Goal: Task Accomplishment & Management: Manage account settings

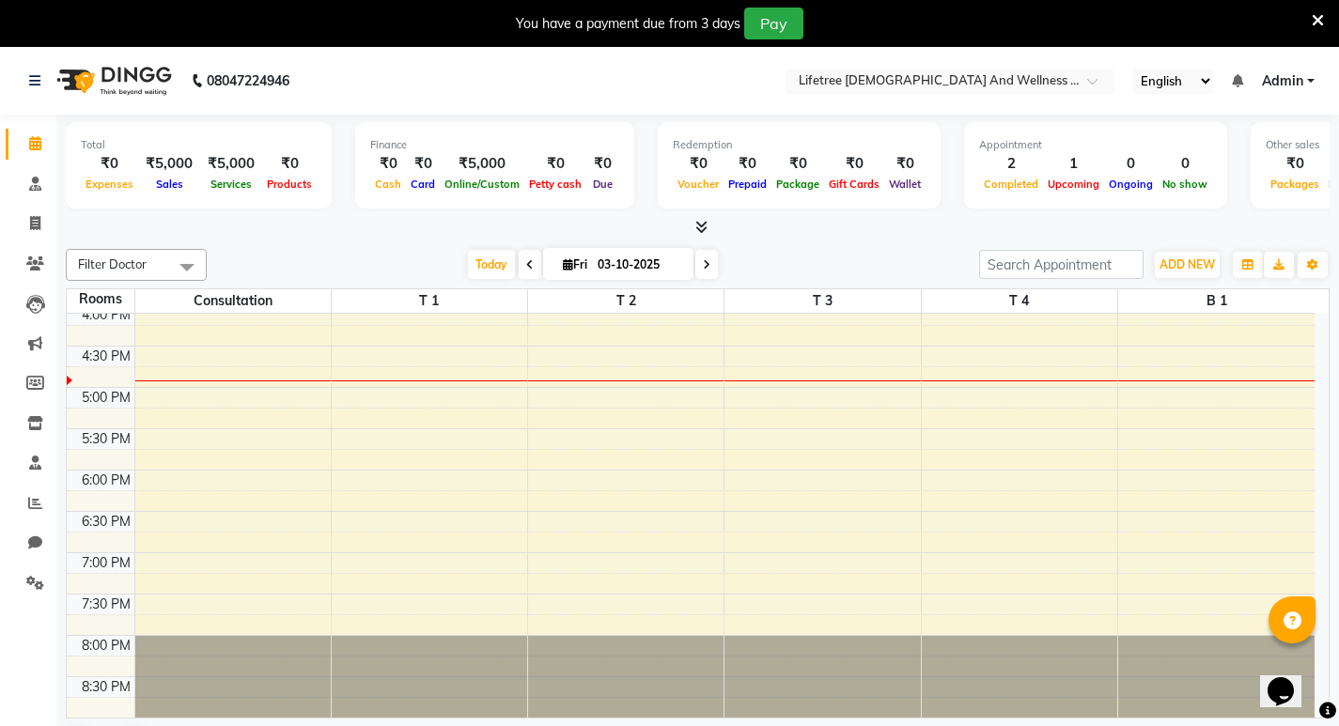
scroll to position [200, 0]
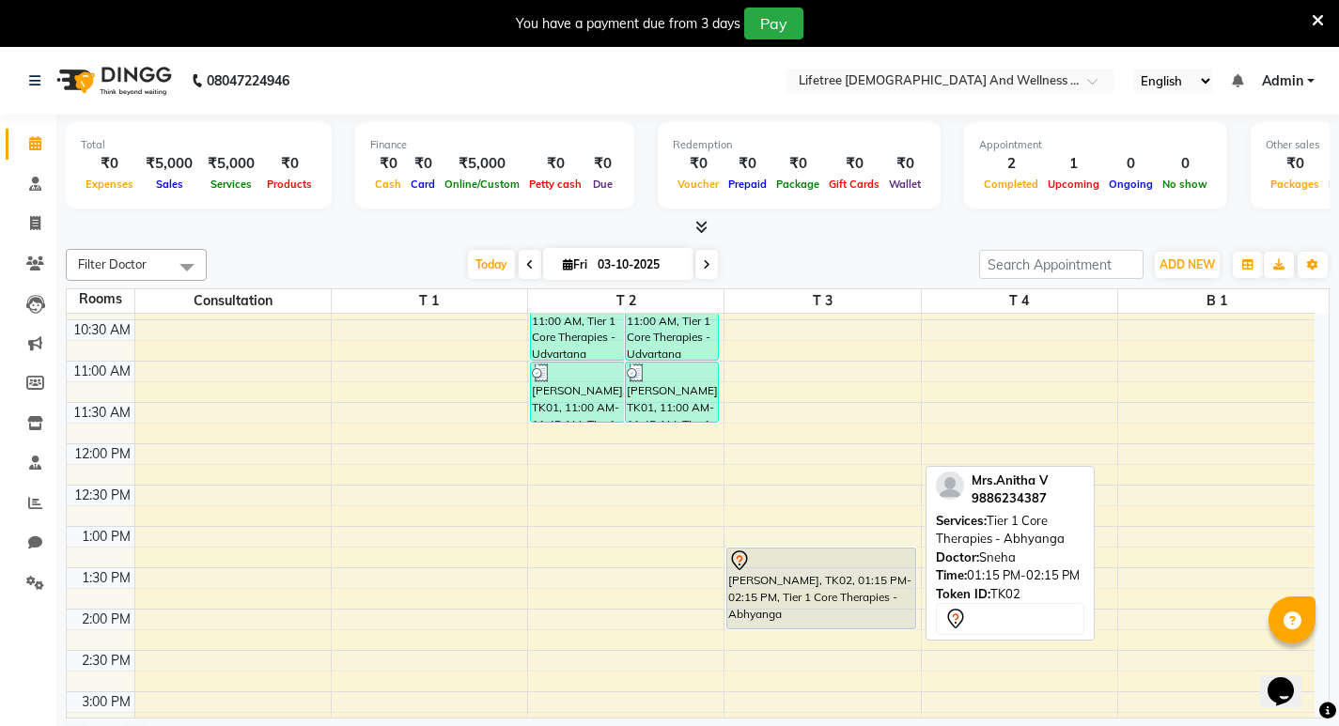
click at [820, 577] on div "[PERSON_NAME], TK02, 01:15 PM-02:15 PM, Tier 1 Core Therapies - Abhyanga" at bounding box center [820, 589] width 187 height 80
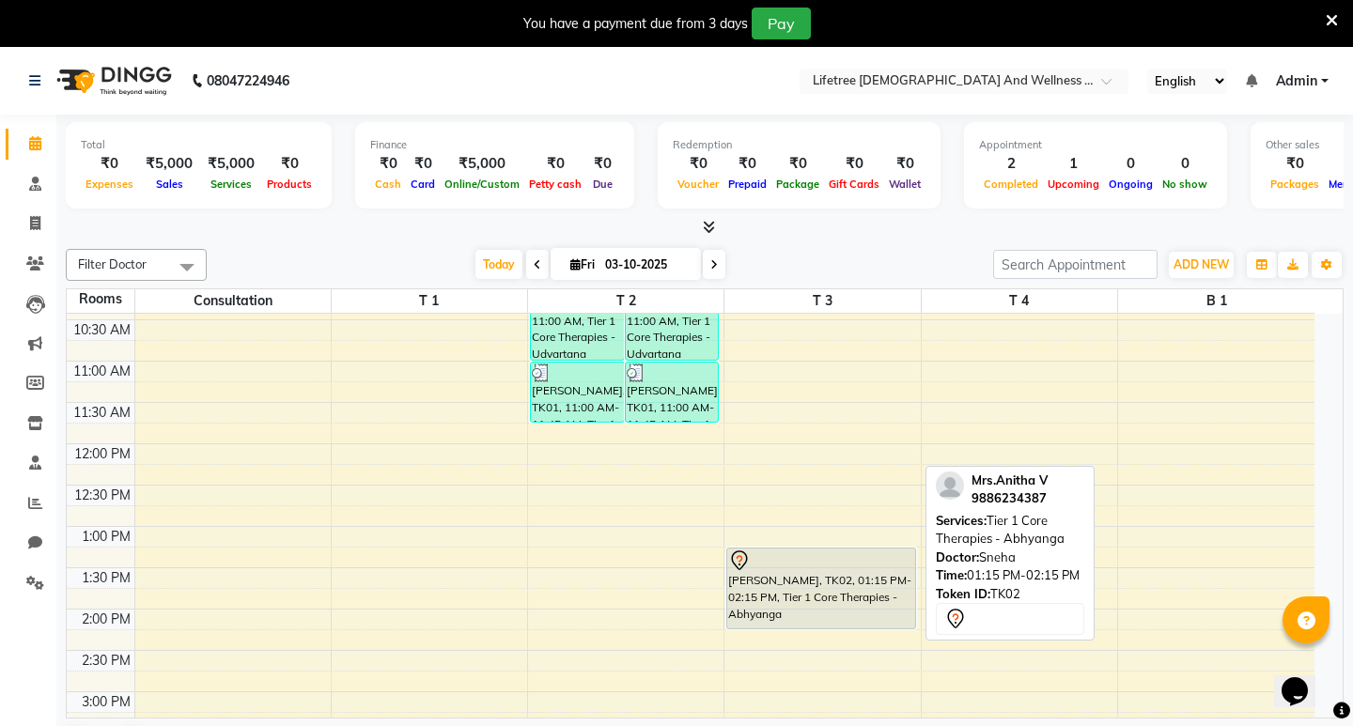
select select "7"
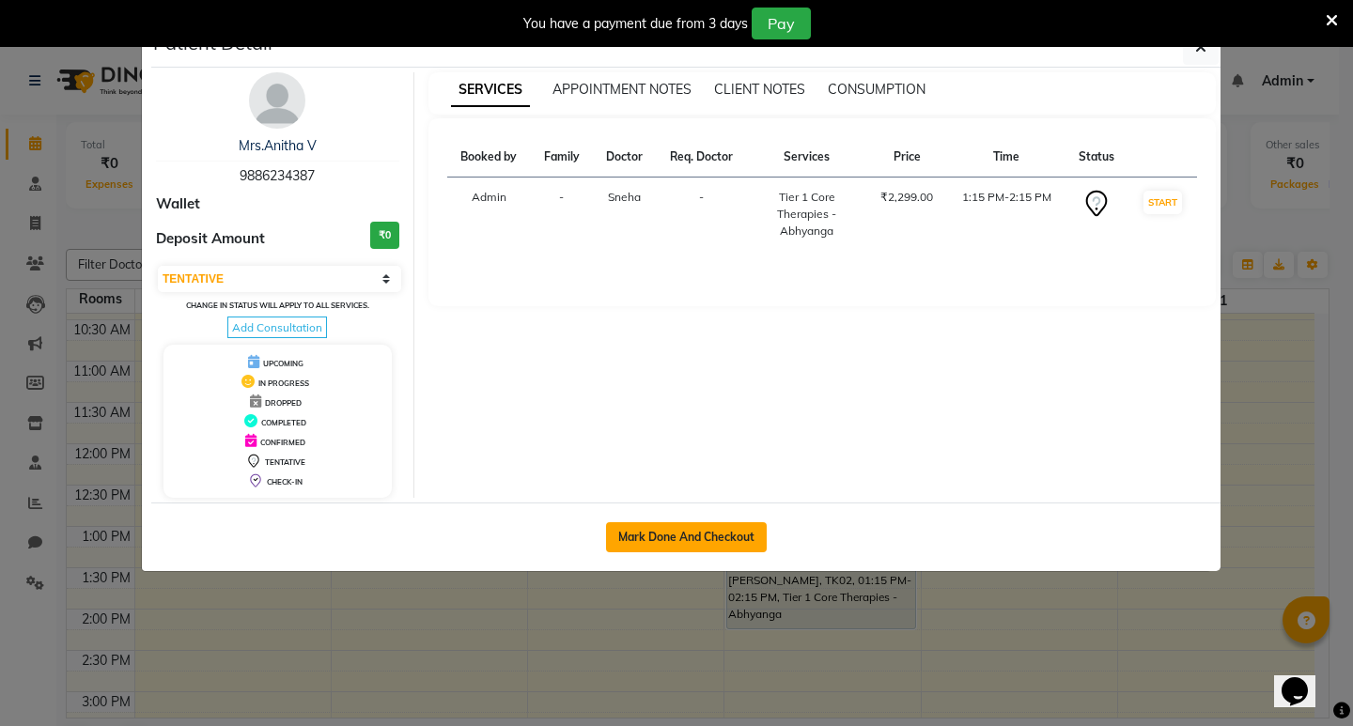
click at [676, 533] on button "Mark Done And Checkout" at bounding box center [686, 538] width 161 height 30
select select "service"
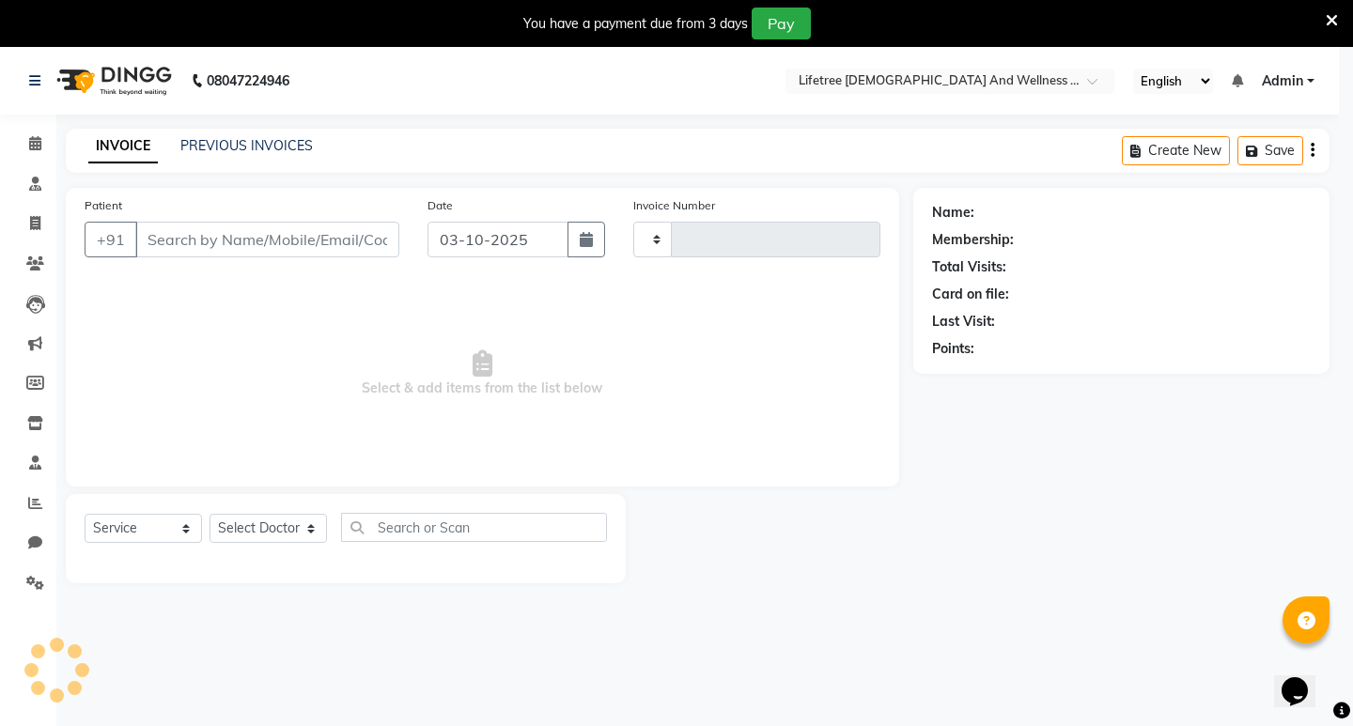
type input "0004"
select select "9053"
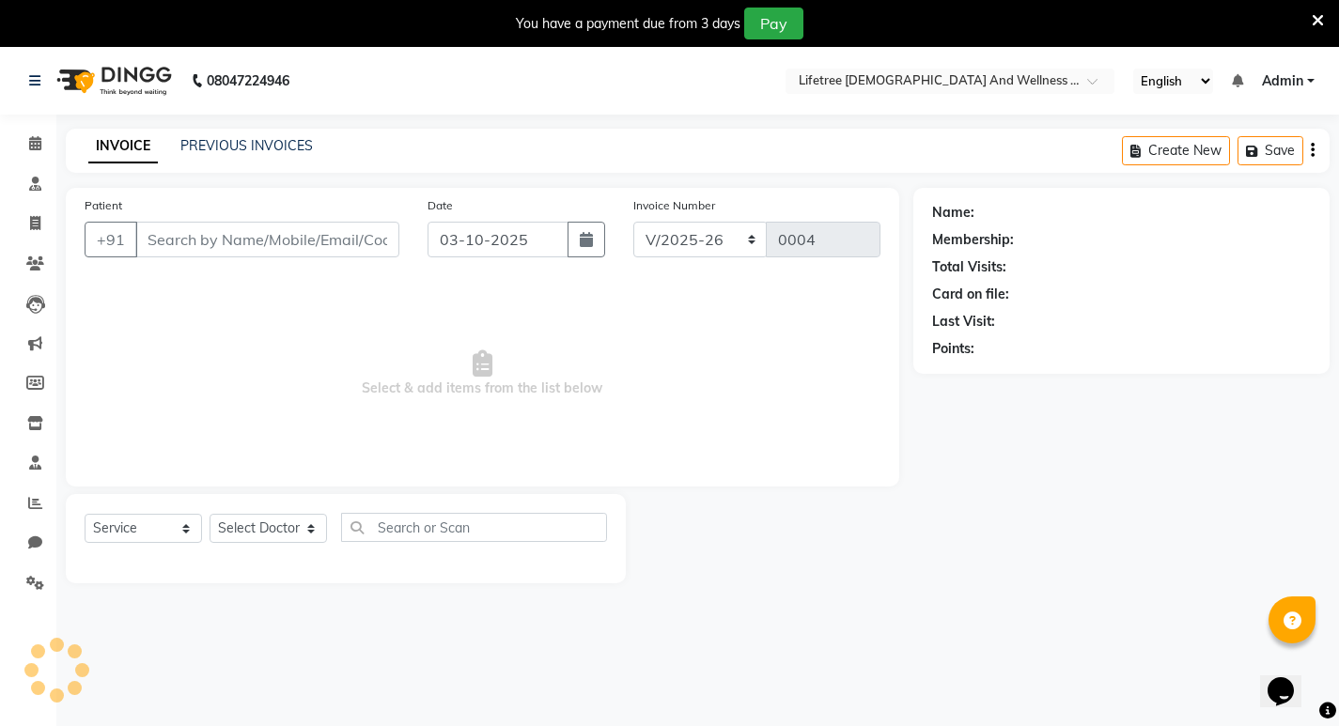
type input "9886234387"
select select "92680"
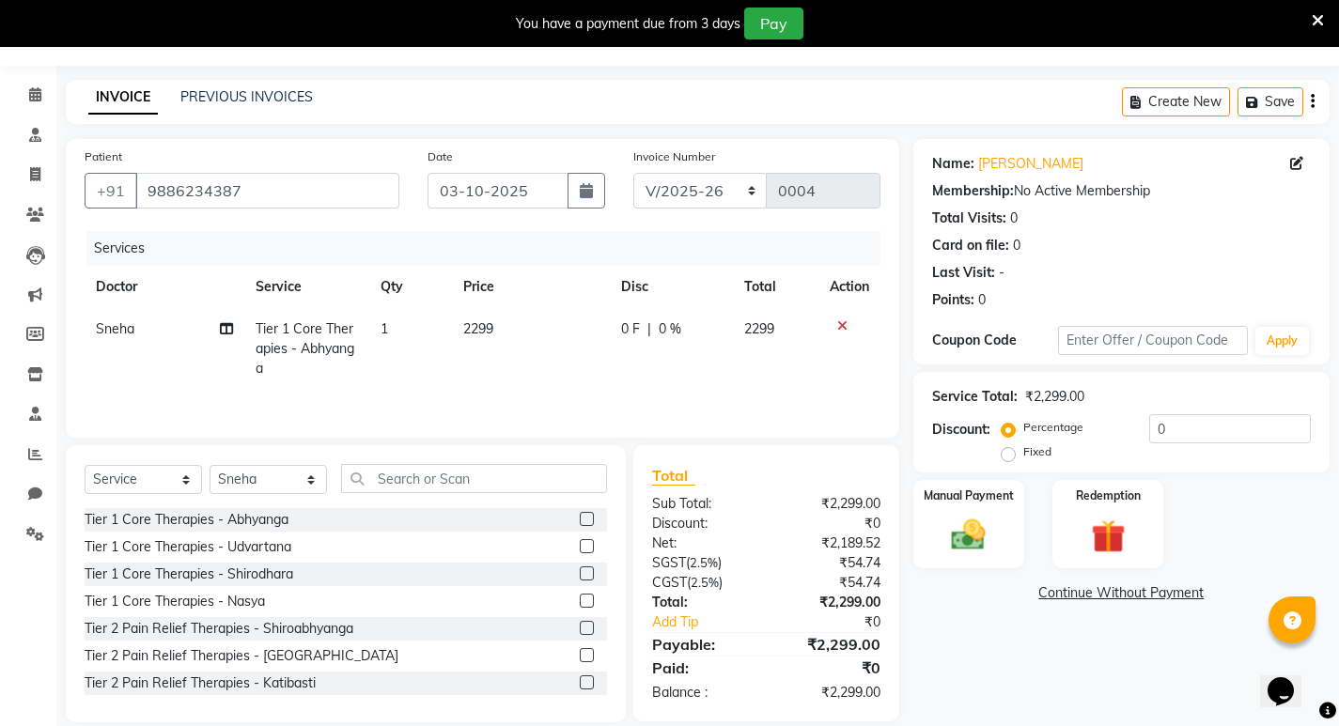
scroll to position [73, 0]
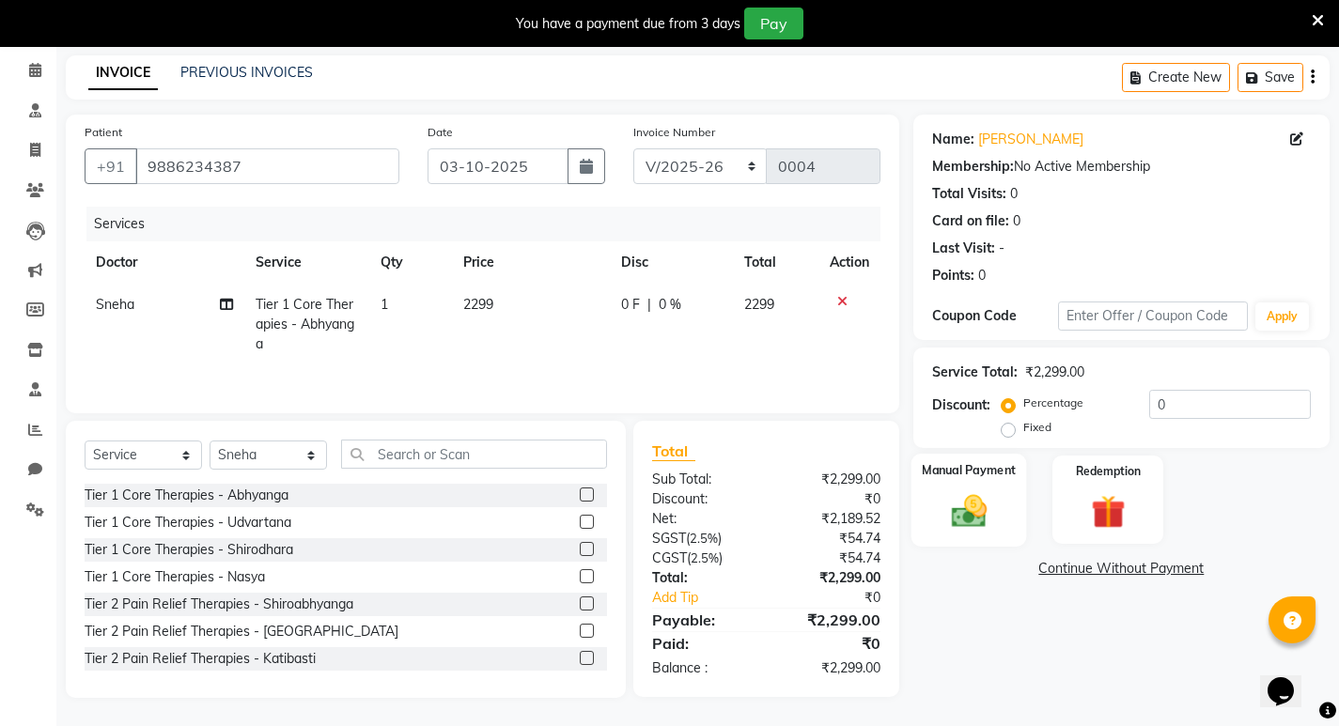
click at [982, 478] on label "Manual Payment" at bounding box center [969, 470] width 94 height 18
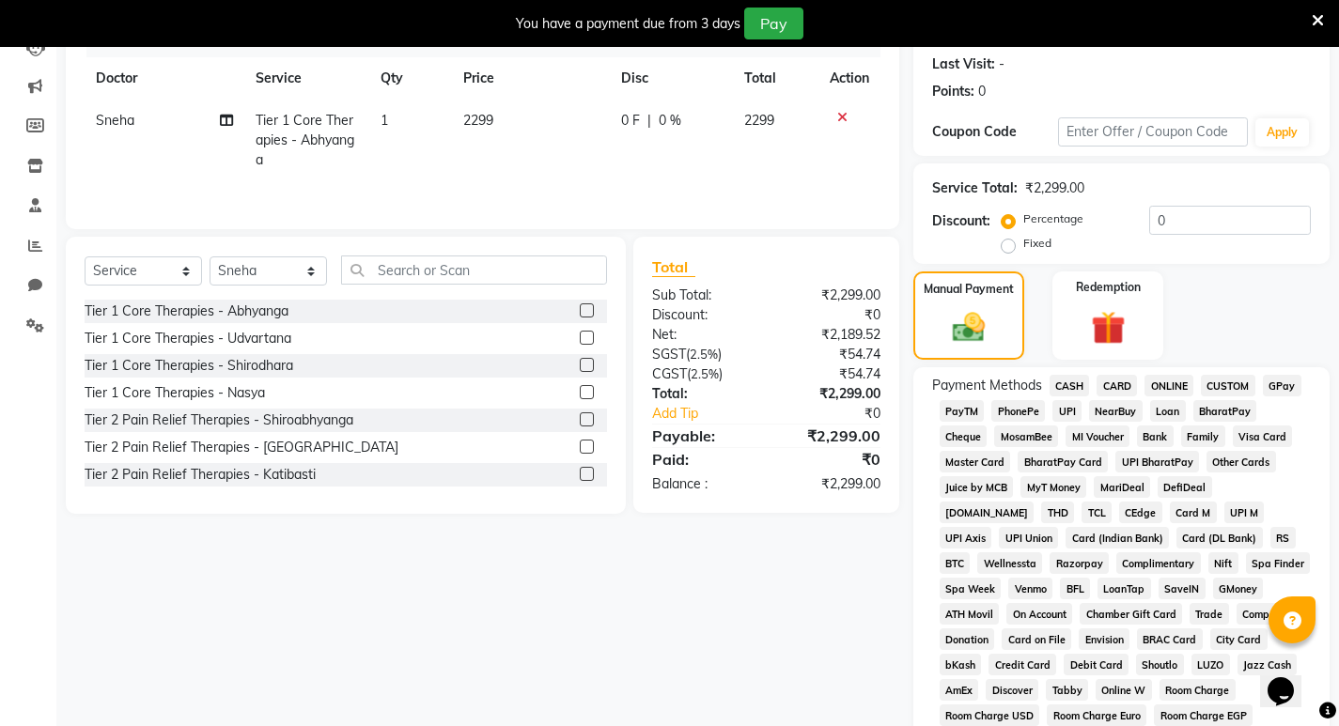
scroll to position [261, 0]
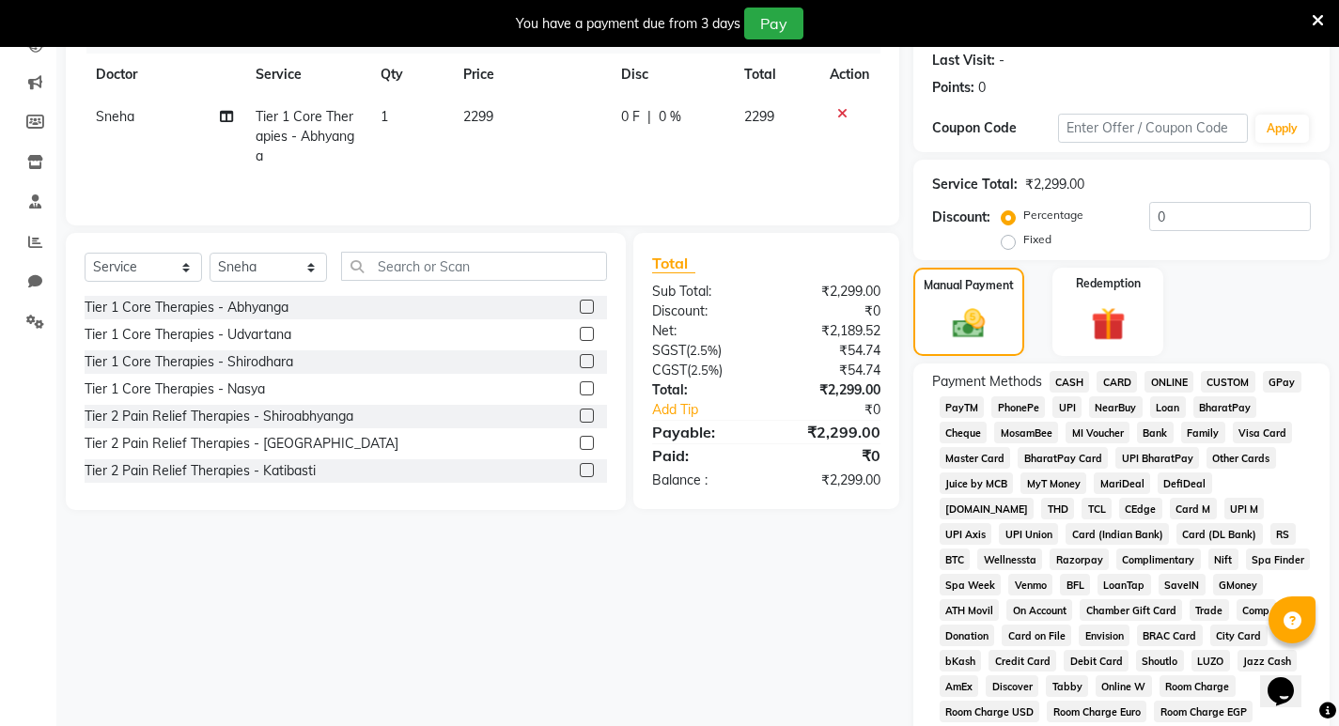
click at [1057, 409] on span "UPI" at bounding box center [1067, 408] width 29 height 22
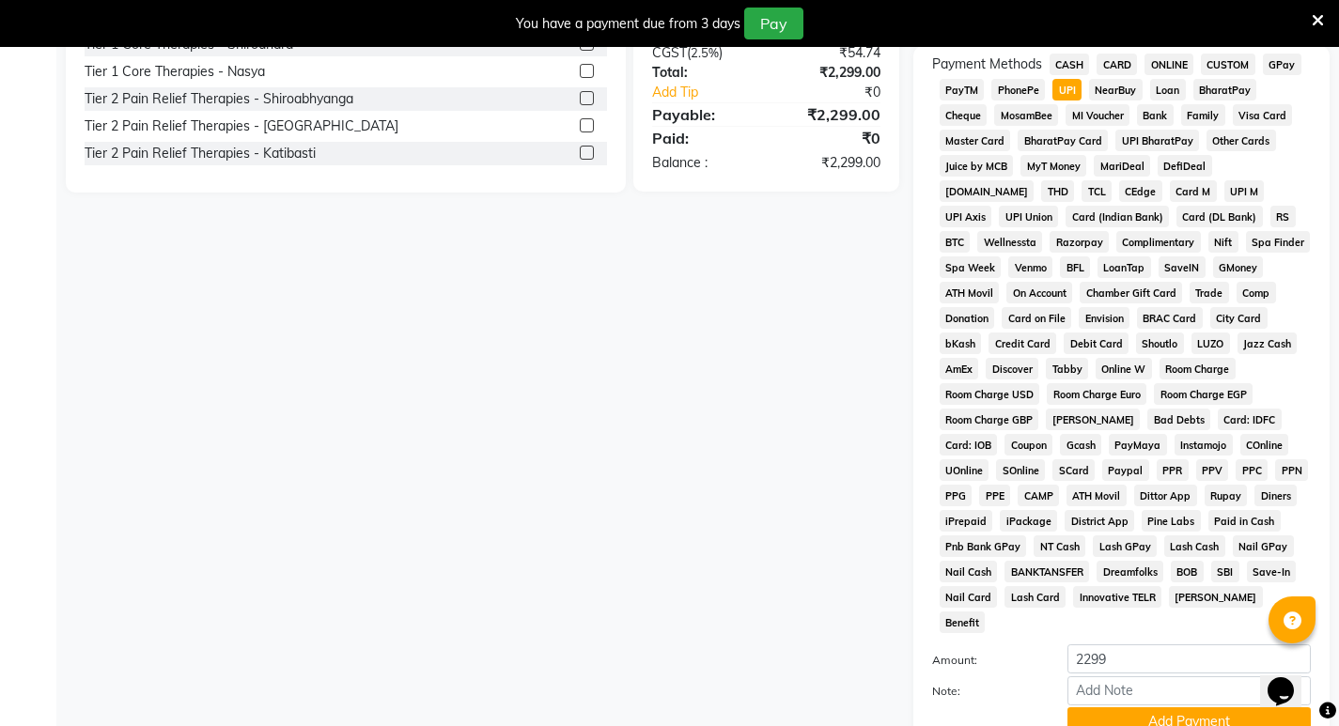
scroll to position [710, 0]
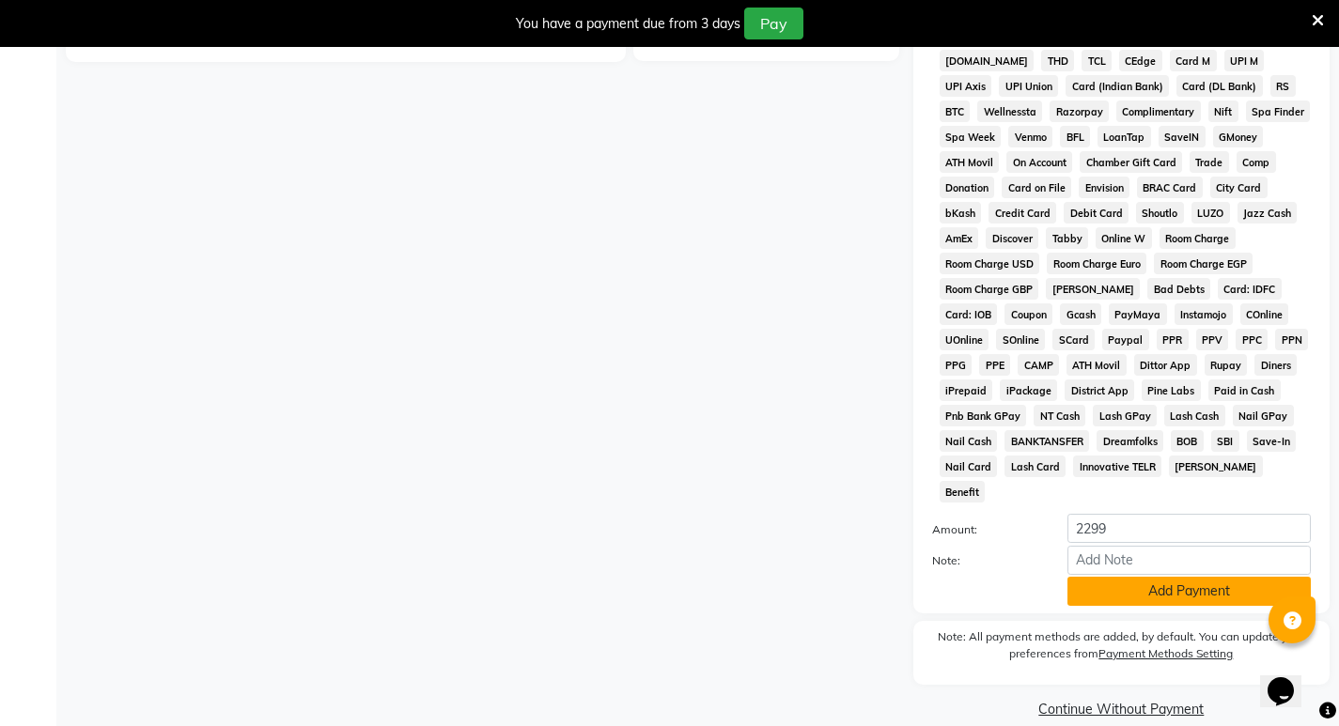
click at [1100, 577] on button "Add Payment" at bounding box center [1189, 591] width 243 height 29
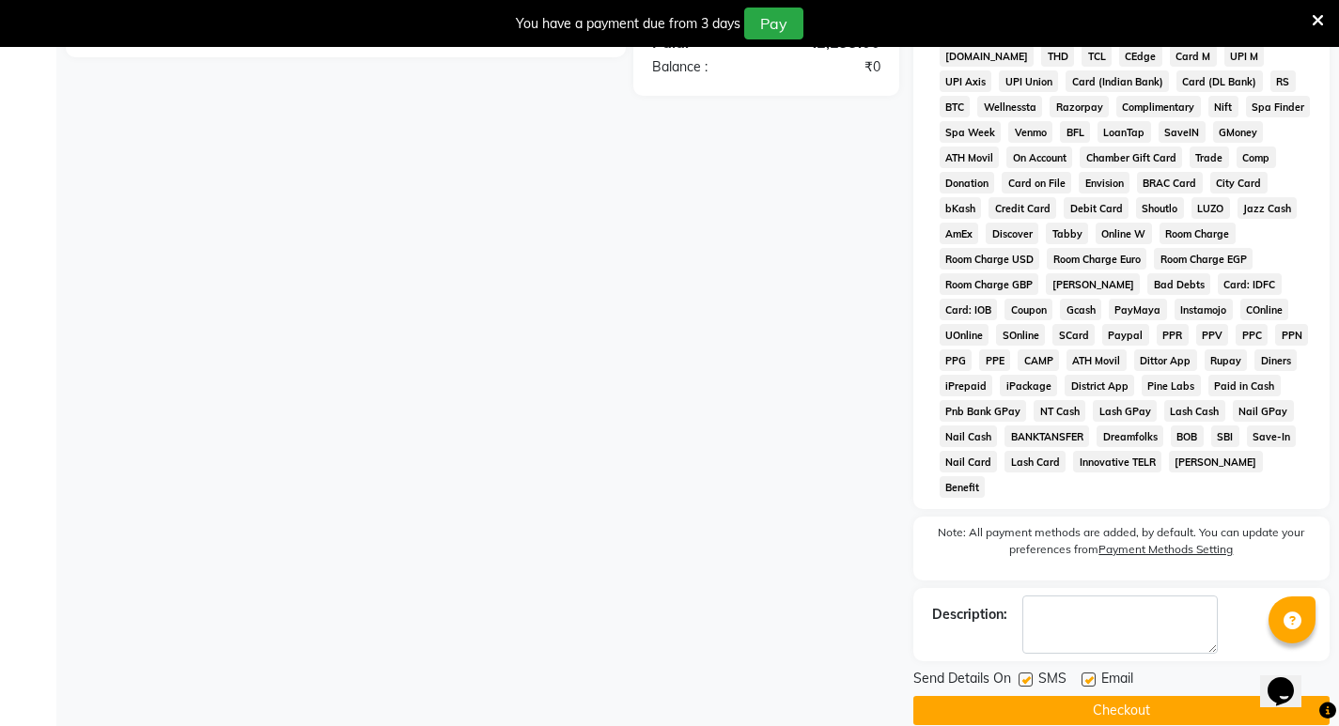
scroll to position [716, 0]
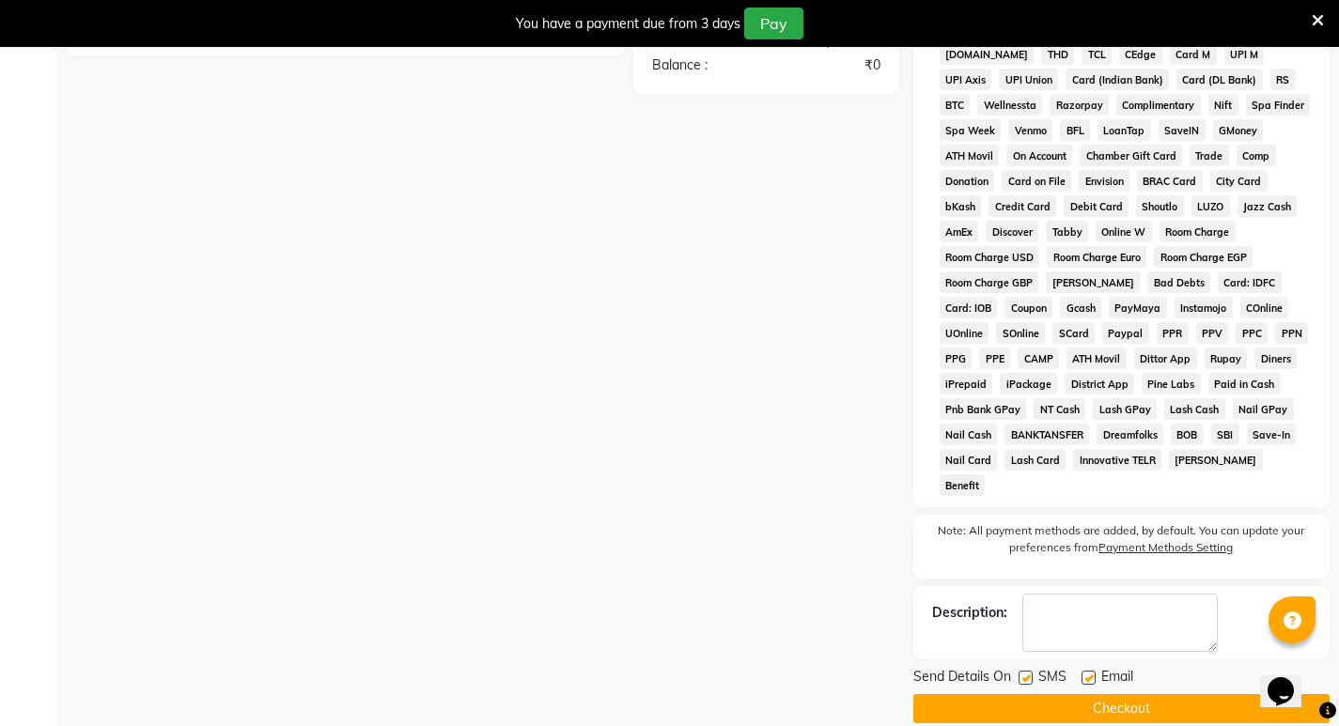
click at [1026, 695] on button "Checkout" at bounding box center [1122, 709] width 416 height 29
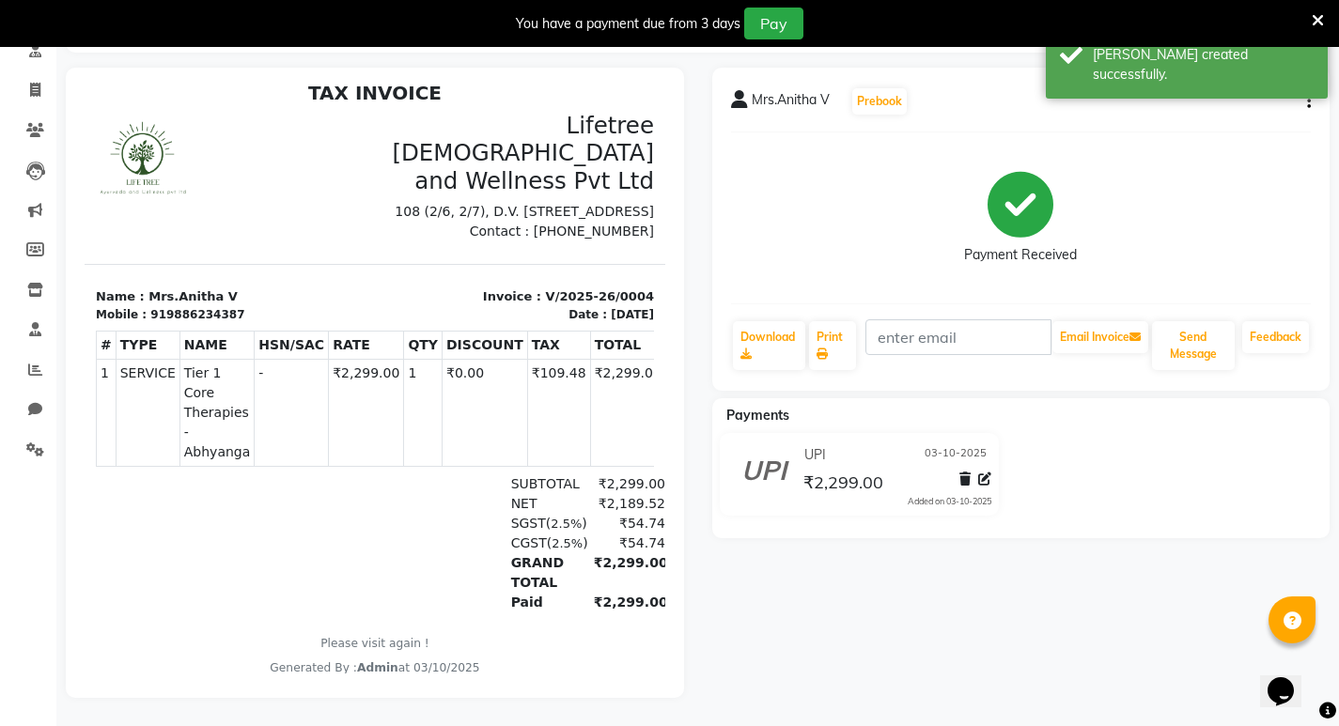
scroll to position [15, 0]
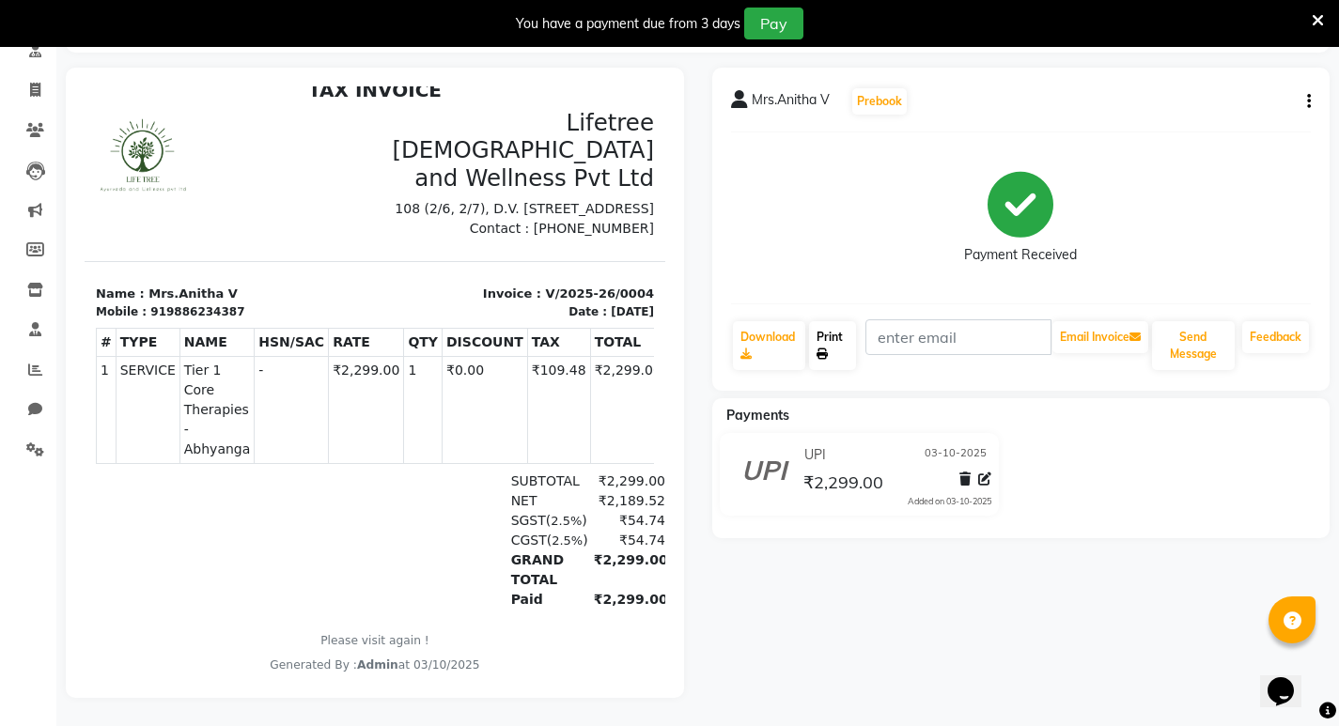
click at [836, 336] on link "Print" at bounding box center [832, 345] width 47 height 49
select select "service"
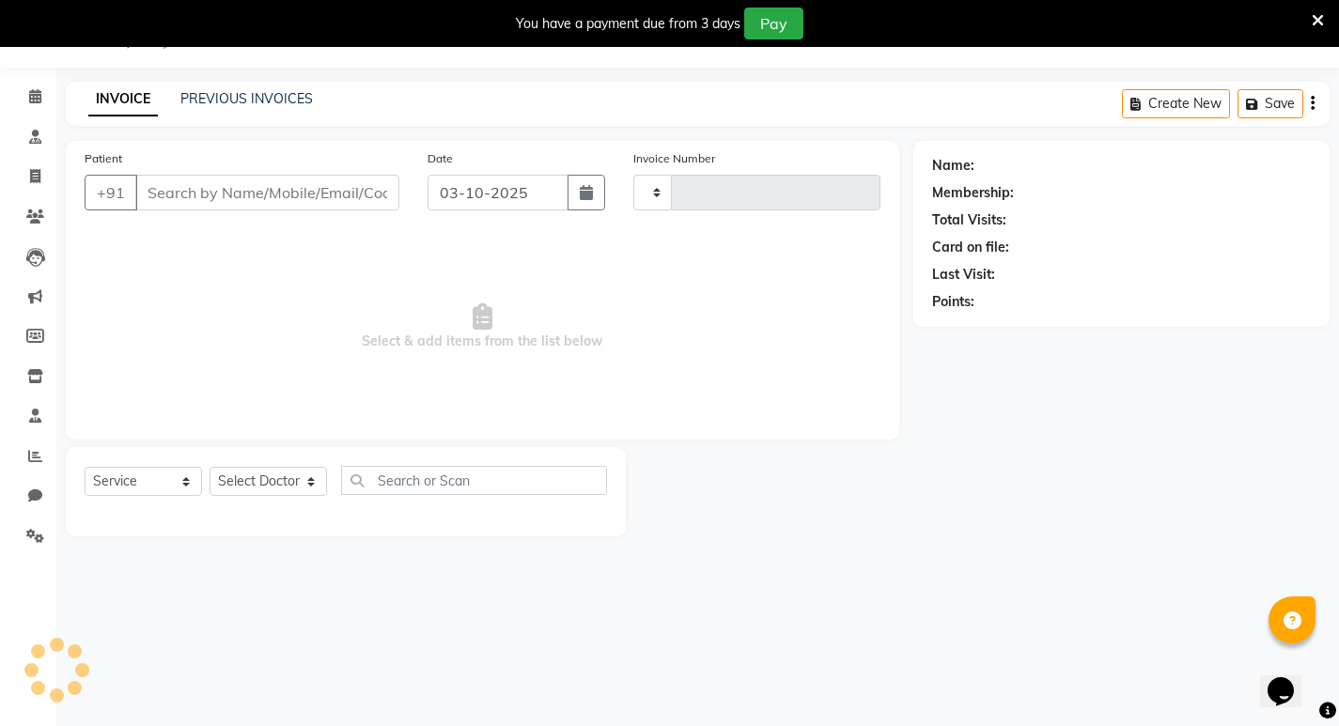
type input "0005"
select select "9053"
type input "9886234387"
select select "92680"
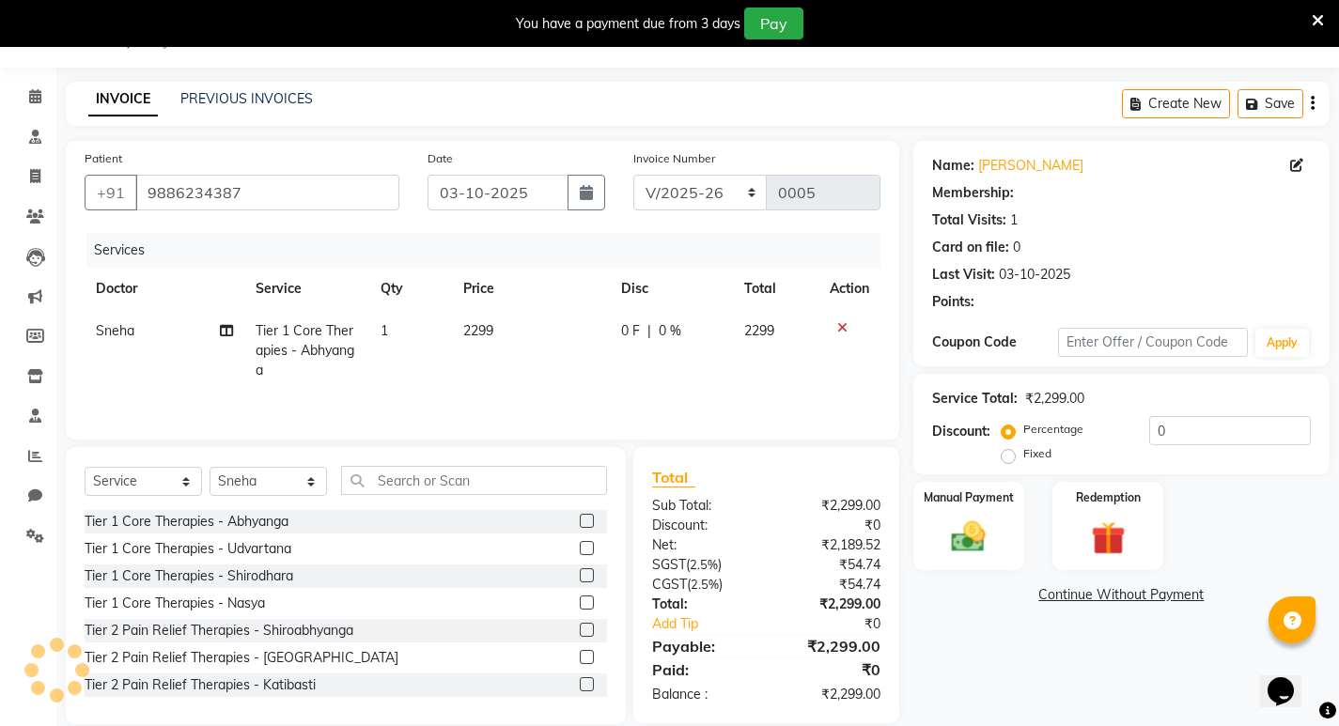
scroll to position [73, 0]
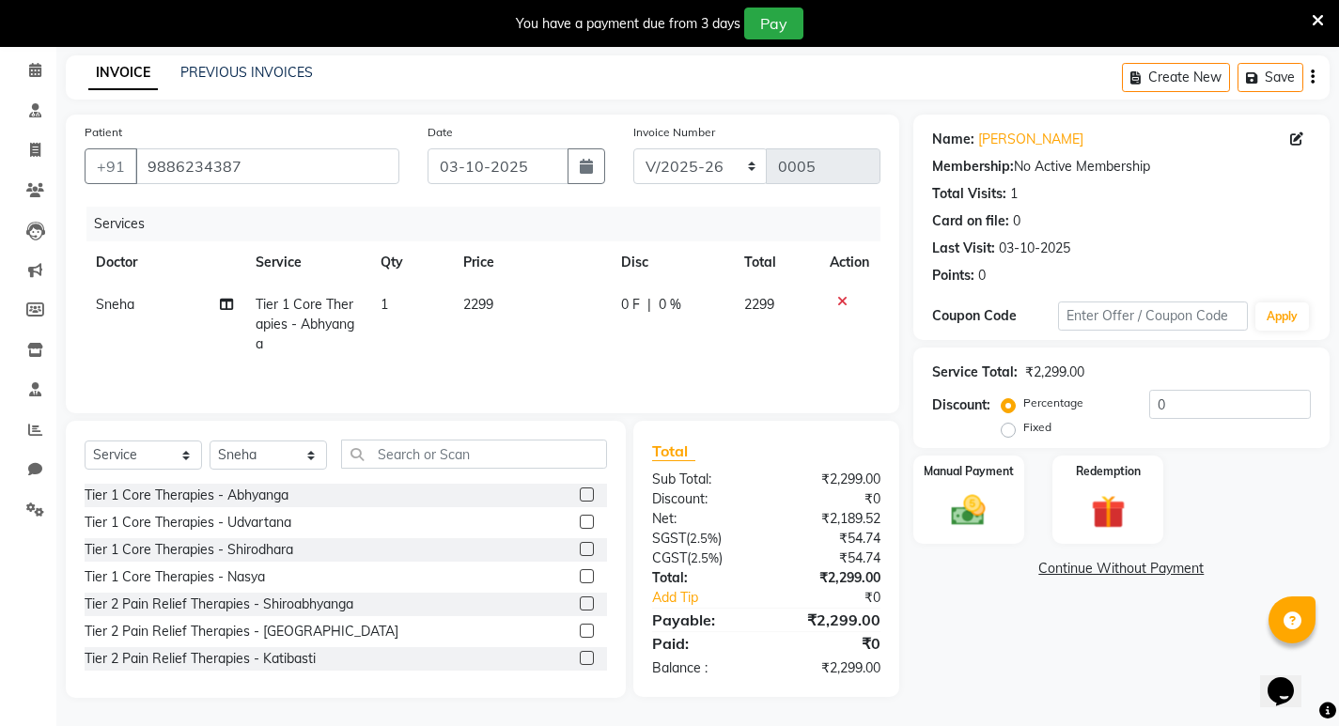
click at [1320, 18] on icon at bounding box center [1318, 20] width 12 height 17
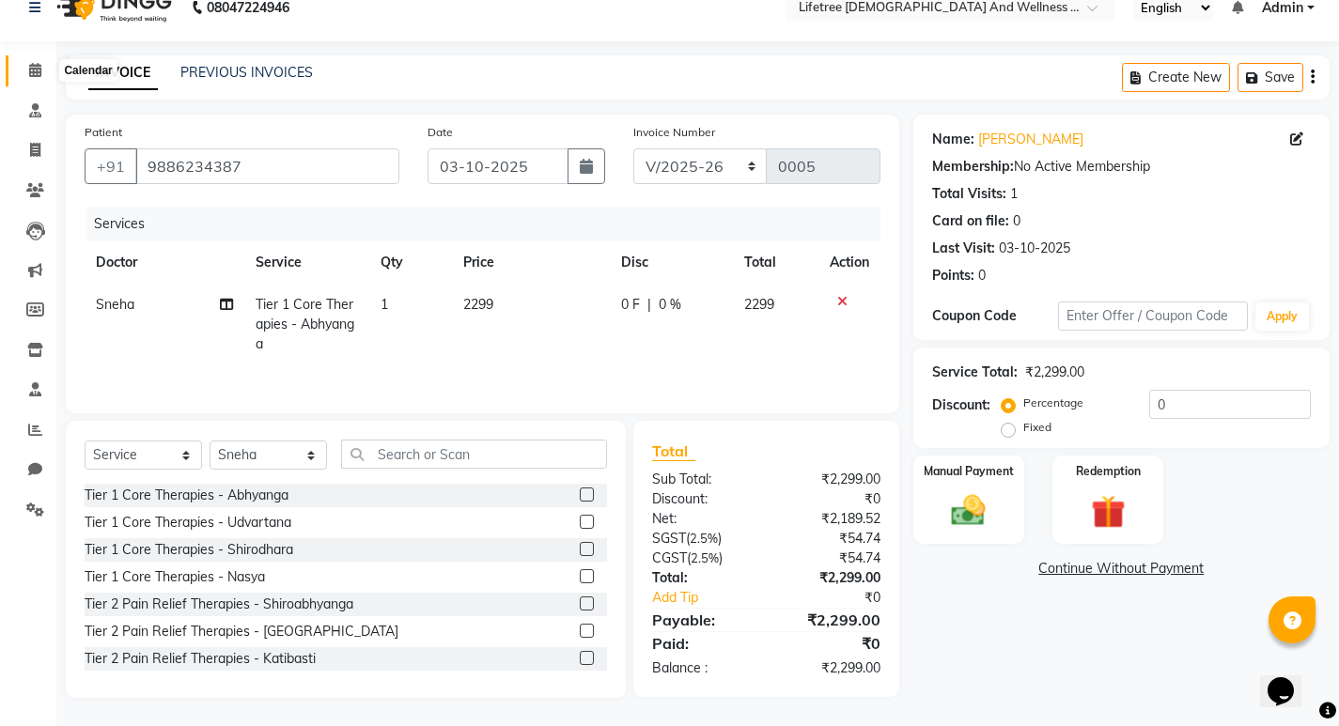
click at [43, 78] on span at bounding box center [35, 71] width 33 height 22
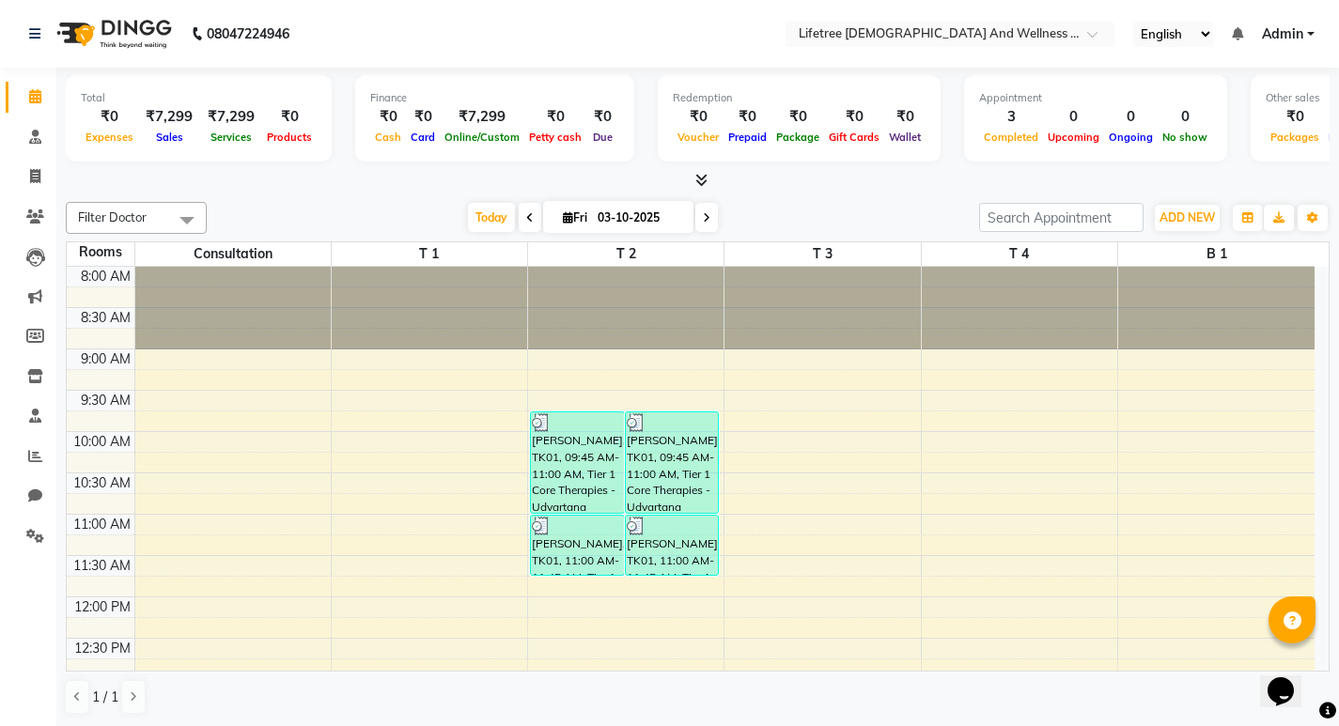
click at [704, 186] on icon at bounding box center [701, 180] width 12 height 14
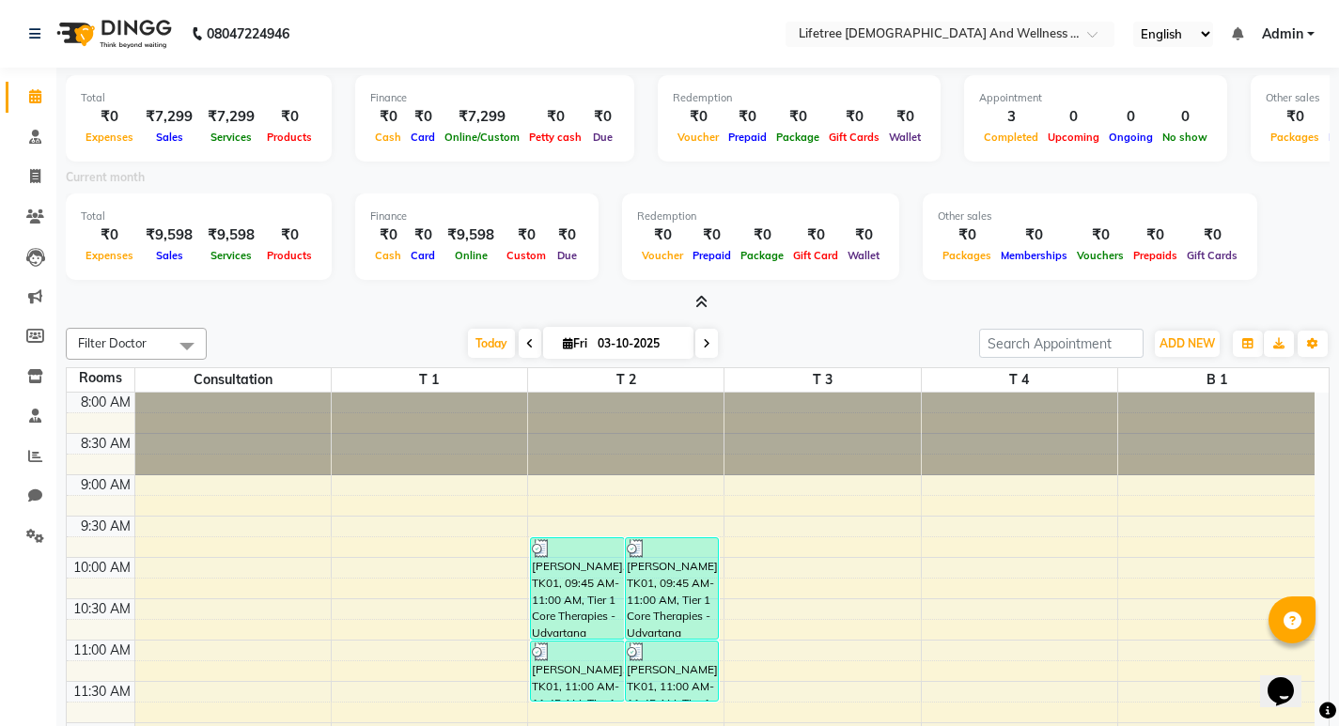
click at [695, 297] on span at bounding box center [698, 303] width 20 height 20
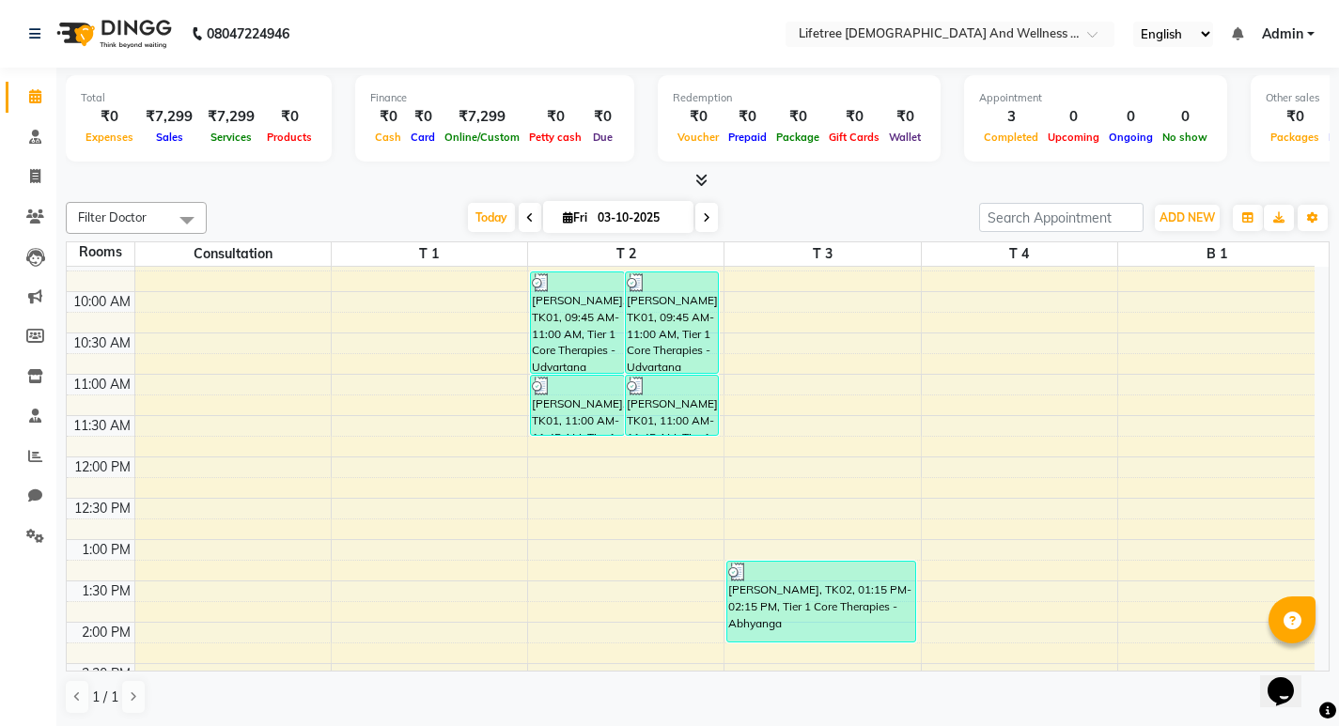
scroll to position [94, 0]
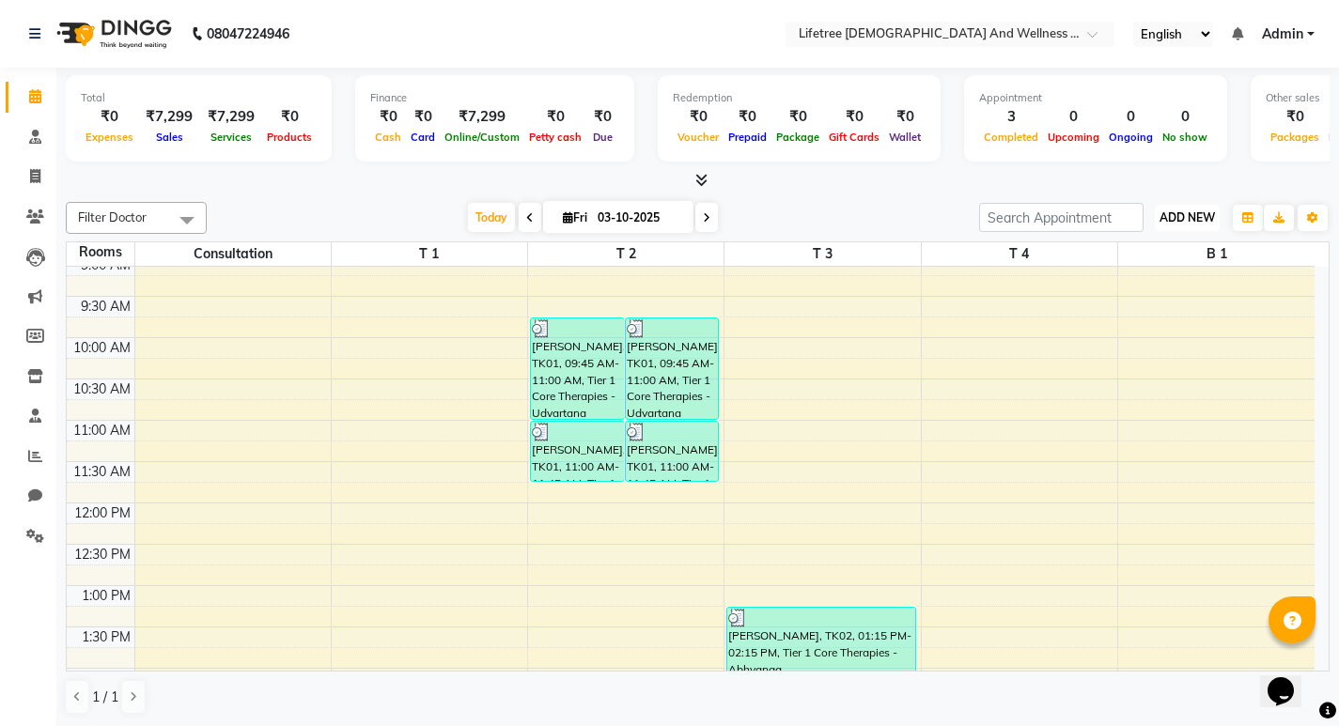
click at [1188, 215] on span "ADD NEW" at bounding box center [1187, 218] width 55 height 14
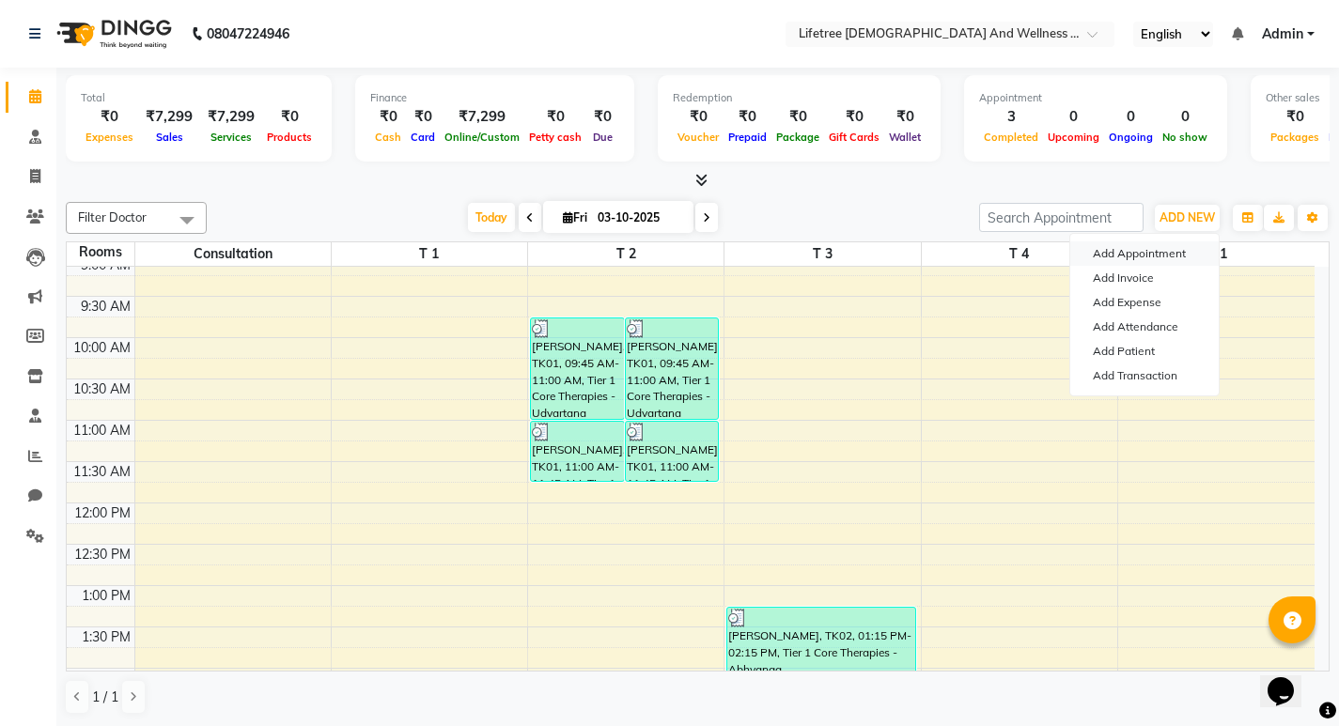
click at [1129, 258] on button "Add Appointment" at bounding box center [1144, 254] width 148 height 24
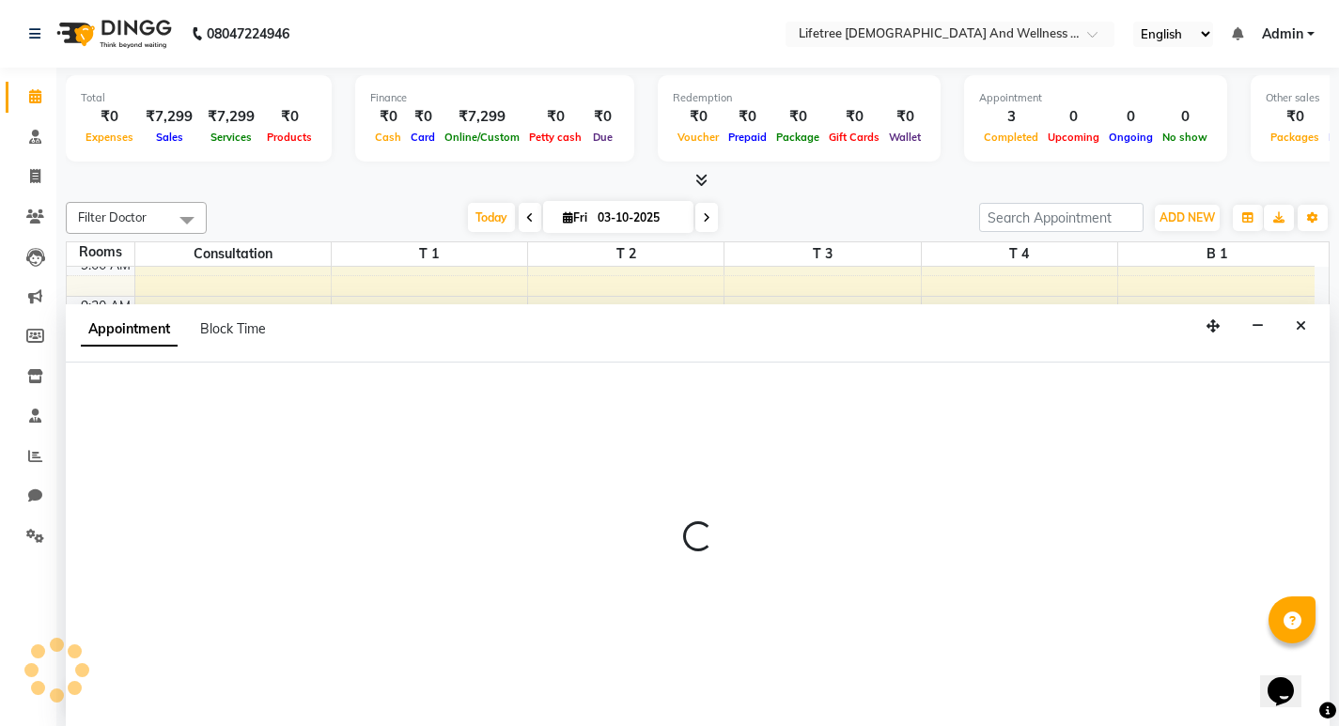
scroll to position [1, 0]
select select "tentative"
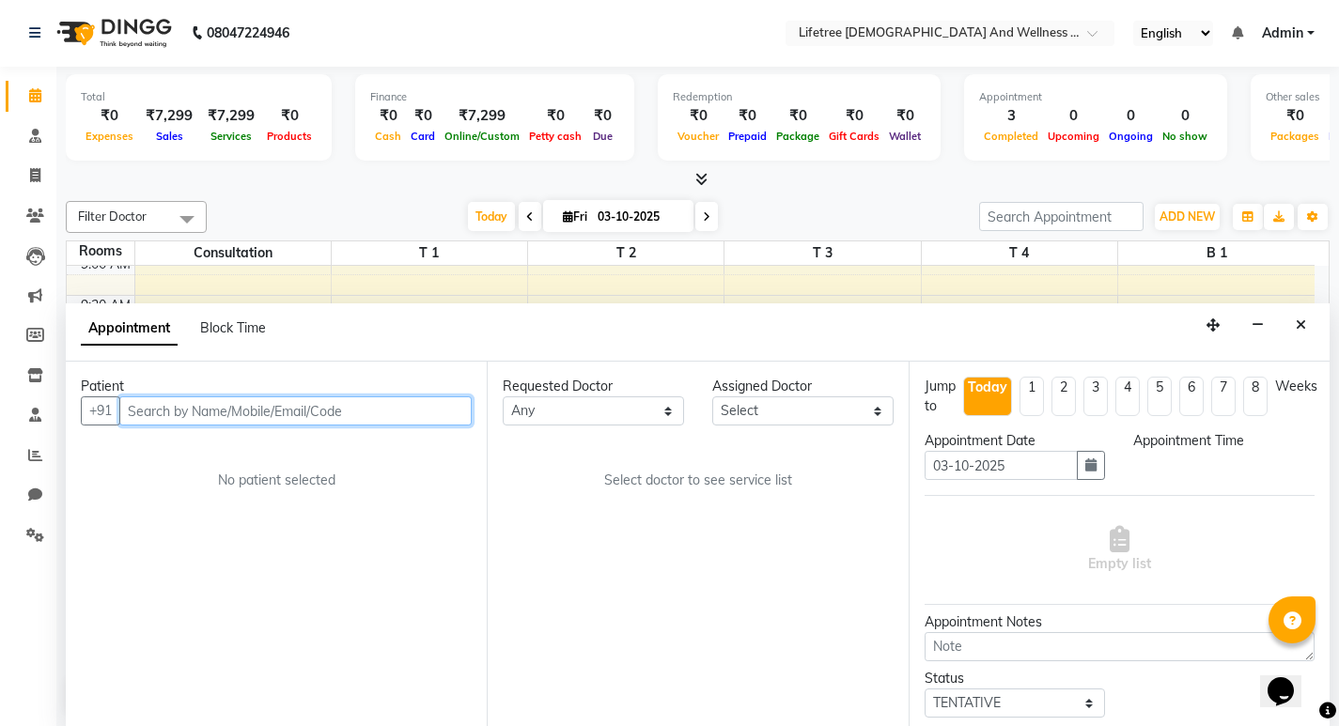
select select "540"
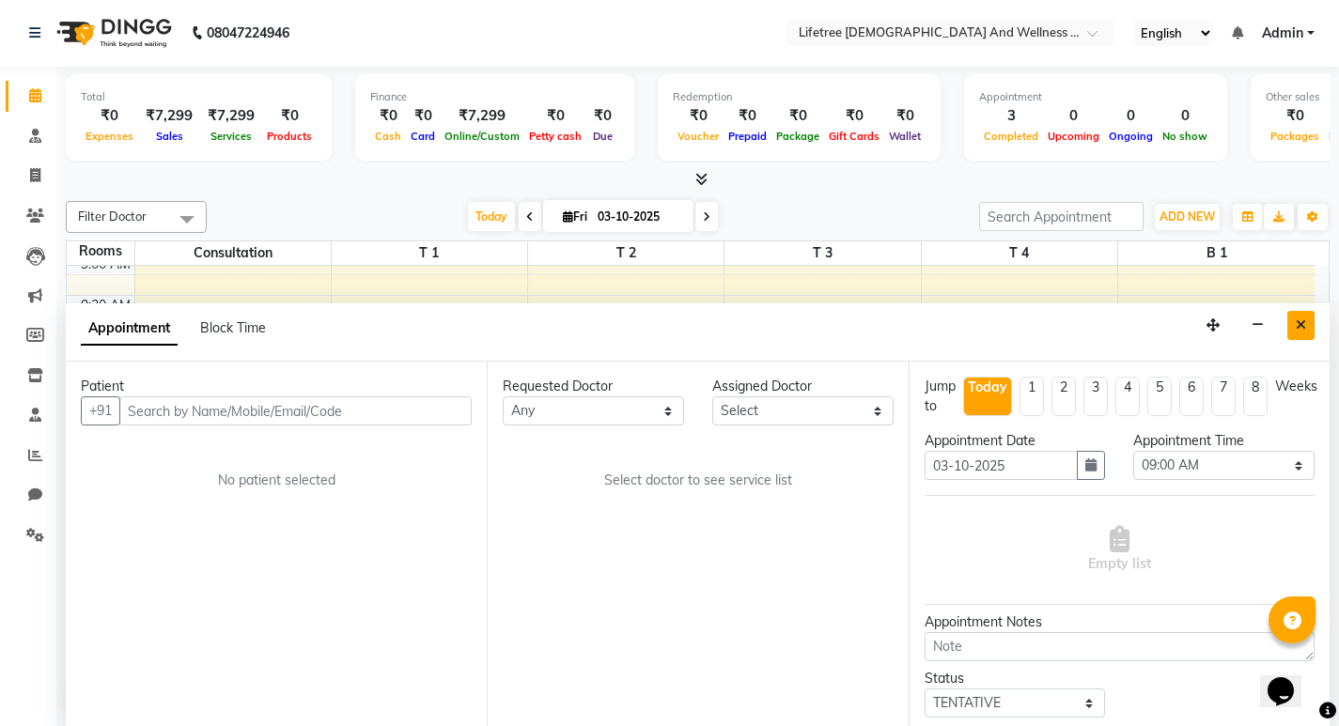
click at [1300, 327] on icon "Close" at bounding box center [1301, 325] width 10 height 13
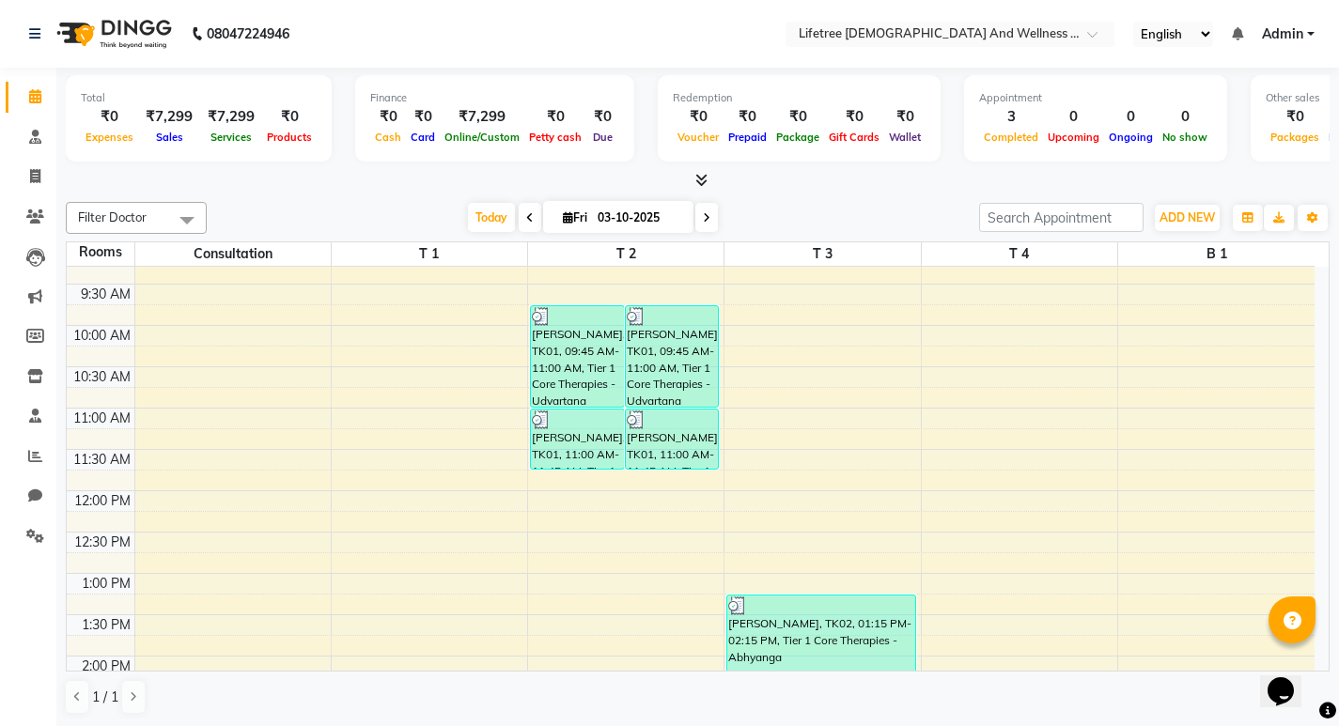
scroll to position [200, 0]
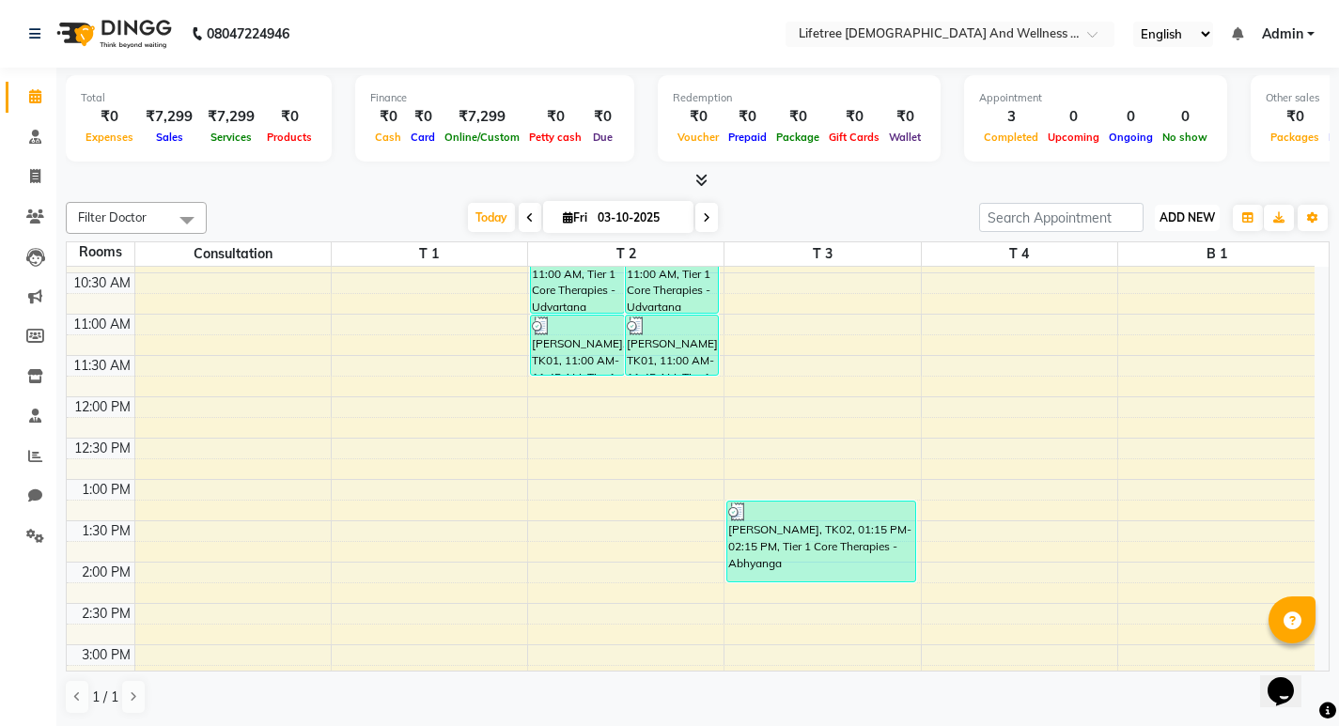
click at [1190, 218] on span "ADD NEW" at bounding box center [1187, 218] width 55 height 14
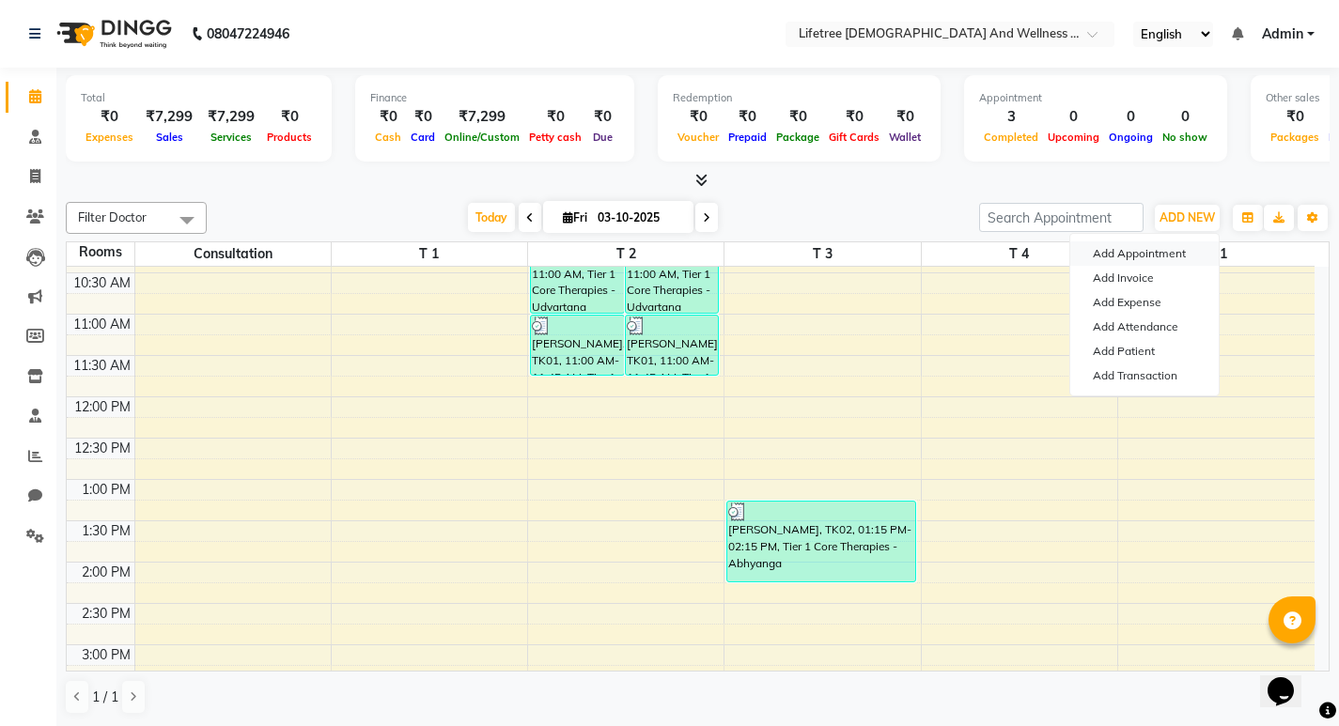
click at [1108, 251] on button "Add Appointment" at bounding box center [1144, 254] width 148 height 24
select select "tentative"
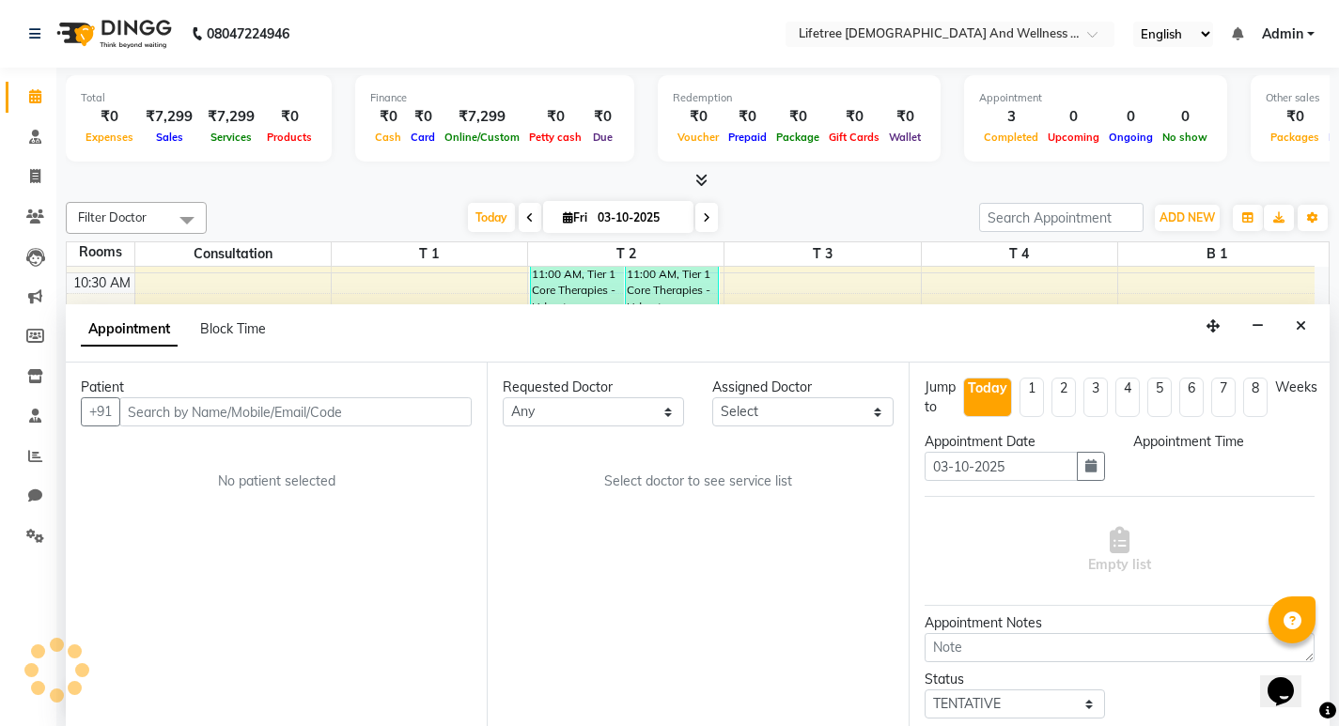
scroll to position [1, 0]
select select "540"
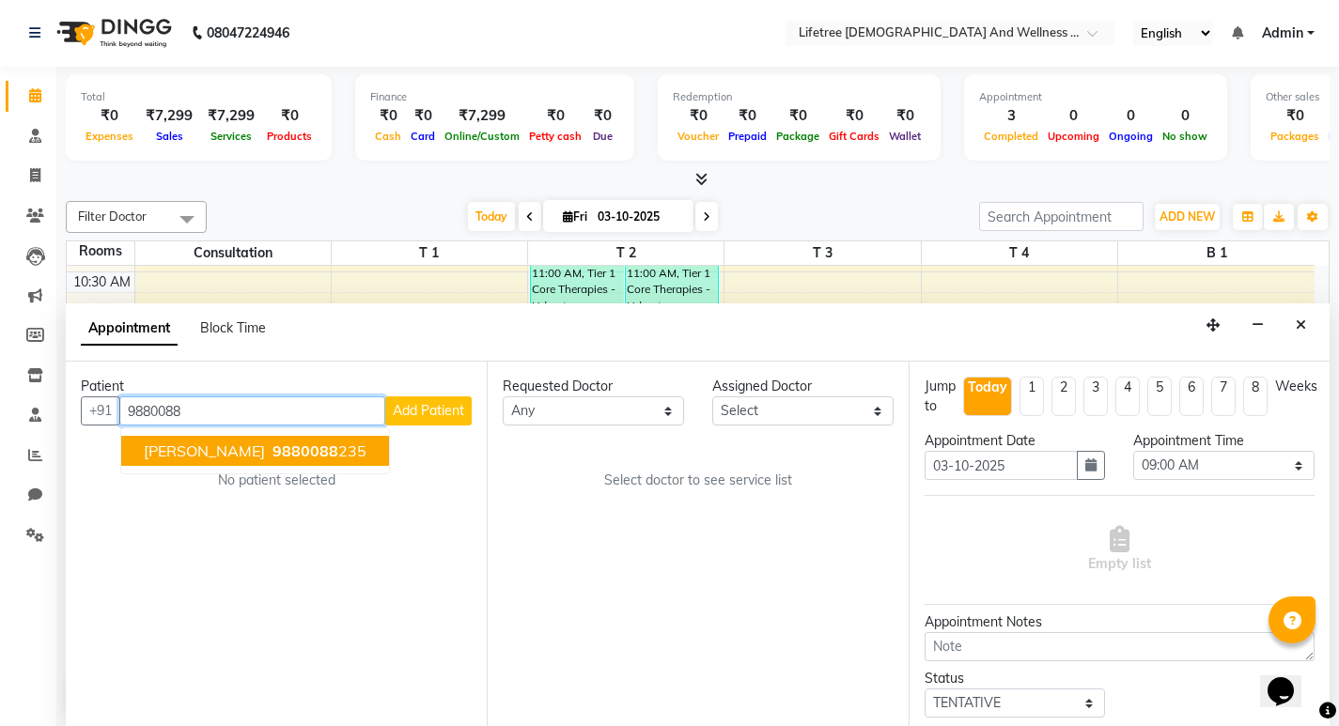
click at [211, 449] on span "[PERSON_NAME]" at bounding box center [204, 451] width 121 height 19
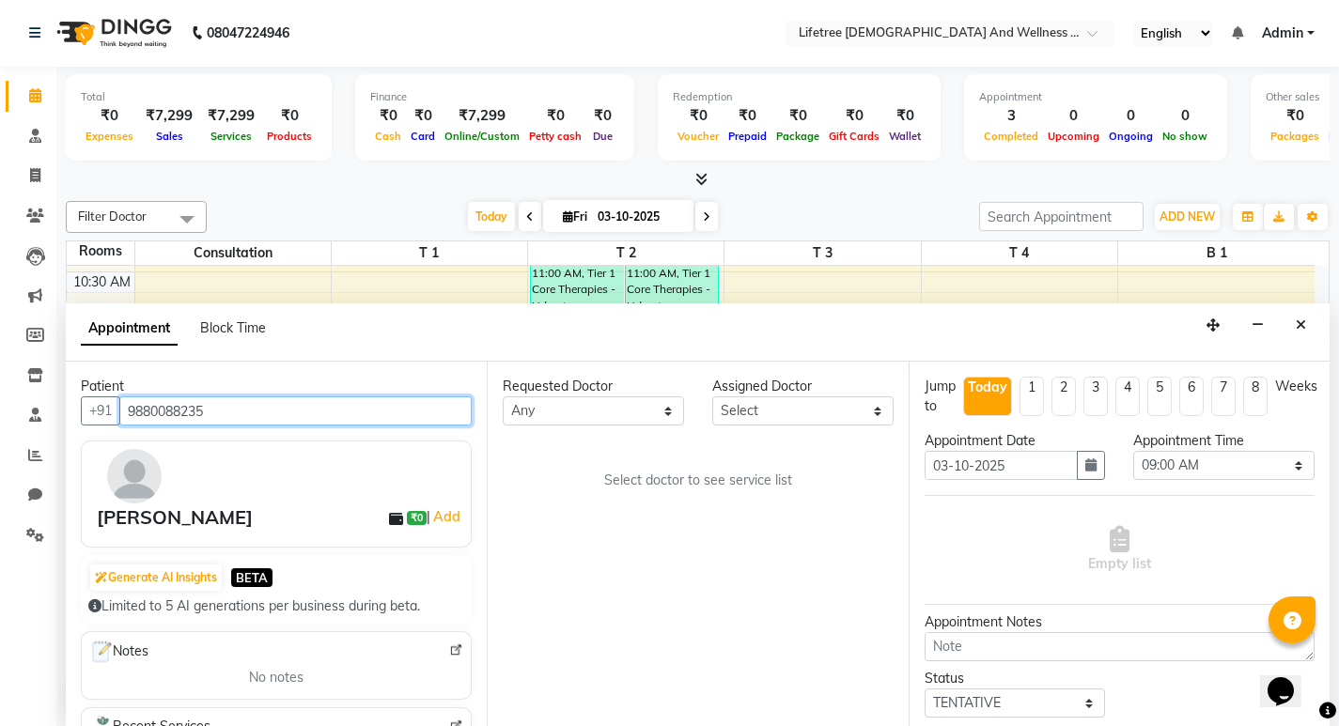
type input "9880088235"
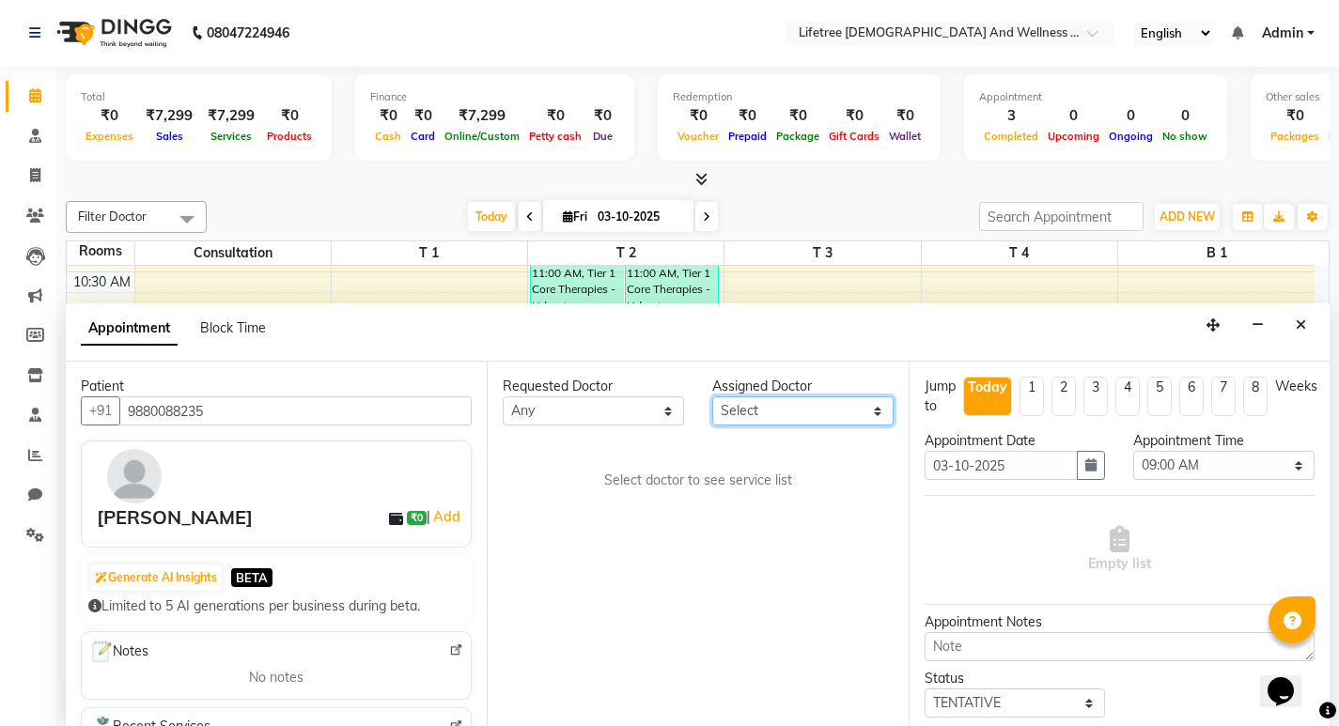
click at [729, 417] on select "Select [PERSON_NAME] [PERSON_NAME] [PERSON_NAME] [PERSON_NAME] [PERSON_NAME]" at bounding box center [802, 411] width 181 height 29
select select "92677"
click at [712, 397] on select "Select [PERSON_NAME] [PERSON_NAME] [PERSON_NAME] [PERSON_NAME] [PERSON_NAME]" at bounding box center [802, 411] width 181 height 29
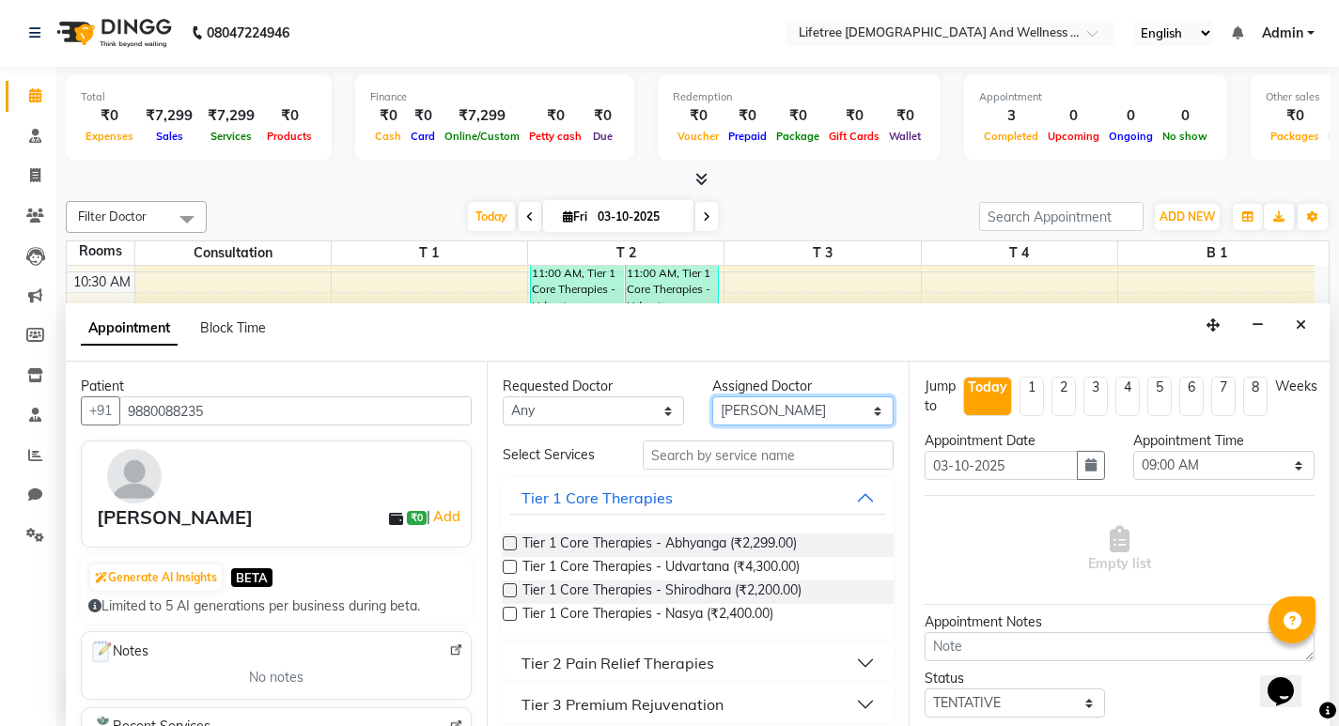
click at [750, 414] on select "Select [PERSON_NAME] [PERSON_NAME] [PERSON_NAME] [PERSON_NAME] [PERSON_NAME]" at bounding box center [802, 411] width 181 height 29
click at [752, 413] on select "Select [PERSON_NAME] [PERSON_NAME] [PERSON_NAME] [PERSON_NAME] [PERSON_NAME]" at bounding box center [802, 411] width 181 height 29
click at [509, 540] on label at bounding box center [510, 544] width 14 height 14
click at [509, 540] on input "checkbox" at bounding box center [509, 545] width 12 height 12
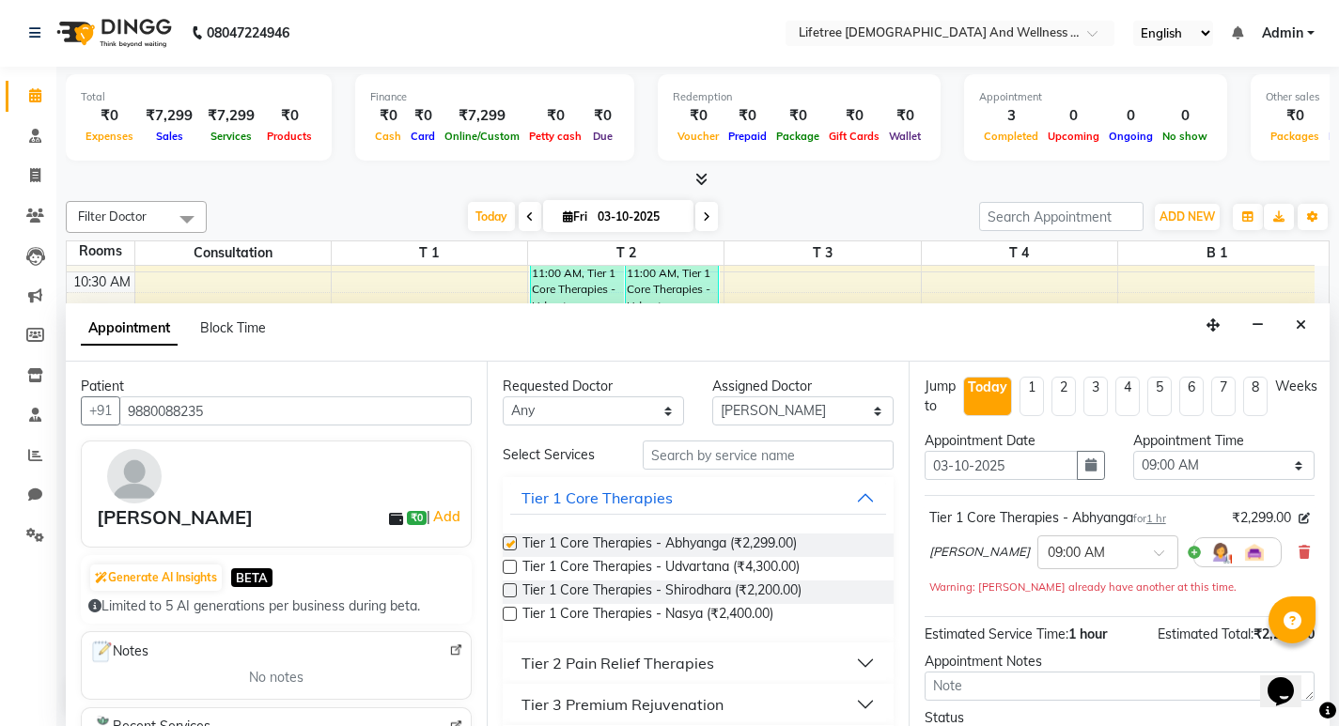
checkbox input "false"
click at [1210, 555] on img at bounding box center [1221, 552] width 23 height 23
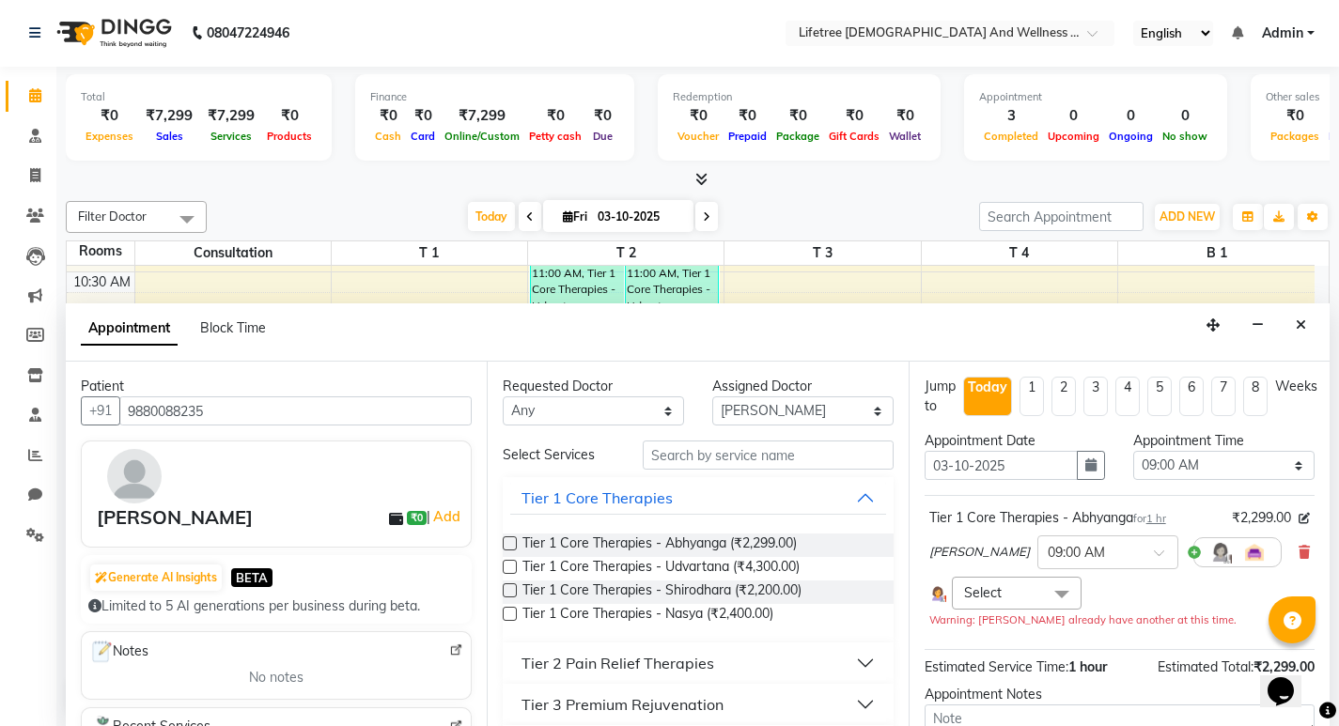
click at [1050, 601] on span at bounding box center [1062, 595] width 38 height 36
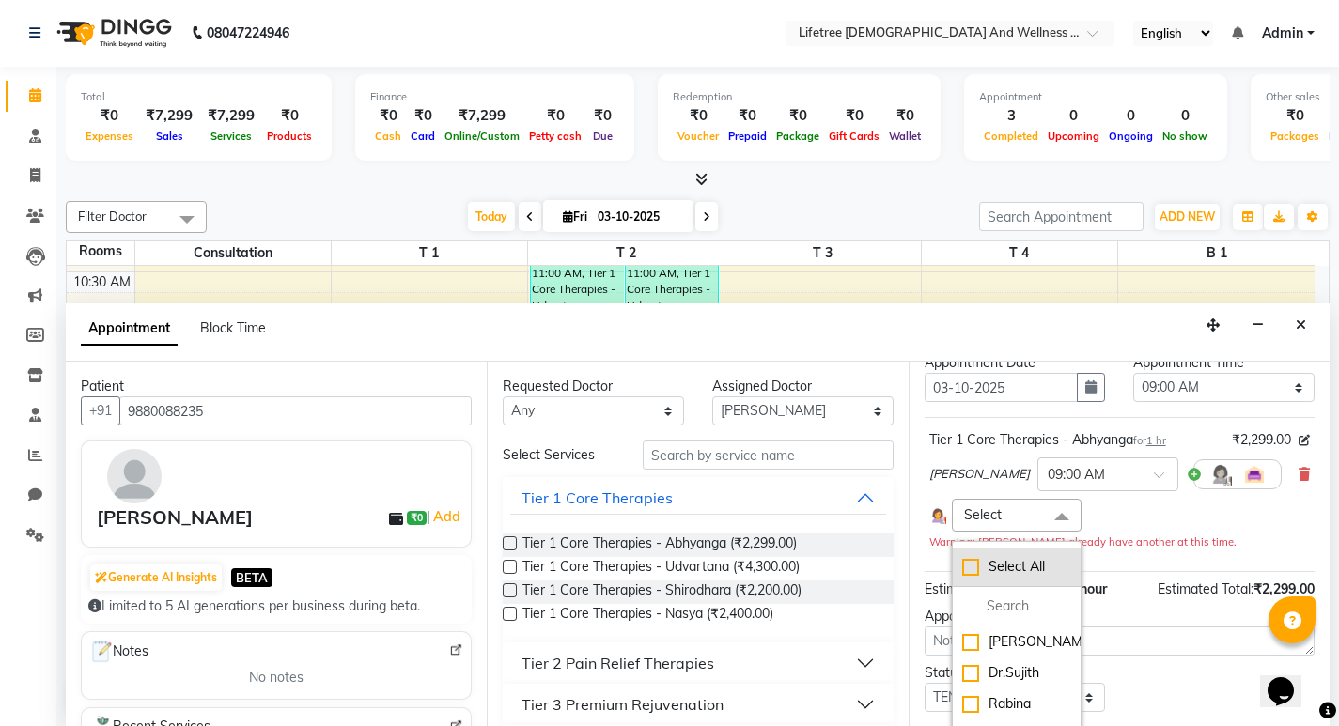
scroll to position [182, 0]
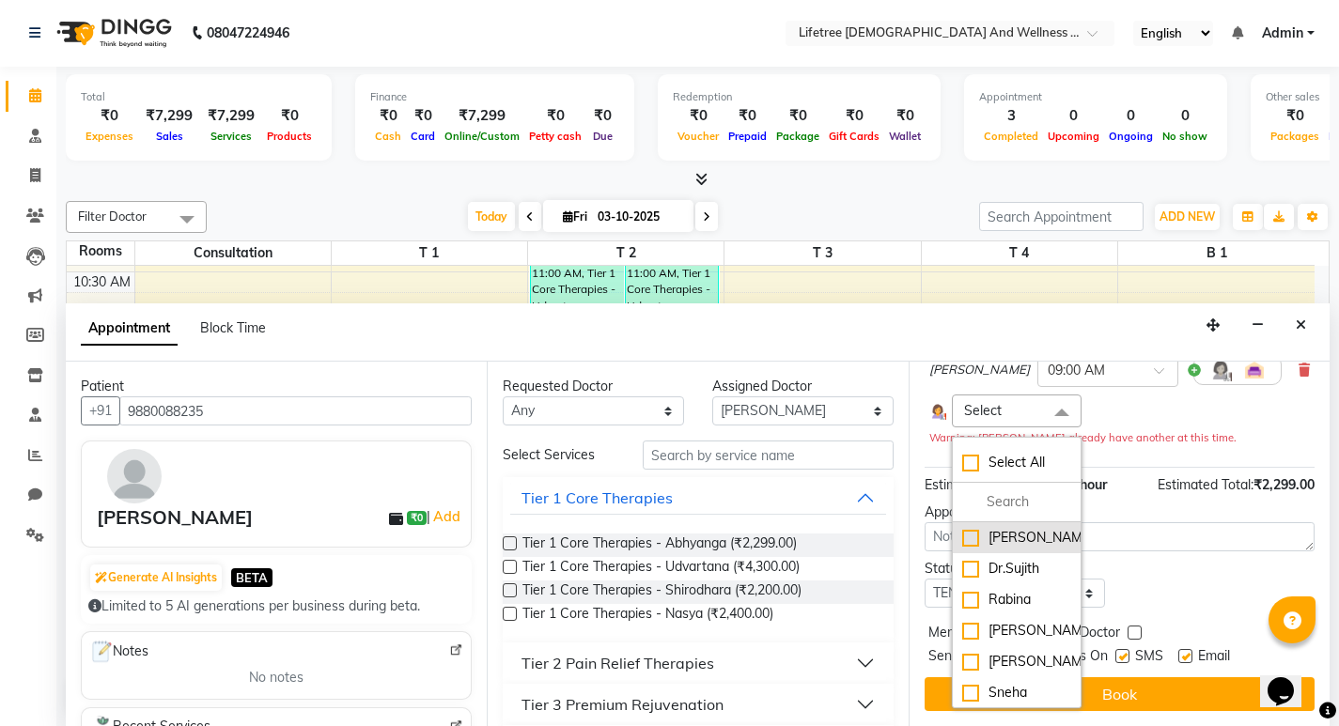
click at [979, 543] on div "[PERSON_NAME]" at bounding box center [1016, 538] width 109 height 20
checkbox input "true"
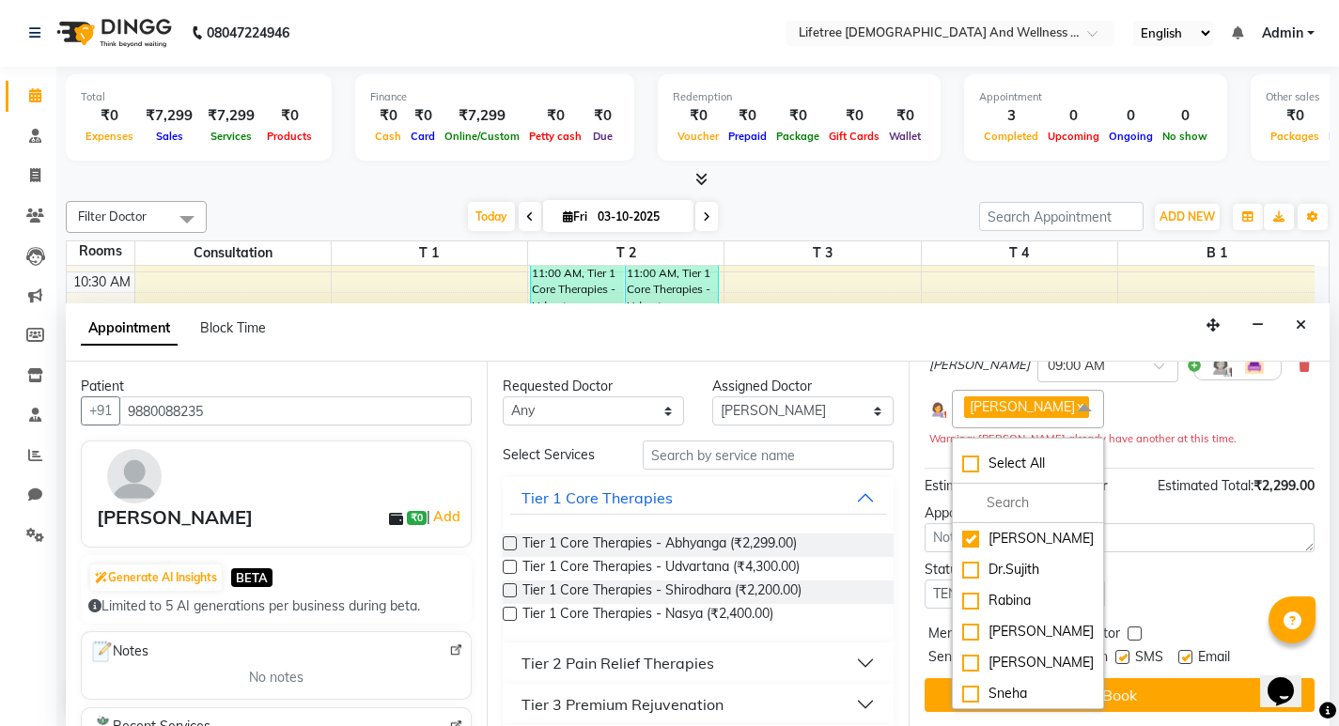
scroll to position [188, 0]
click at [1179, 656] on label at bounding box center [1186, 656] width 14 height 14
click at [1179, 656] on input "checkbox" at bounding box center [1185, 658] width 12 height 12
checkbox input "false"
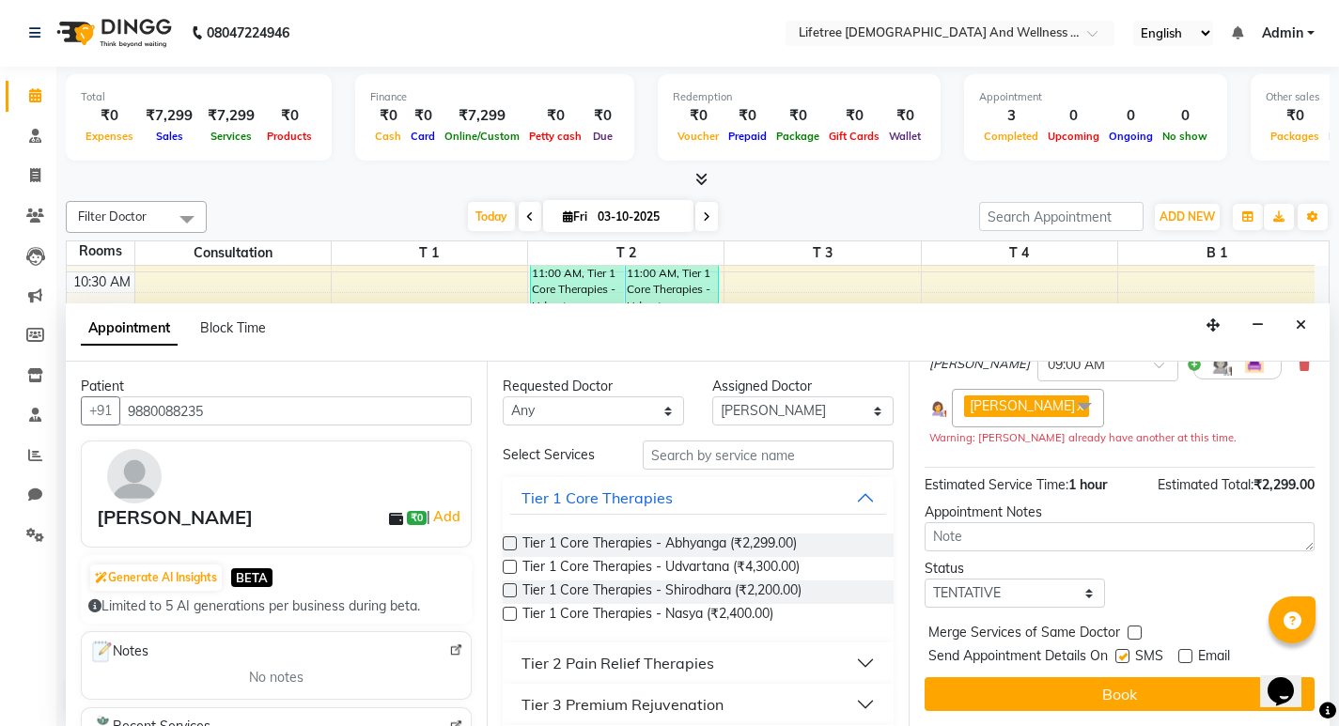
click at [1129, 661] on label at bounding box center [1123, 656] width 14 height 14
click at [1128, 661] on input "checkbox" at bounding box center [1122, 658] width 12 height 12
checkbox input "false"
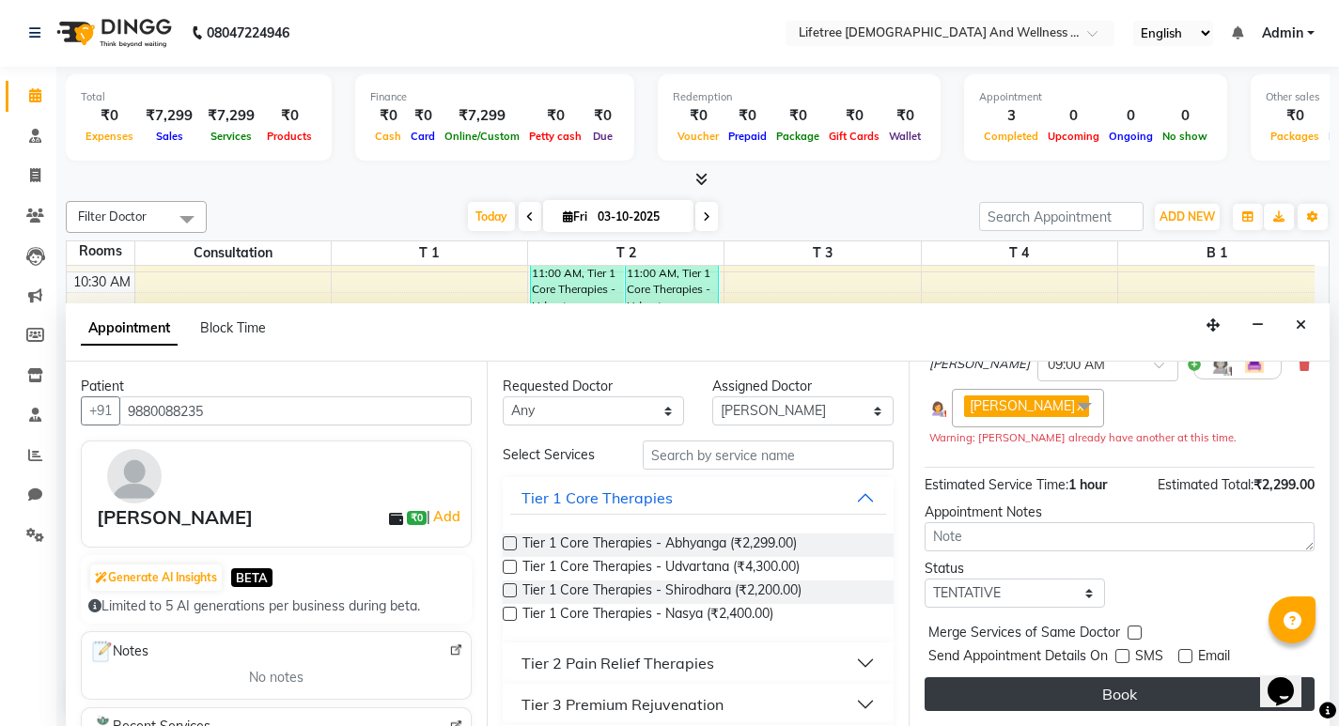
click at [1118, 686] on button "Book" at bounding box center [1120, 695] width 390 height 34
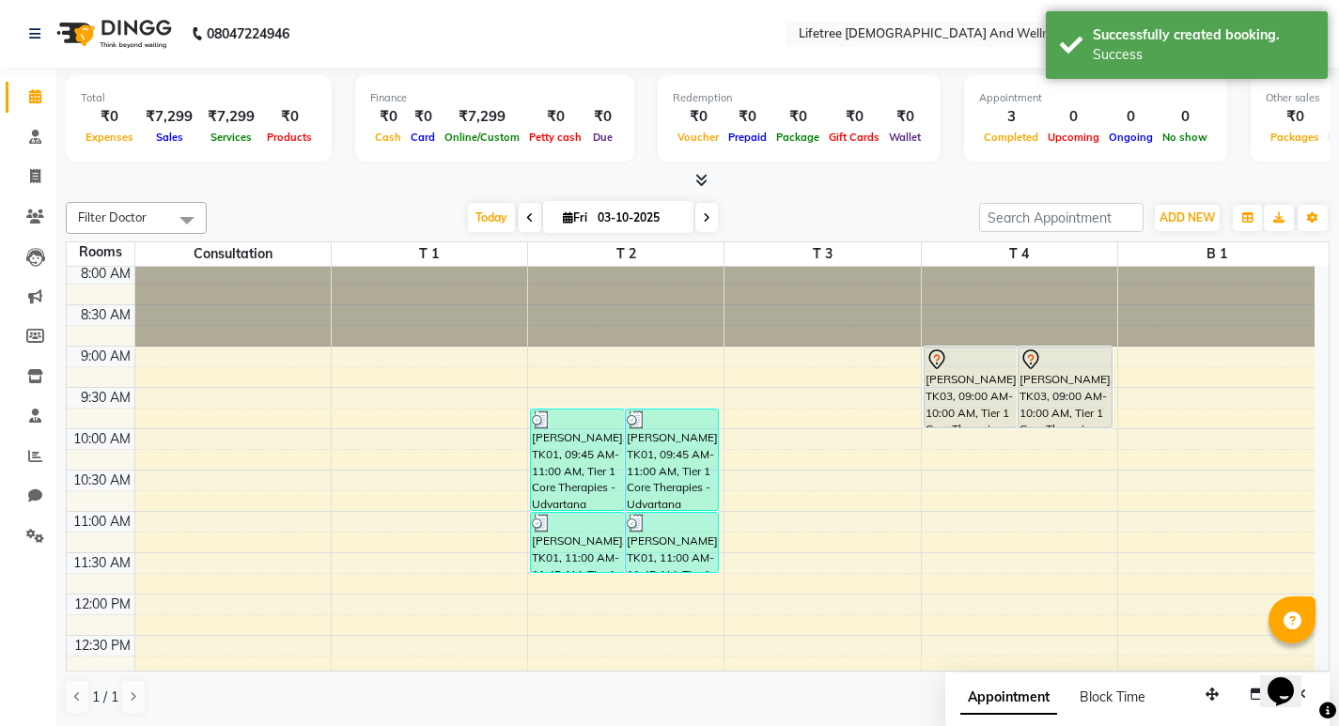
scroll to position [0, 0]
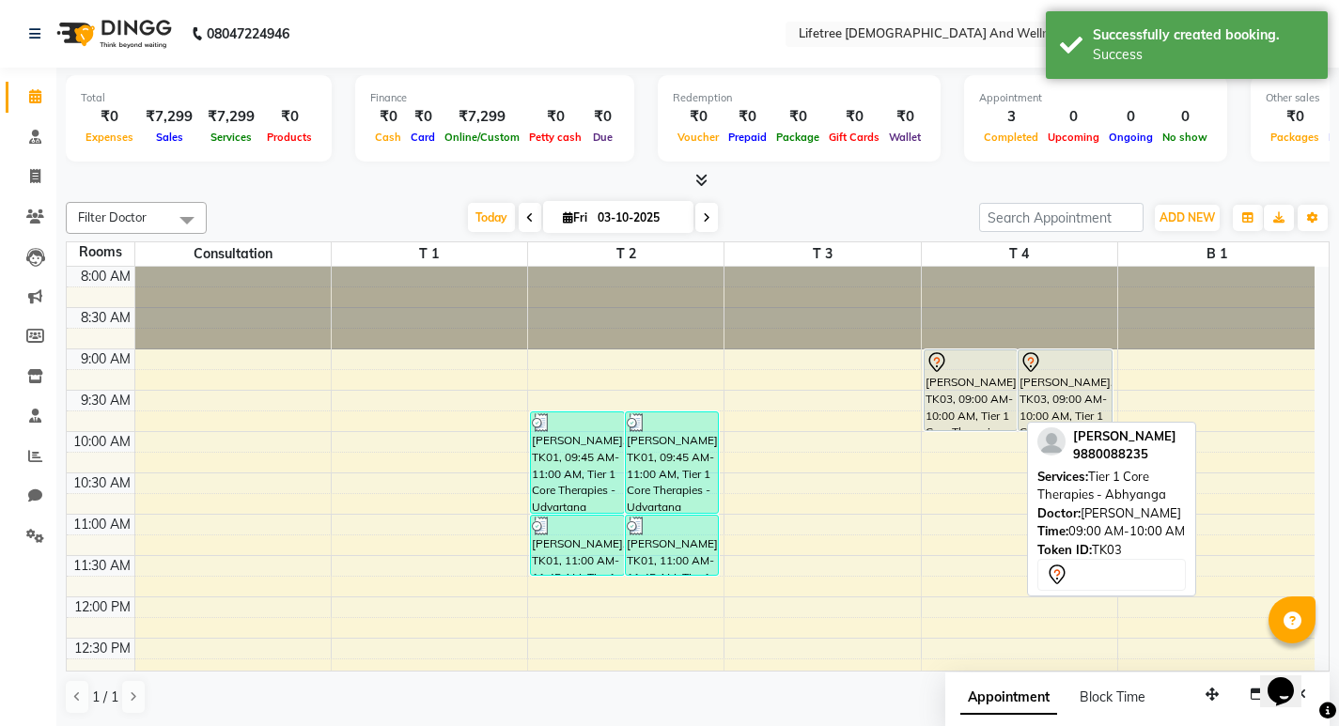
click at [963, 390] on div "[PERSON_NAME], TK03, 09:00 AM-10:00 AM, Tier 1 Core Therapies - Abhyanga" at bounding box center [971, 391] width 93 height 80
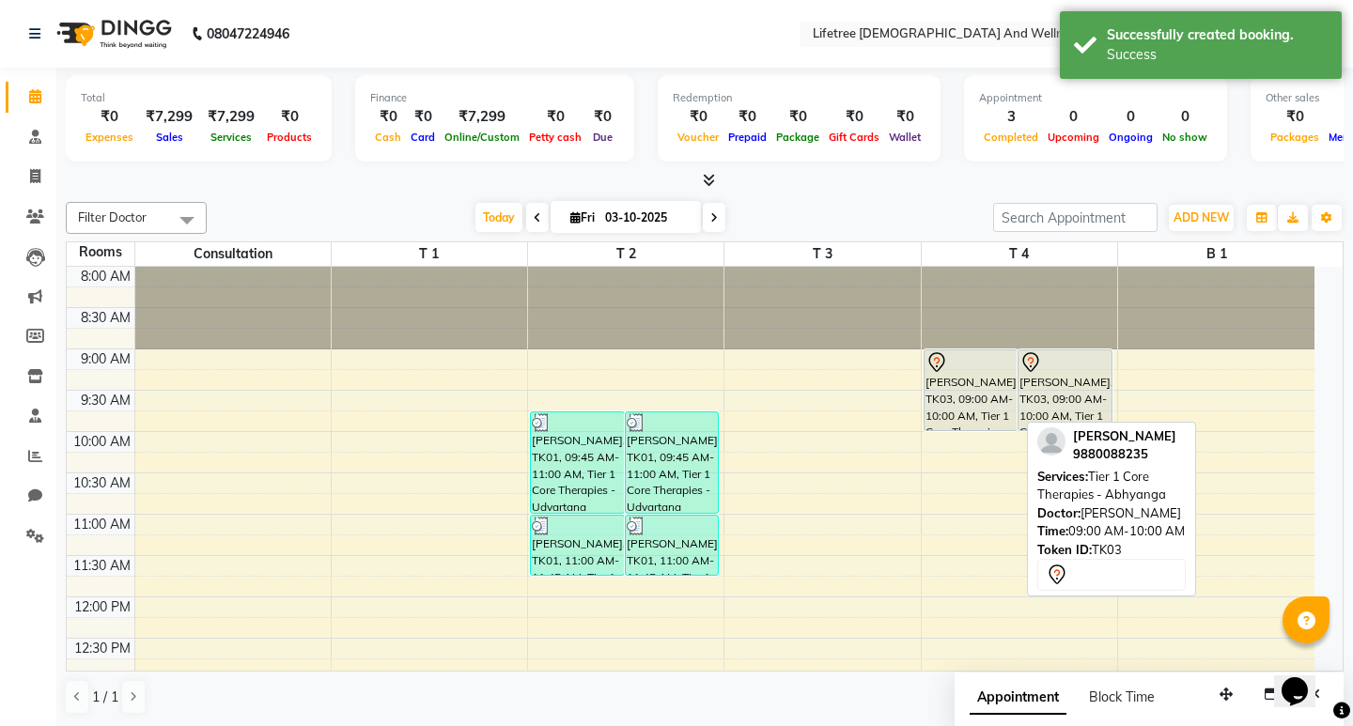
select select "7"
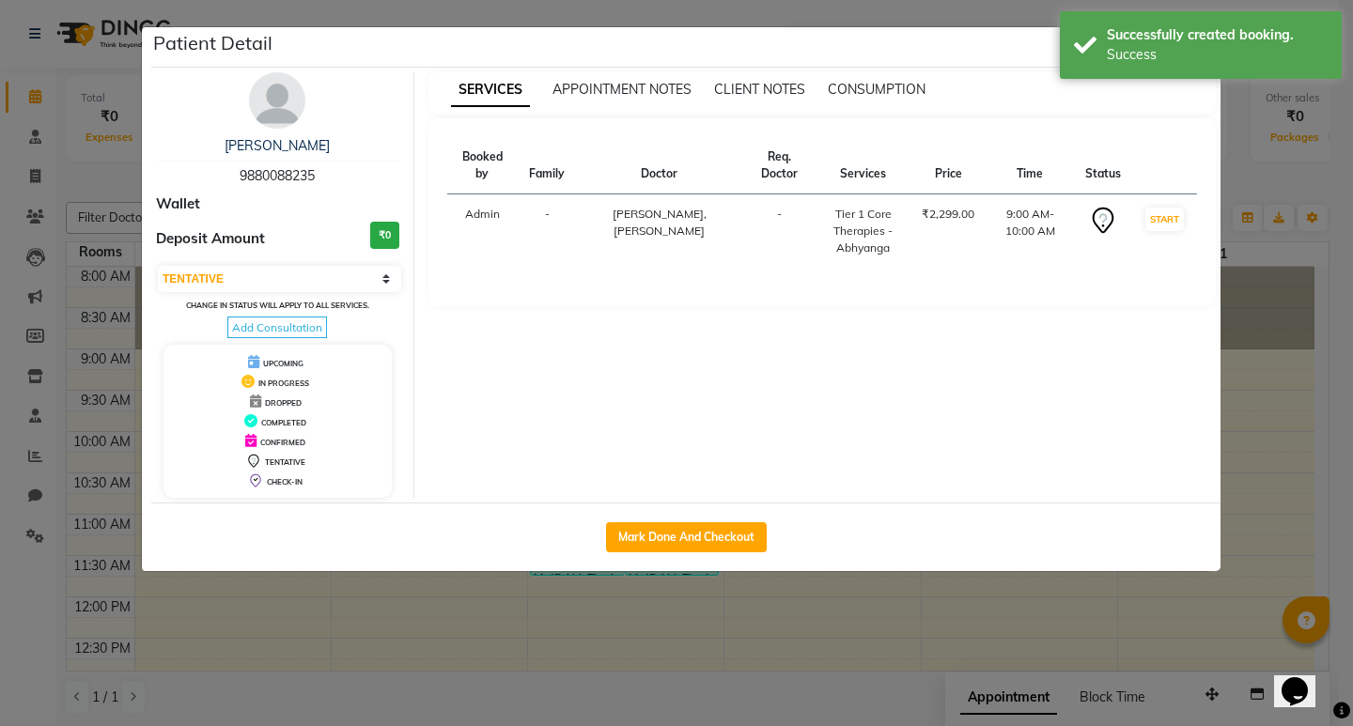
click at [988, 211] on td "9:00 AM-10:00 AM" at bounding box center [1029, 232] width 87 height 74
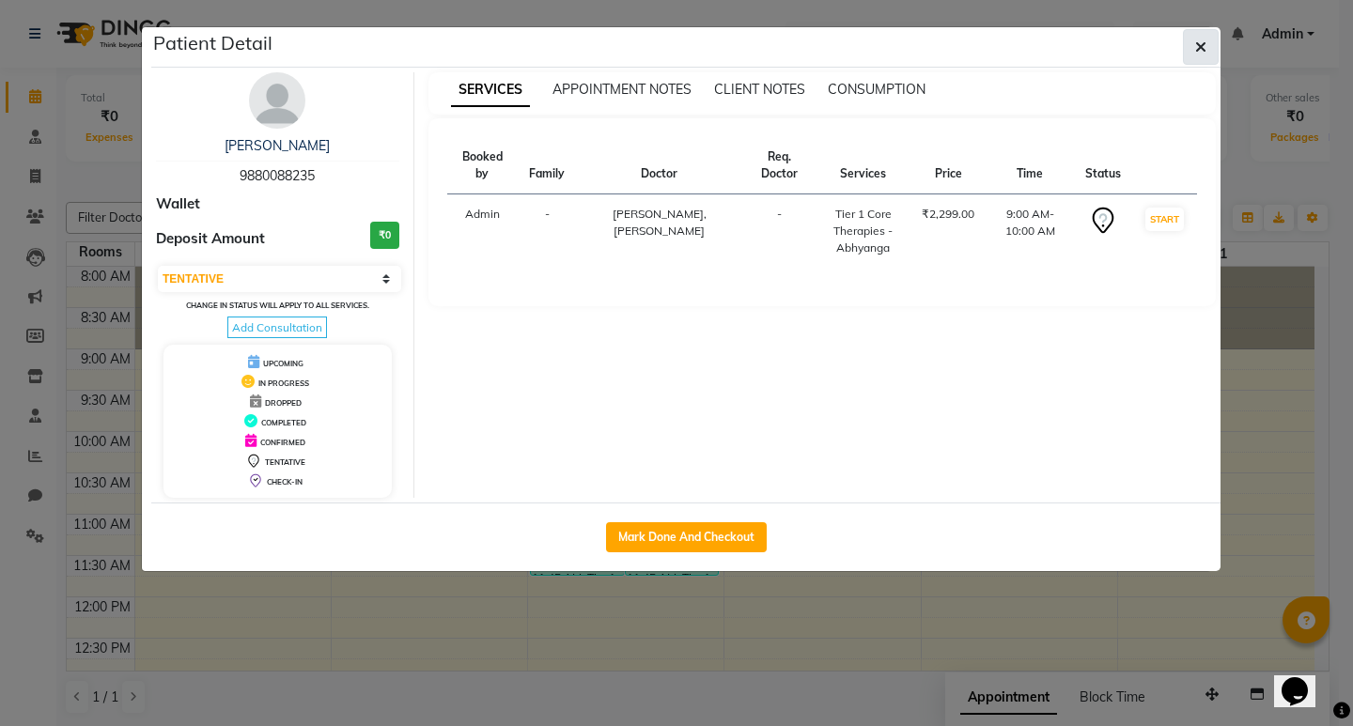
click at [1202, 40] on icon "button" at bounding box center [1200, 46] width 11 height 15
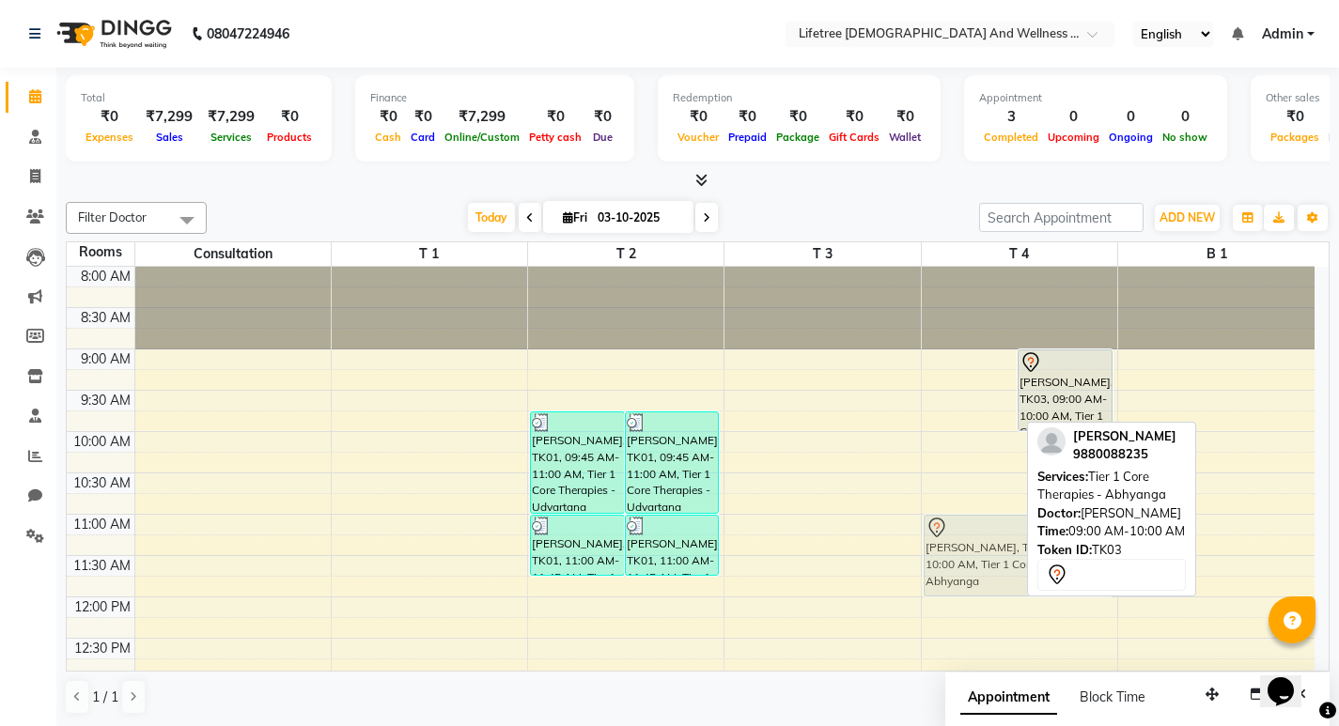
drag, startPoint x: 981, startPoint y: 398, endPoint x: 988, endPoint y: 558, distance: 160.8
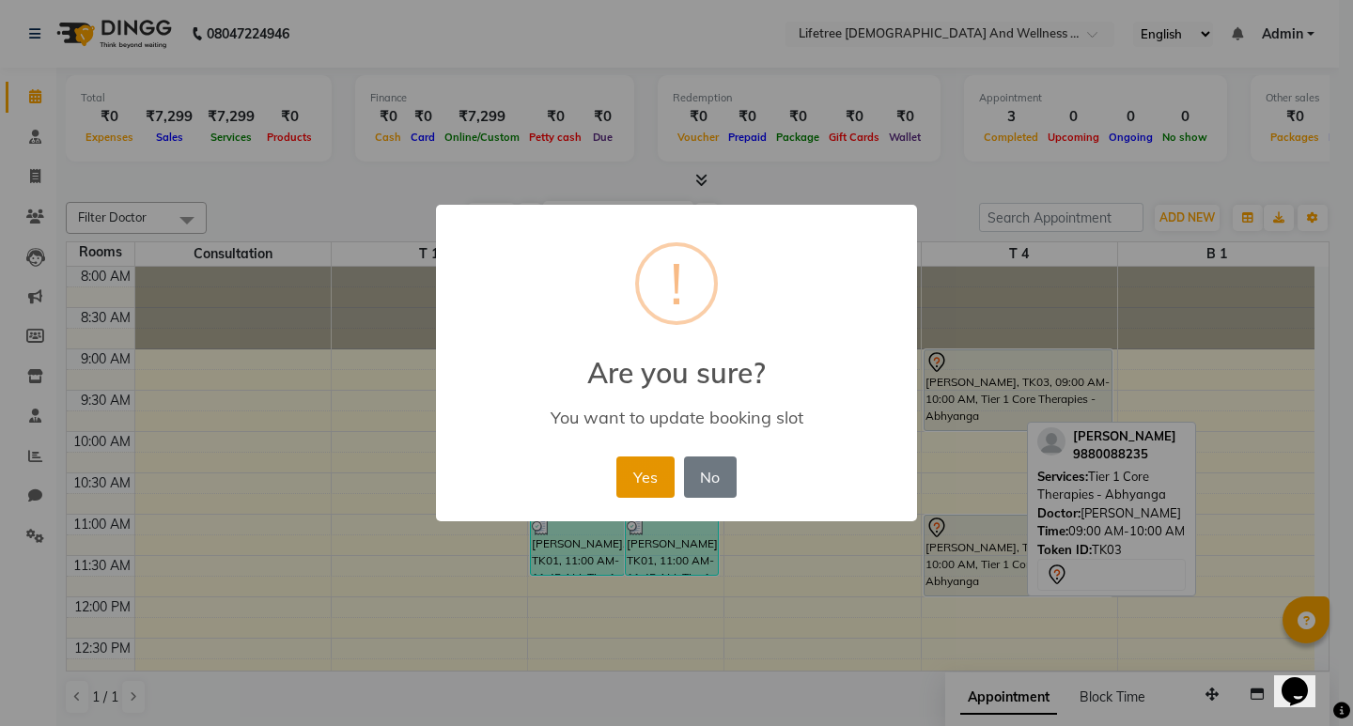
click at [642, 474] on button "Yes" at bounding box center [645, 477] width 57 height 41
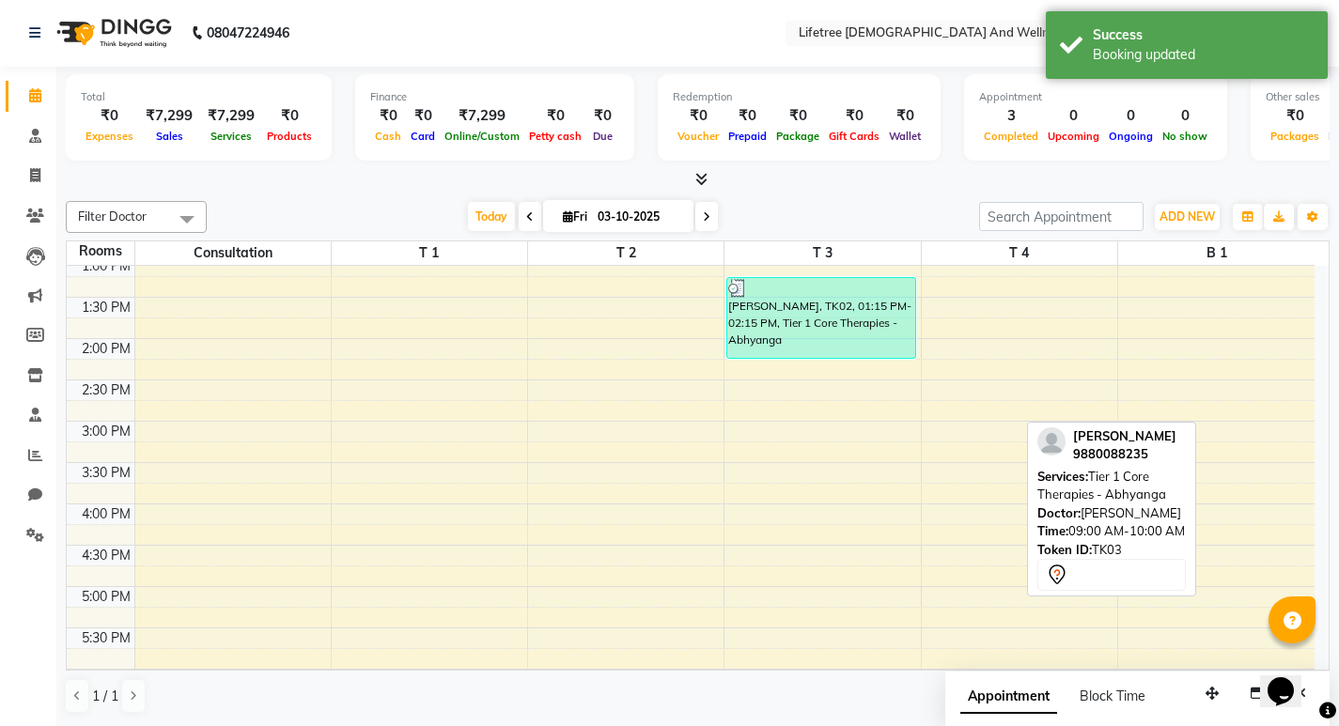
scroll to position [282, 0]
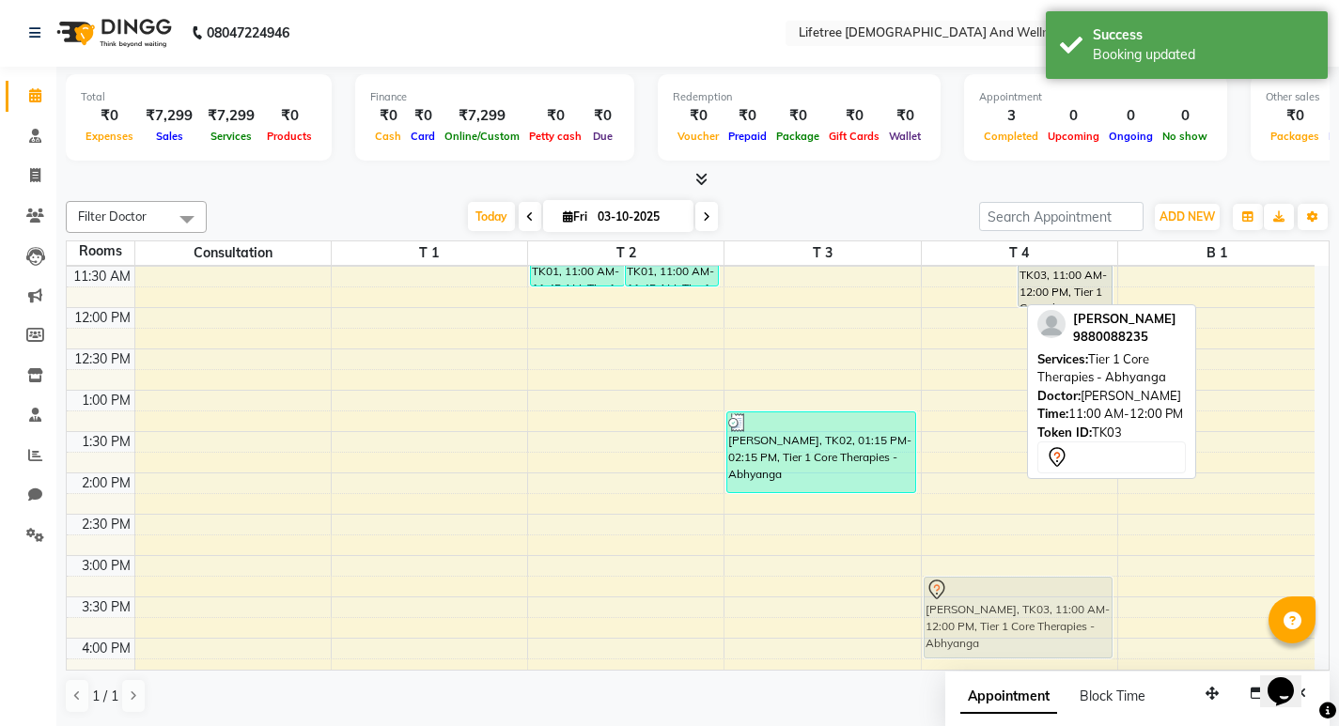
drag, startPoint x: 988, startPoint y: 283, endPoint x: 1028, endPoint y: 637, distance: 356.6
click at [1026, 637] on div "[PERSON_NAME], TK03, 11:00 AM-12:00 PM, Tier 1 Core Therapies - Abhyanga [PERSO…" at bounding box center [1019, 514] width 195 height 1074
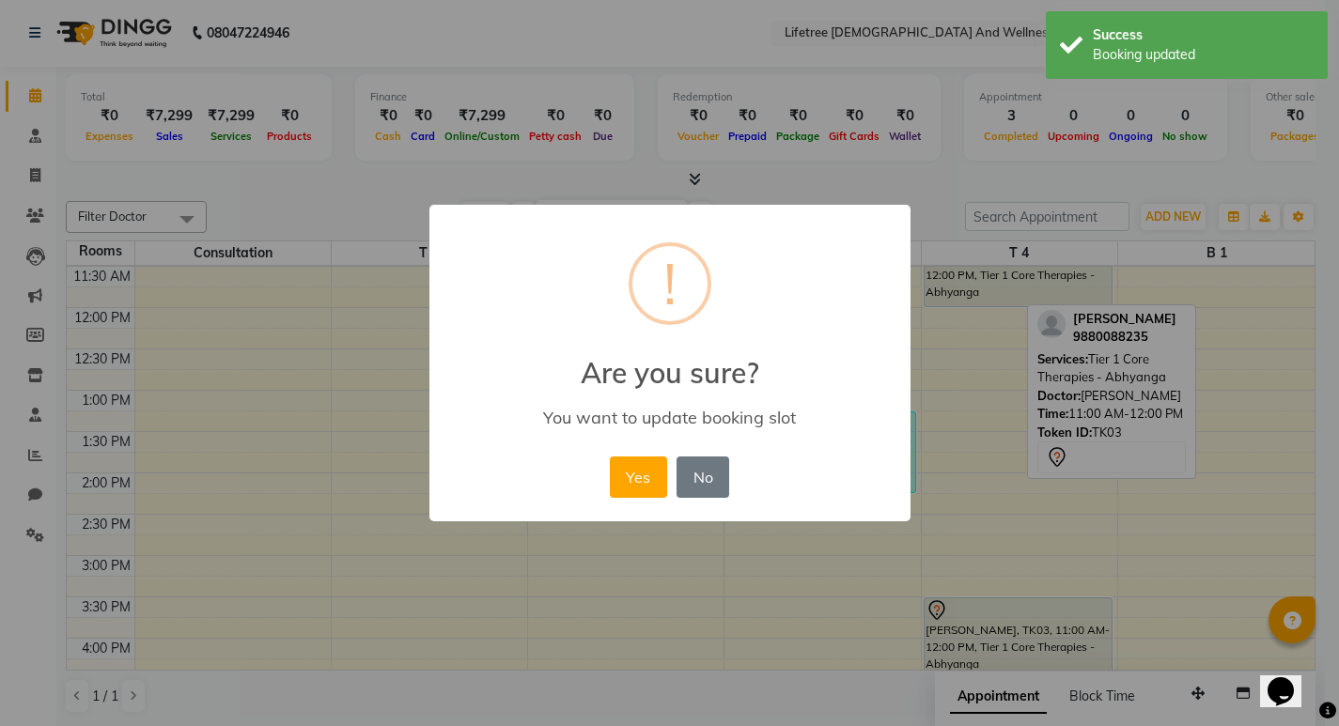
scroll to position [289, 0]
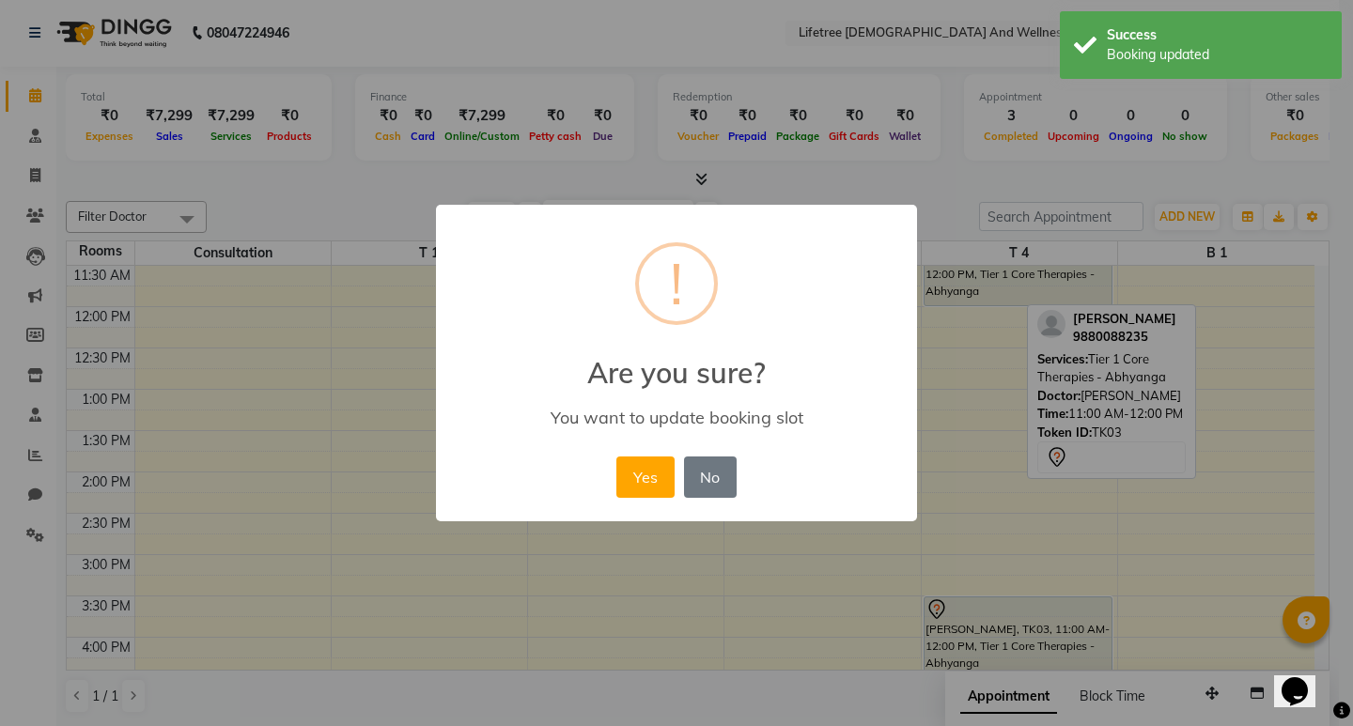
click at [685, 479] on button "No" at bounding box center [710, 477] width 53 height 41
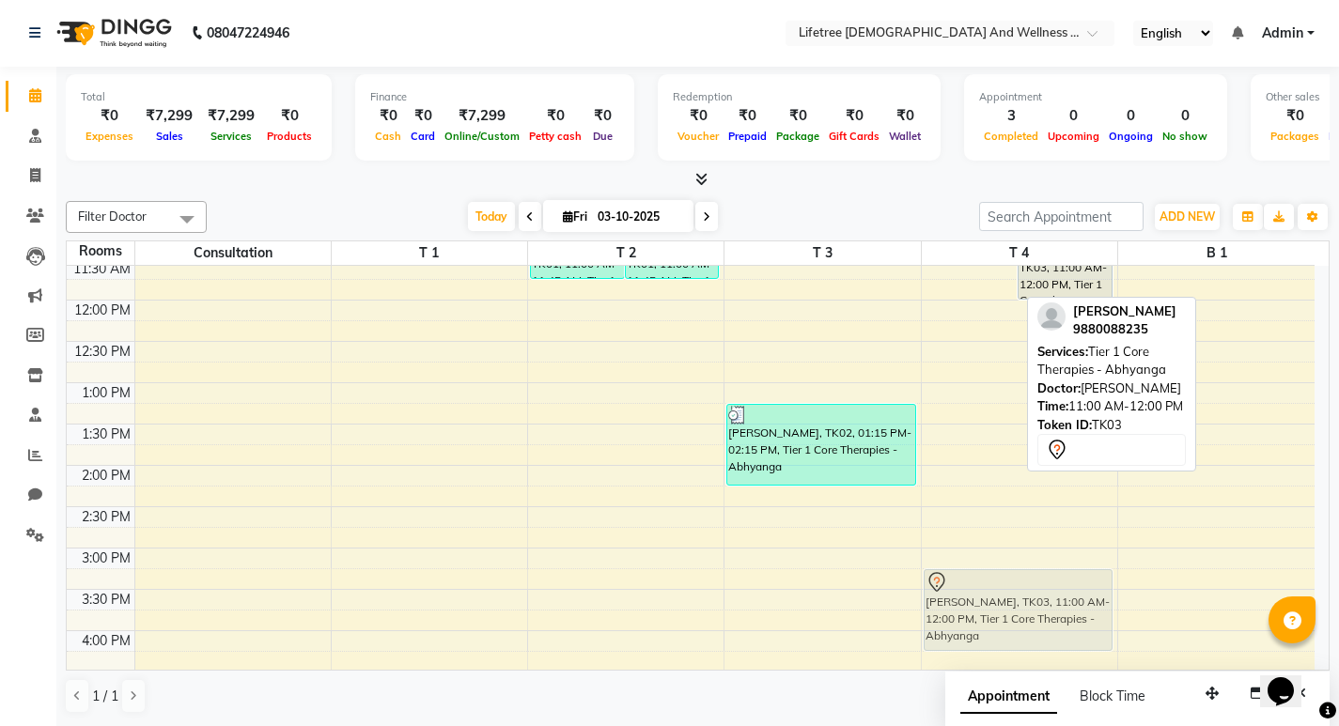
drag, startPoint x: 981, startPoint y: 283, endPoint x: 1014, endPoint y: 639, distance: 357.7
click at [1011, 639] on div "[PERSON_NAME], TK03, 11:00 AM-12:00 PM, Tier 1 Core Therapies - Abhyanga [PERSO…" at bounding box center [1019, 507] width 195 height 1074
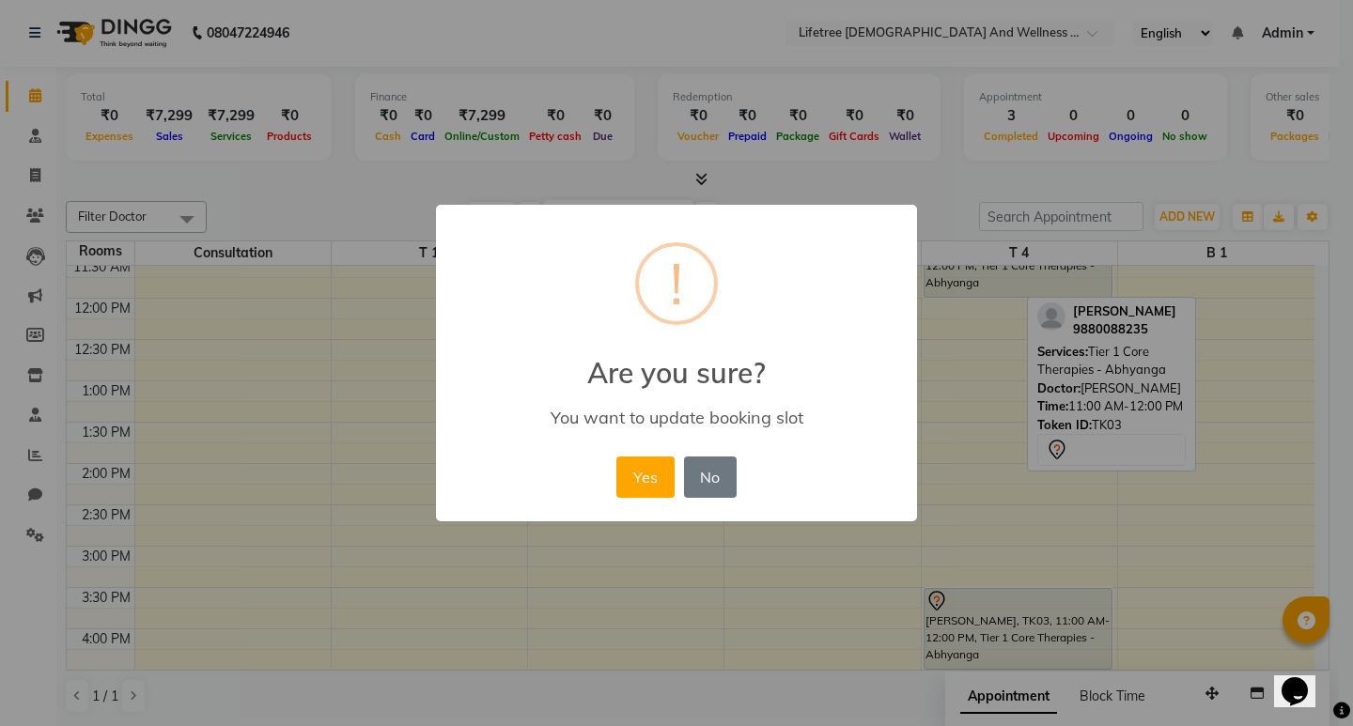
drag, startPoint x: 645, startPoint y: 474, endPoint x: 832, endPoint y: 482, distance: 187.2
click at [644, 474] on button "Yes" at bounding box center [645, 477] width 57 height 41
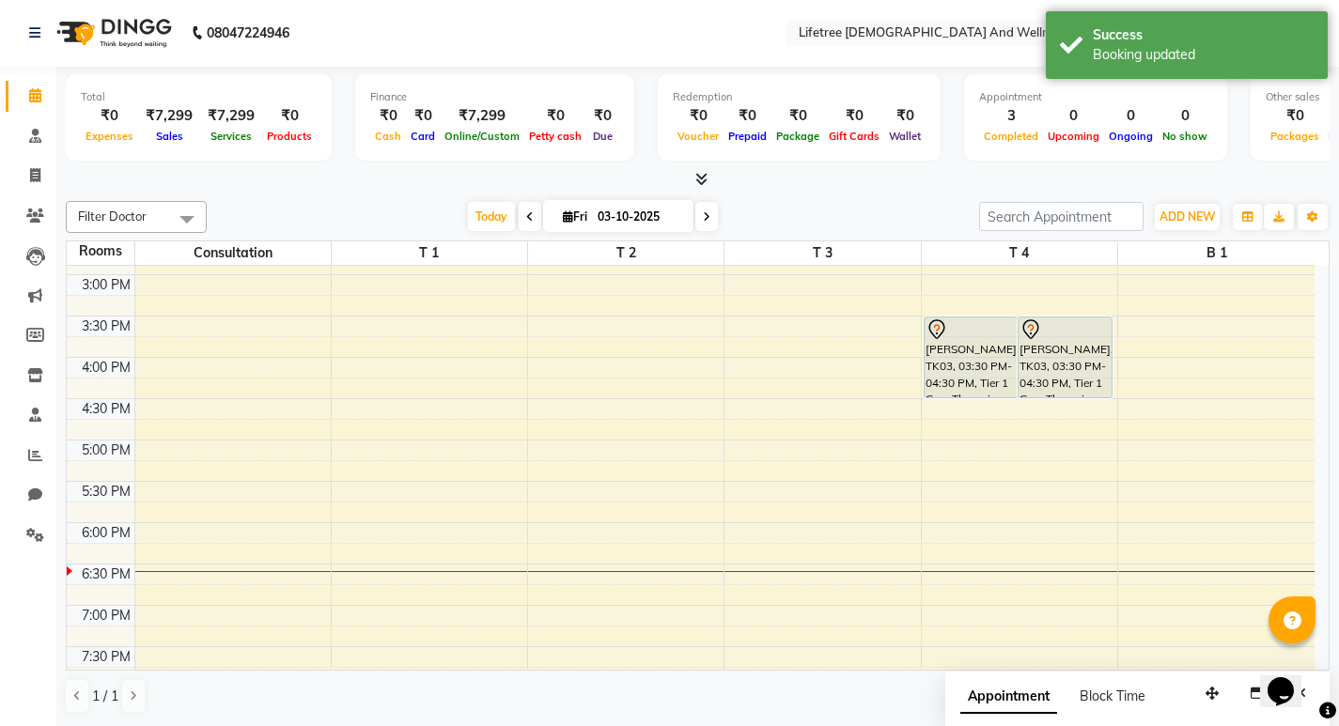
scroll to position [580, 0]
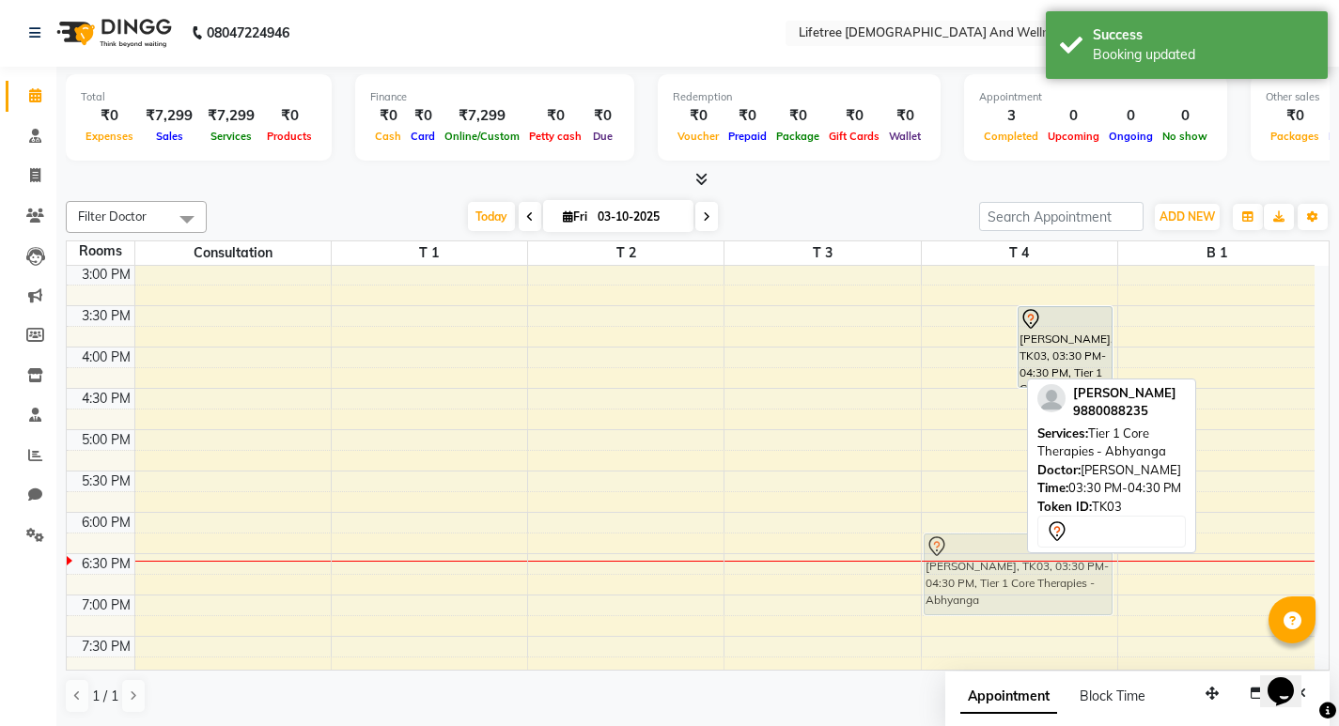
drag, startPoint x: 994, startPoint y: 346, endPoint x: 1007, endPoint y: 570, distance: 224.0
click at [1007, 570] on div "[PERSON_NAME], TK03, 03:30 PM-04:30 PM, Tier 1 Core Therapies - Abhyanga [PERSO…" at bounding box center [1019, 223] width 195 height 1074
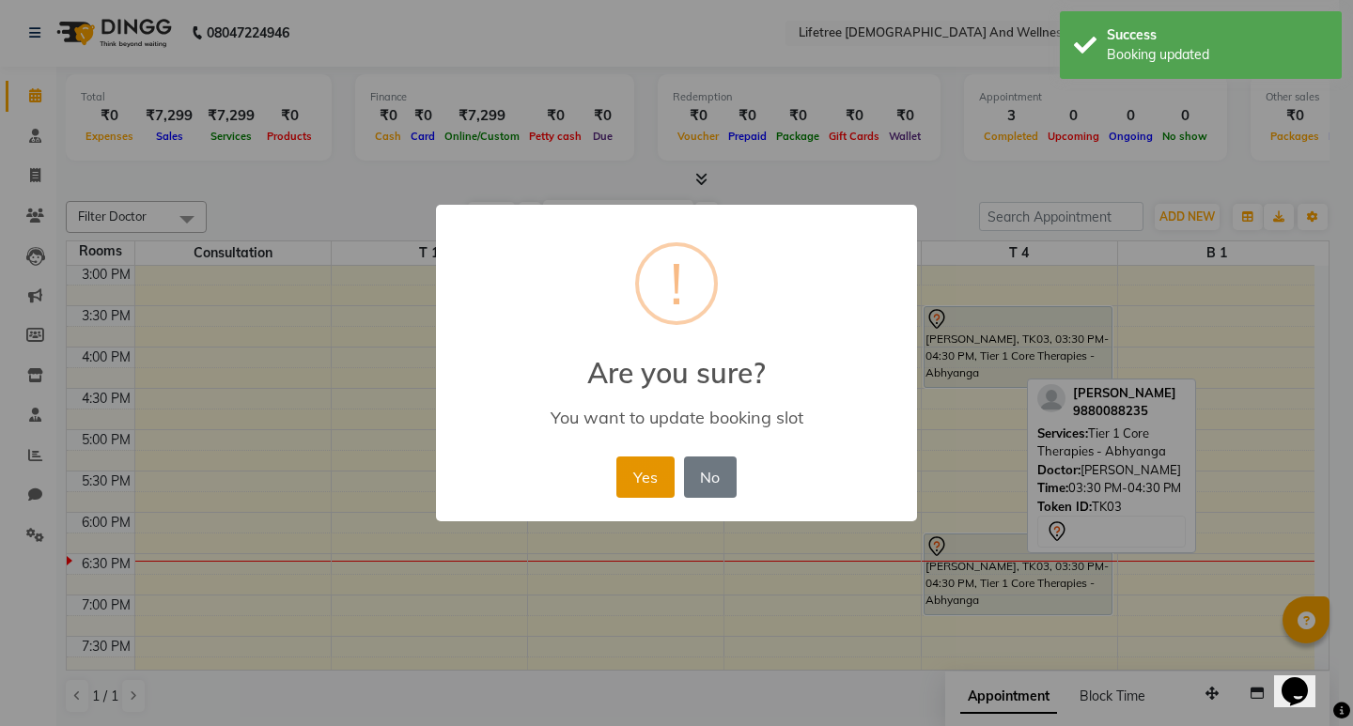
click at [638, 485] on button "Yes" at bounding box center [645, 477] width 57 height 41
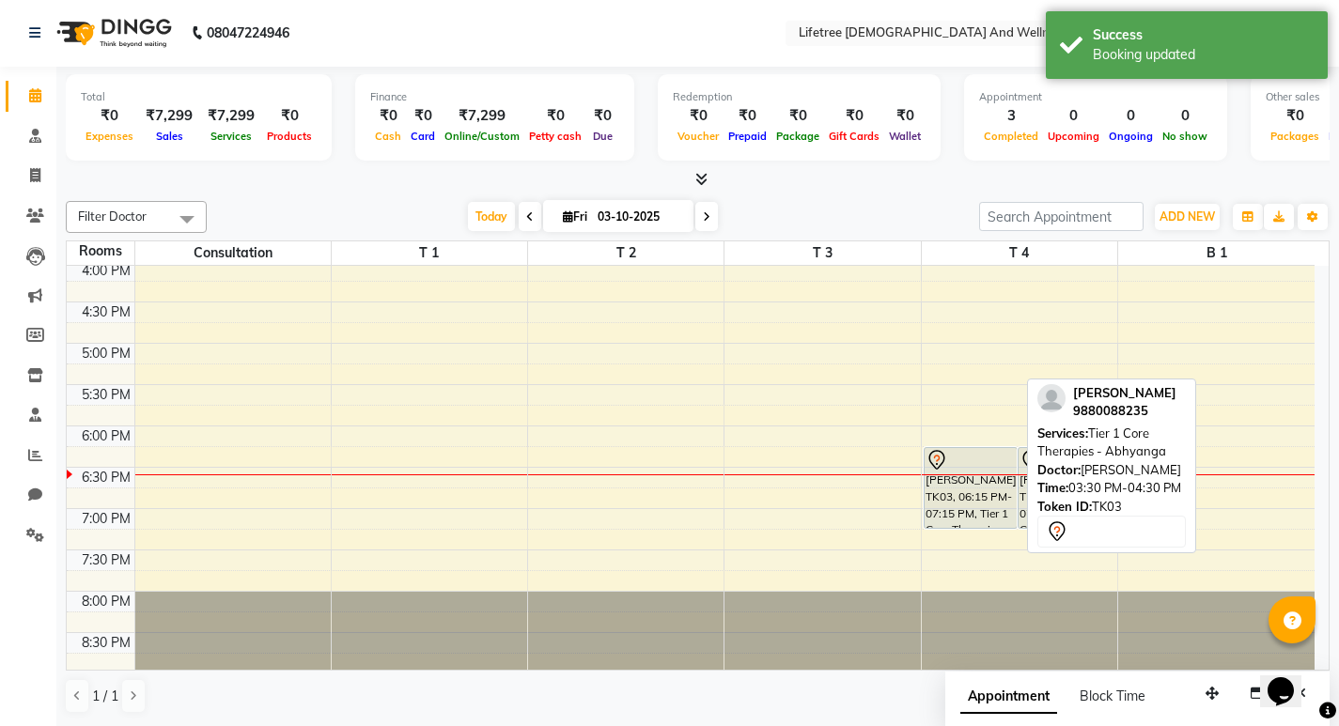
scroll to position [670, 0]
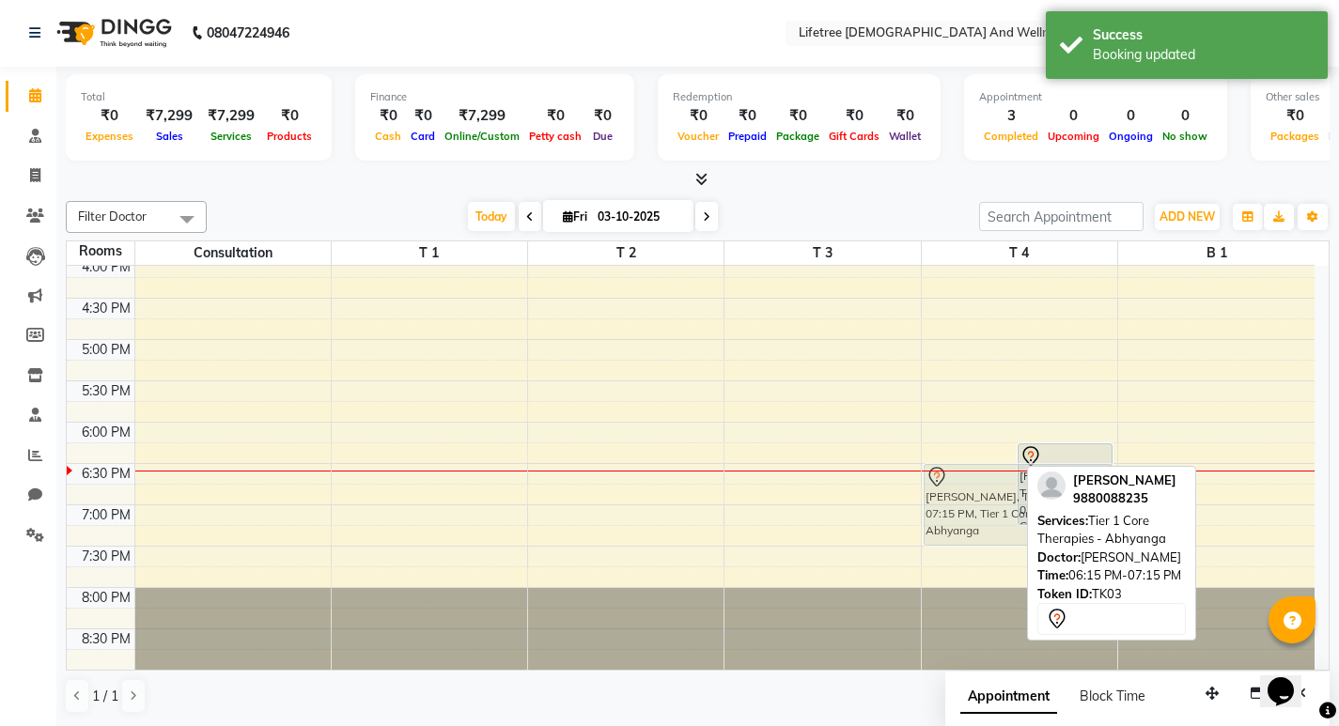
click at [975, 520] on div "[PERSON_NAME], TK03, 06:15 PM-07:15 PM, Tier 1 Core Therapies - Abhyanga [PERSO…" at bounding box center [1019, 133] width 195 height 1074
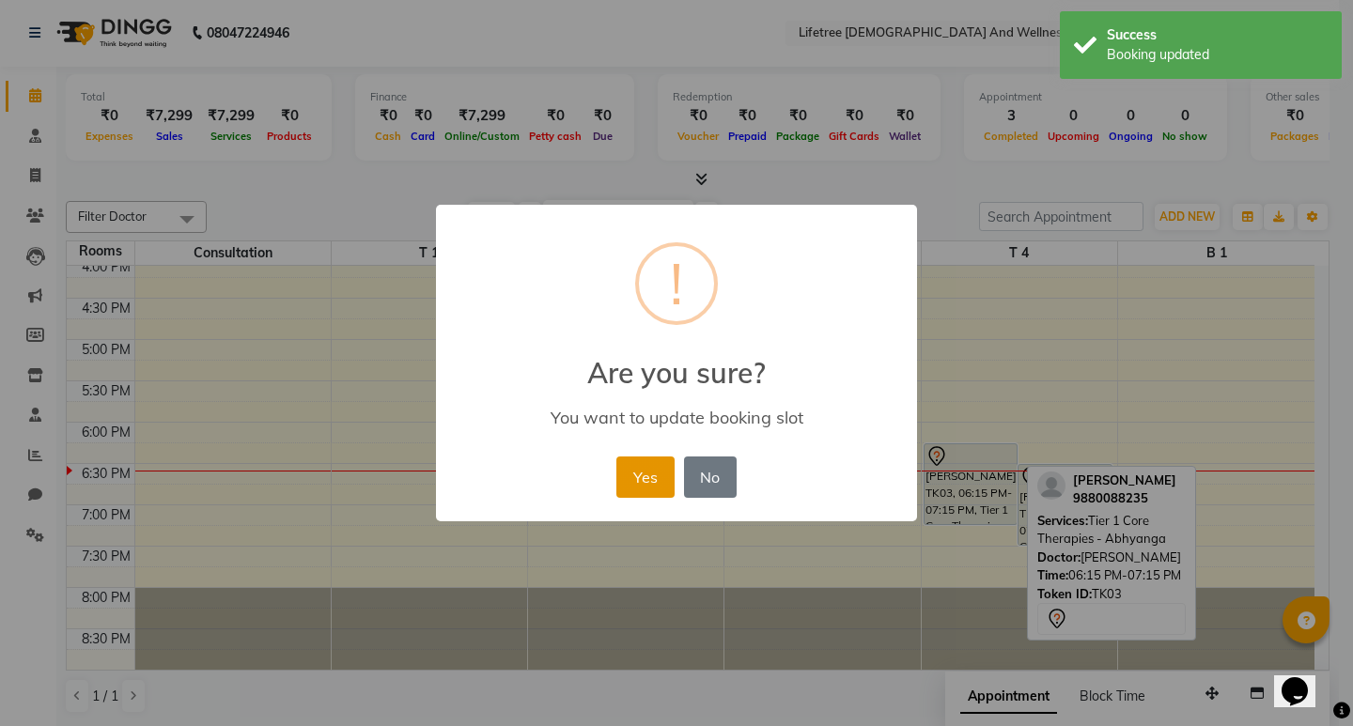
click at [626, 471] on button "Yes" at bounding box center [645, 477] width 57 height 41
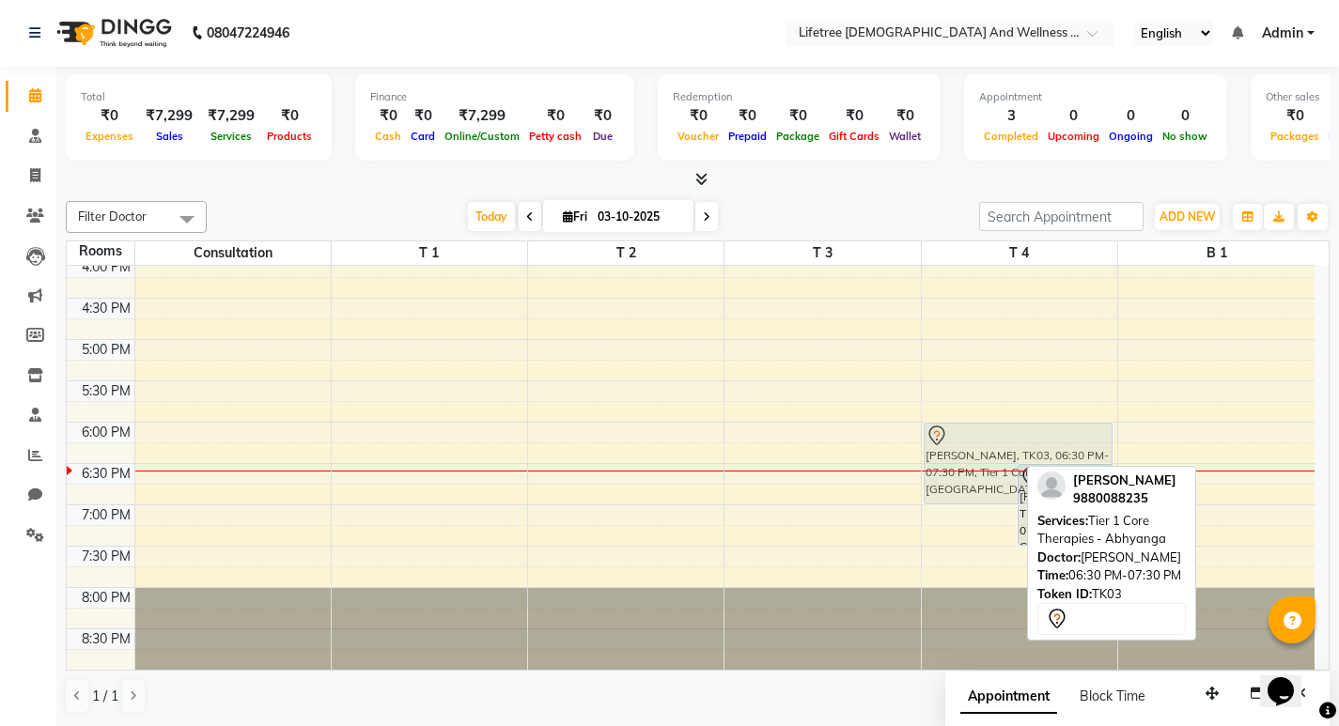
drag, startPoint x: 969, startPoint y: 487, endPoint x: 963, endPoint y: 455, distance: 32.4
click at [963, 455] on div "[PERSON_NAME], TK03, 06:30 PM-07:30 PM, Tier 1 Core Therapies - Abhyanga [PERSO…" at bounding box center [1019, 133] width 195 height 1074
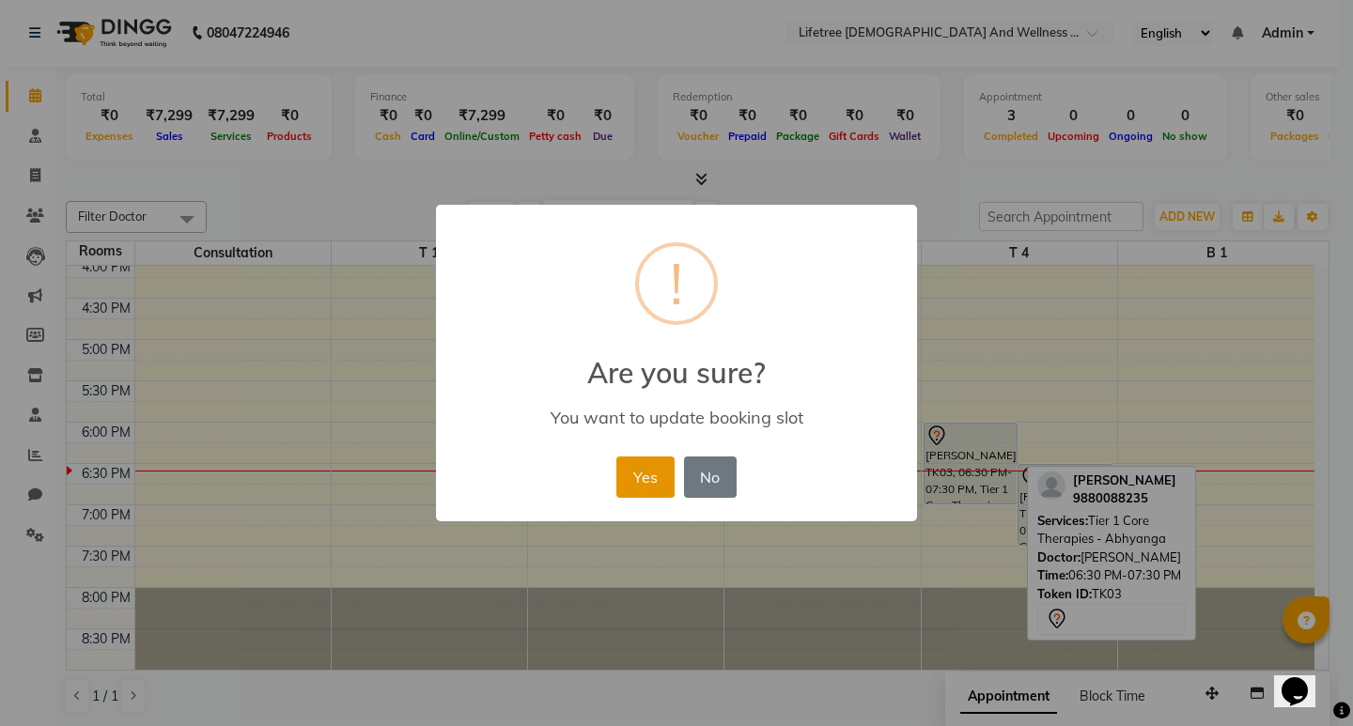
click at [648, 469] on button "Yes" at bounding box center [645, 477] width 57 height 41
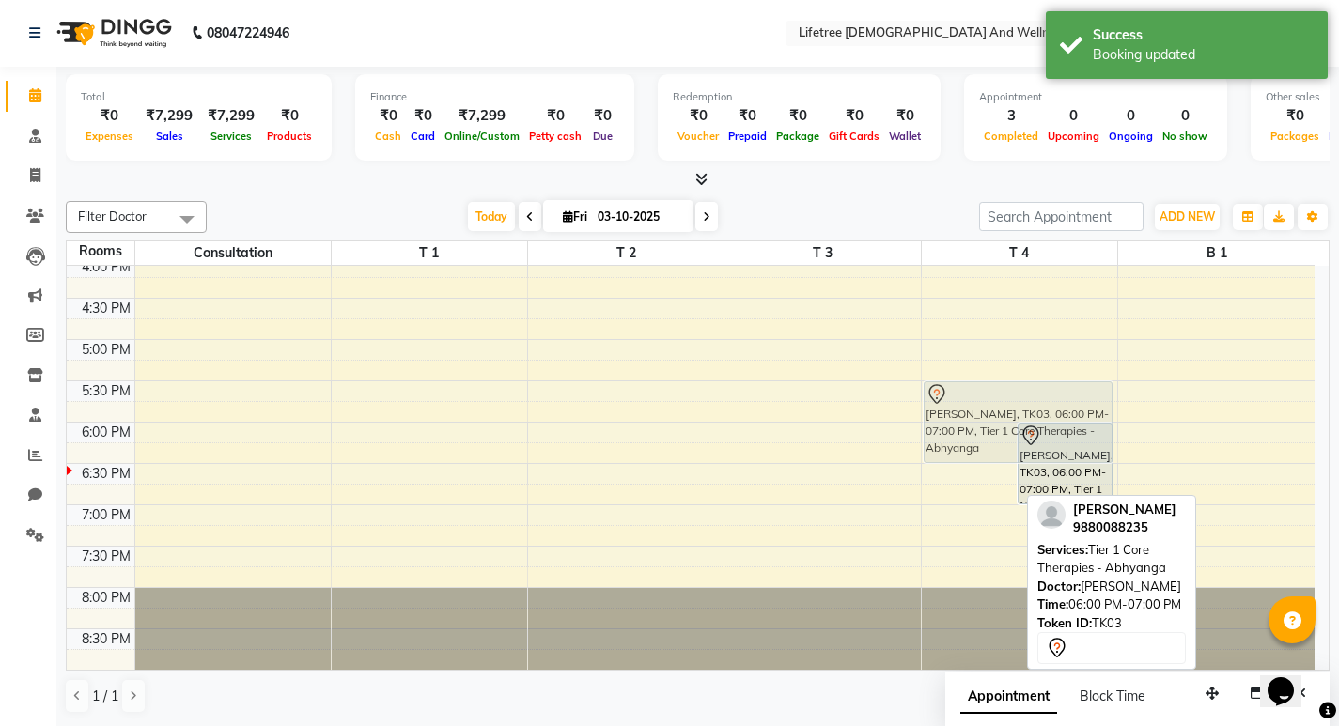
drag, startPoint x: 946, startPoint y: 446, endPoint x: 947, endPoint y: 414, distance: 32.0
click at [947, 414] on div "[PERSON_NAME], TK03, 06:00 PM-07:00 PM, Tier 1 Core Therapies - Abhyanga [PERSO…" at bounding box center [1019, 133] width 195 height 1074
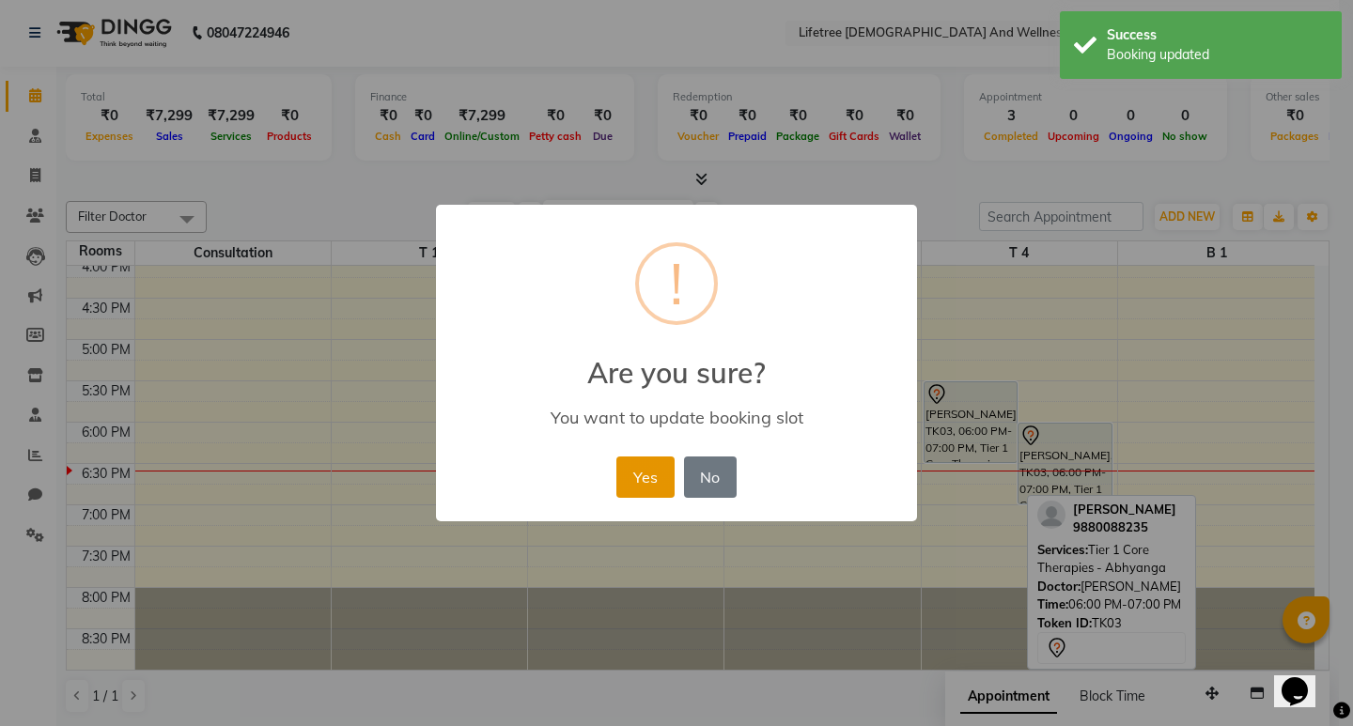
click at [656, 470] on button "Yes" at bounding box center [645, 477] width 57 height 41
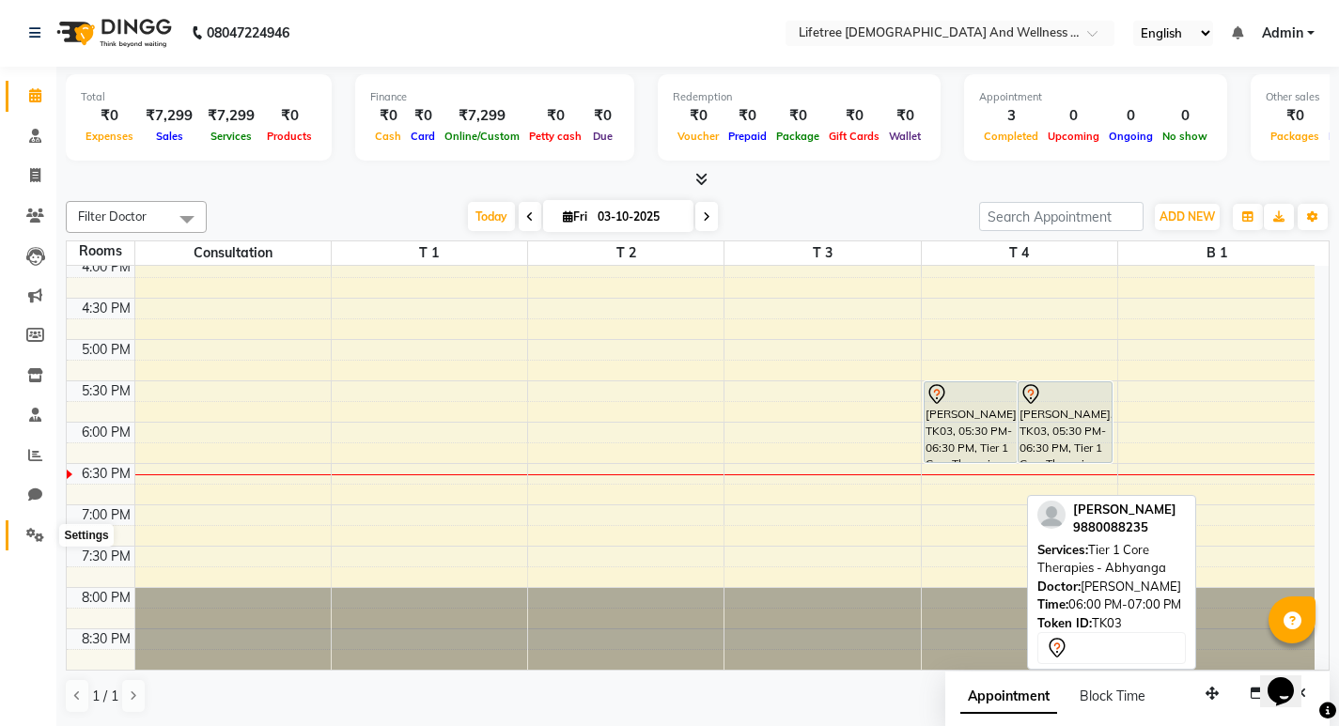
click at [39, 527] on span at bounding box center [35, 536] width 33 height 22
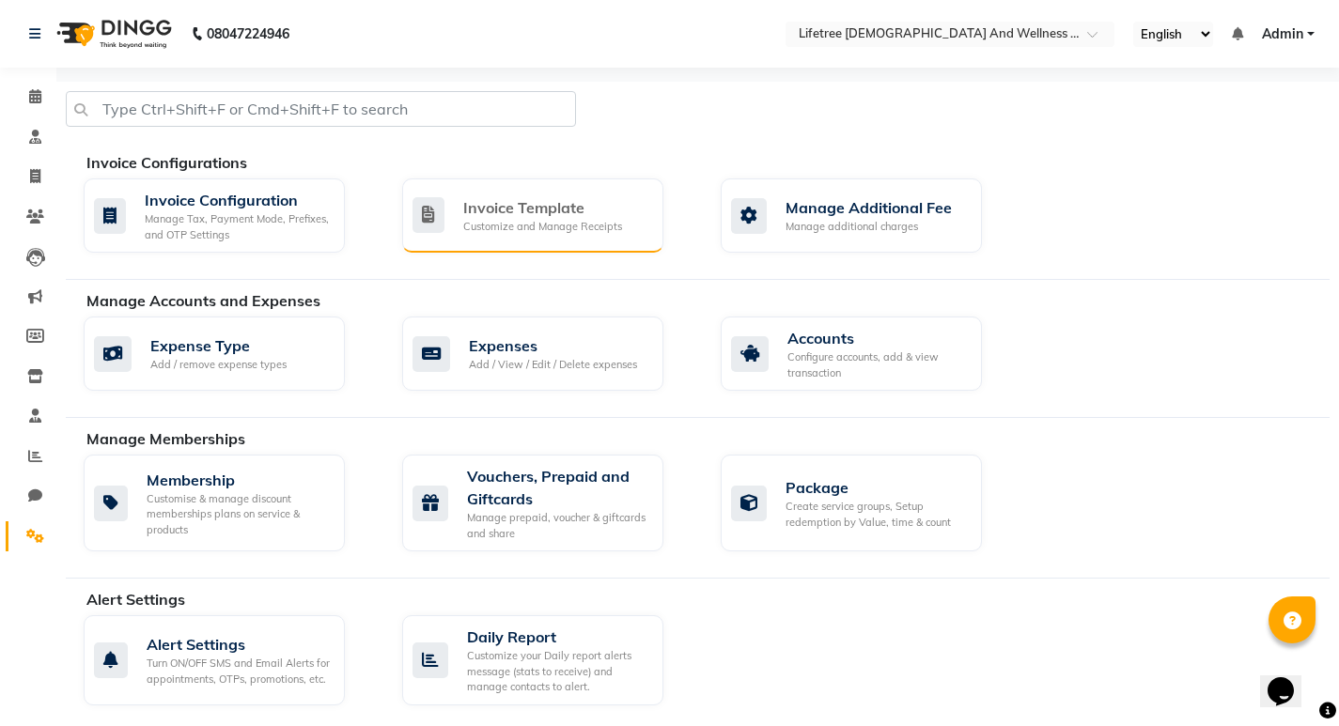
click at [535, 213] on div "Invoice Template" at bounding box center [542, 207] width 159 height 23
select select "A5"
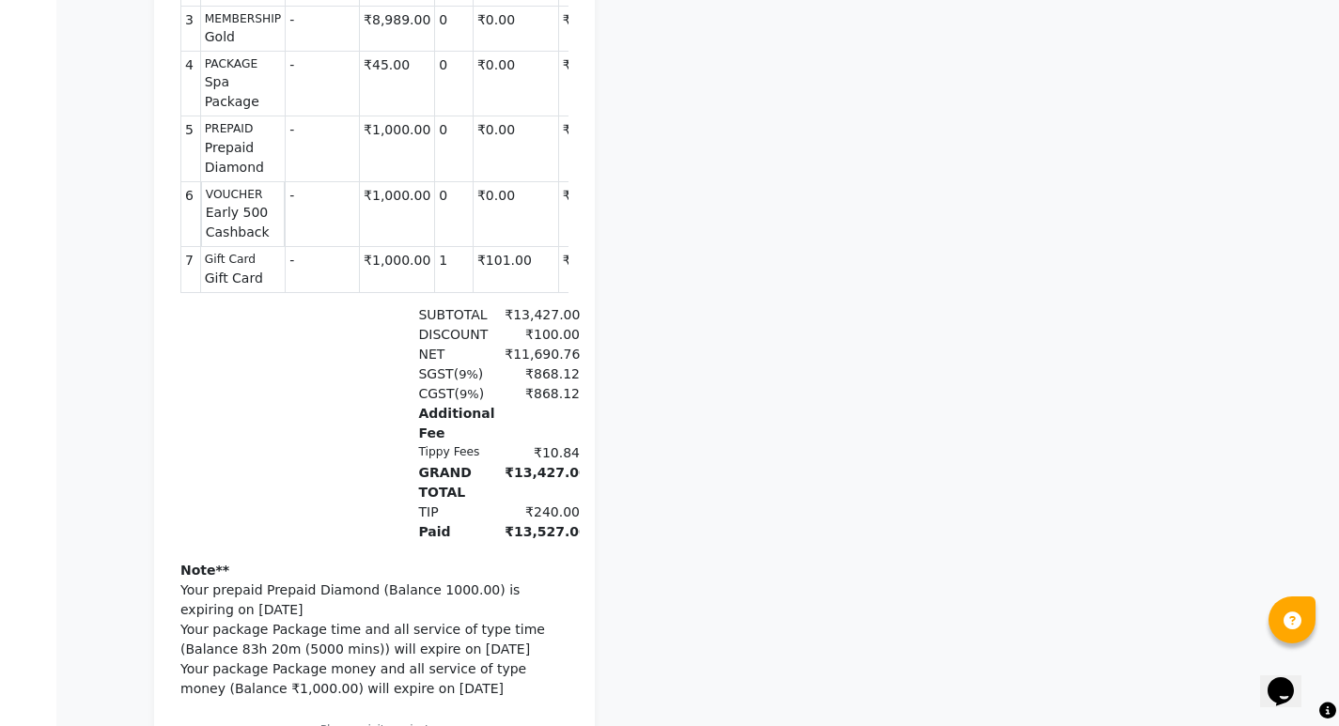
scroll to position [658, 0]
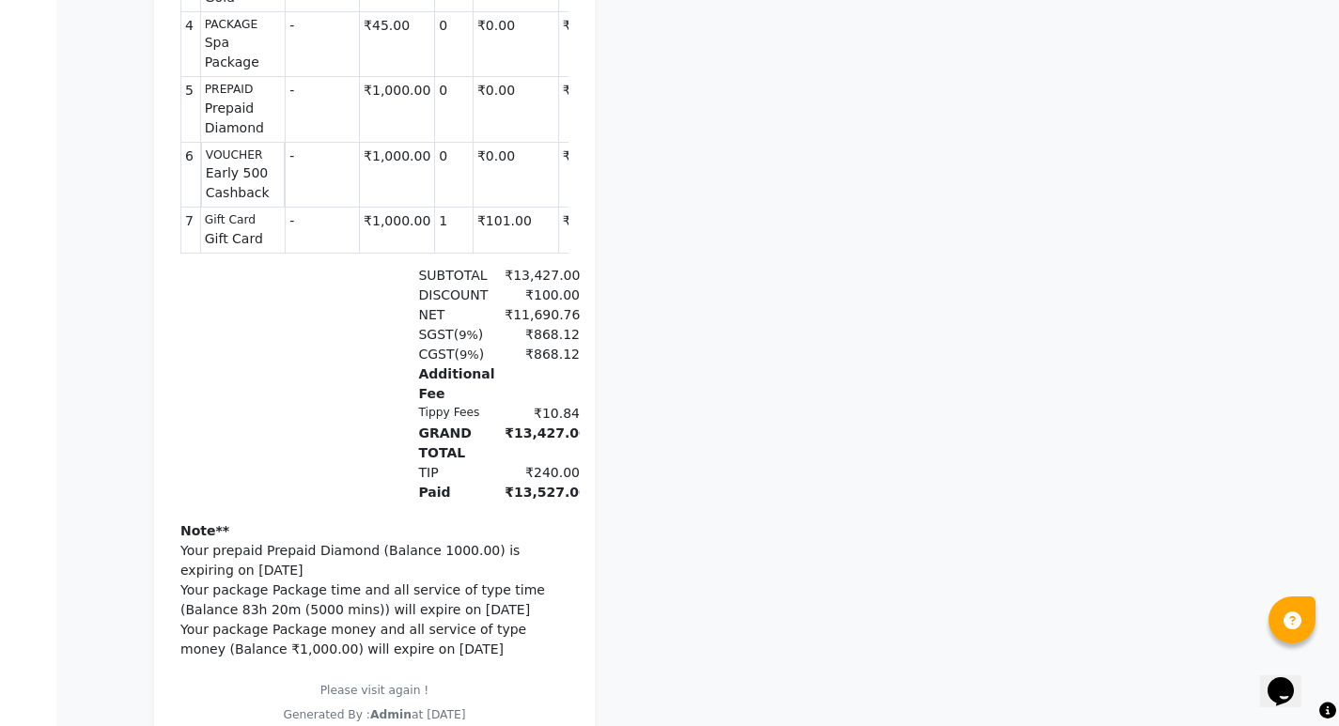
click at [518, 345] on div "₹868.12" at bounding box center [536, 335] width 86 height 20
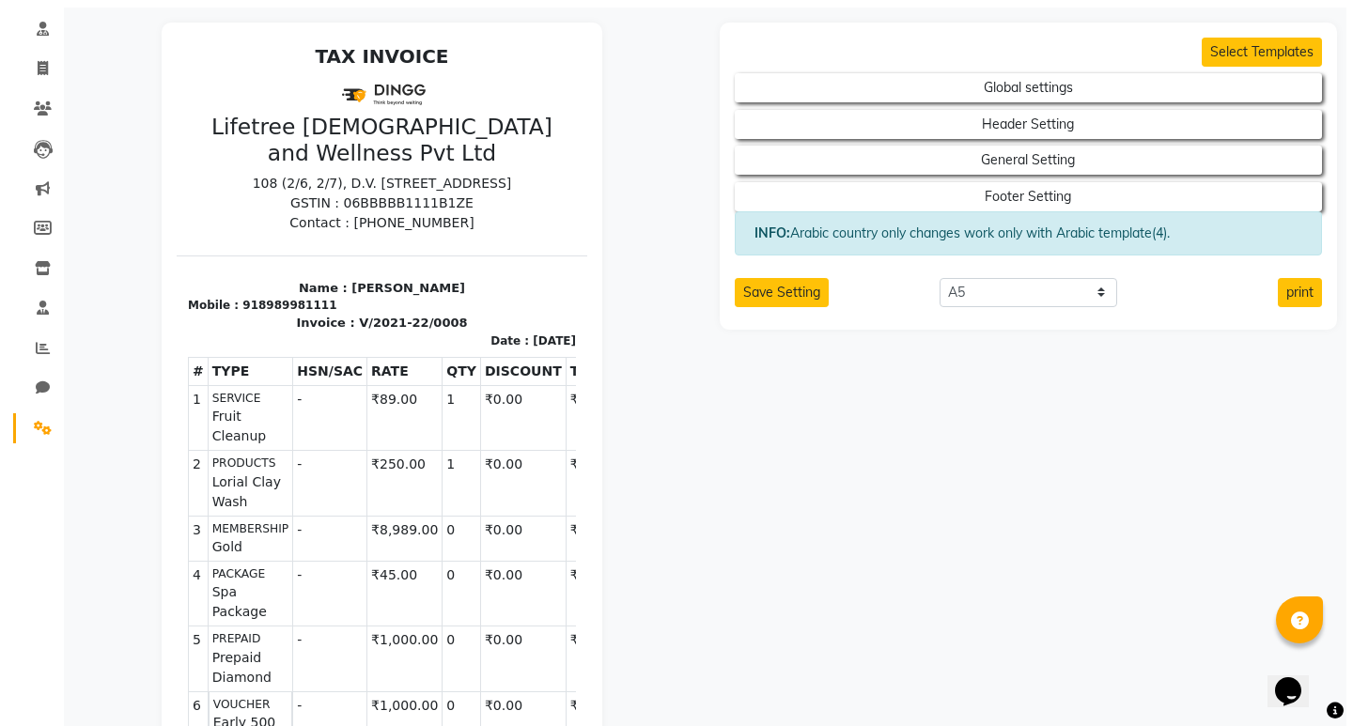
scroll to position [0, 0]
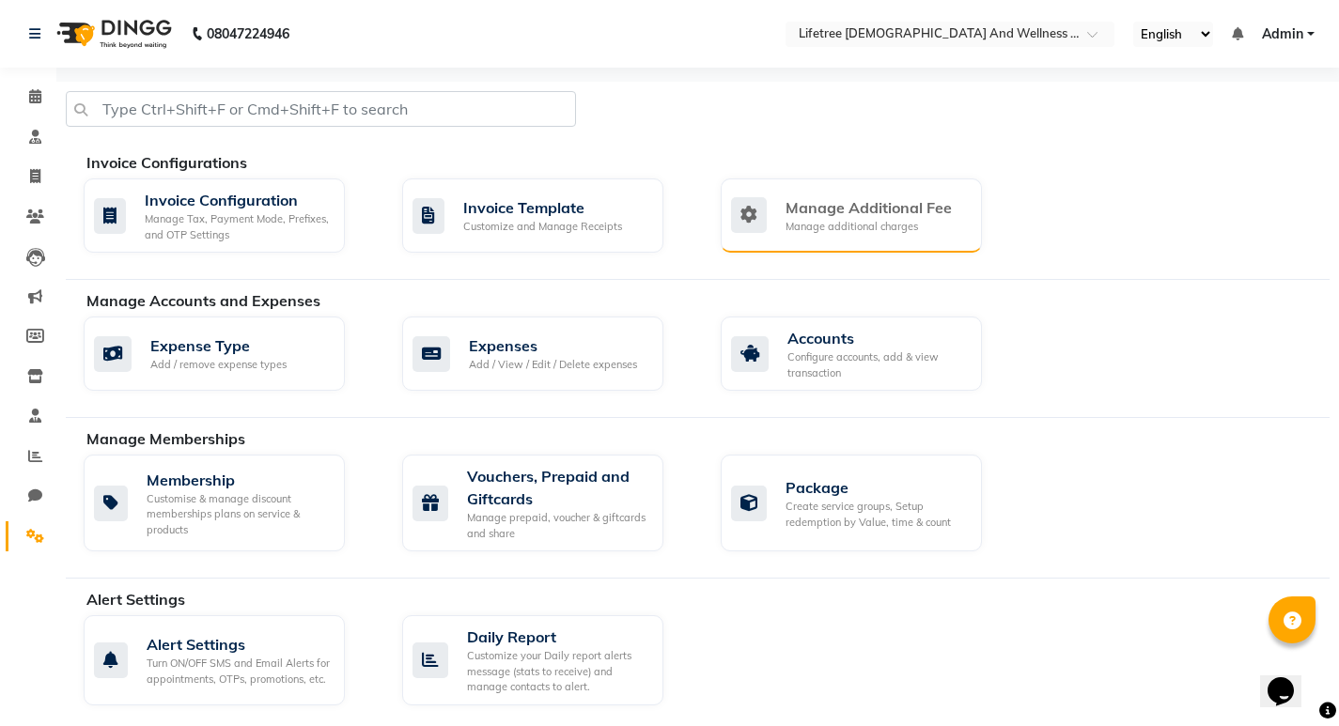
click at [896, 212] on div "Manage Additional Fee" at bounding box center [869, 207] width 166 height 23
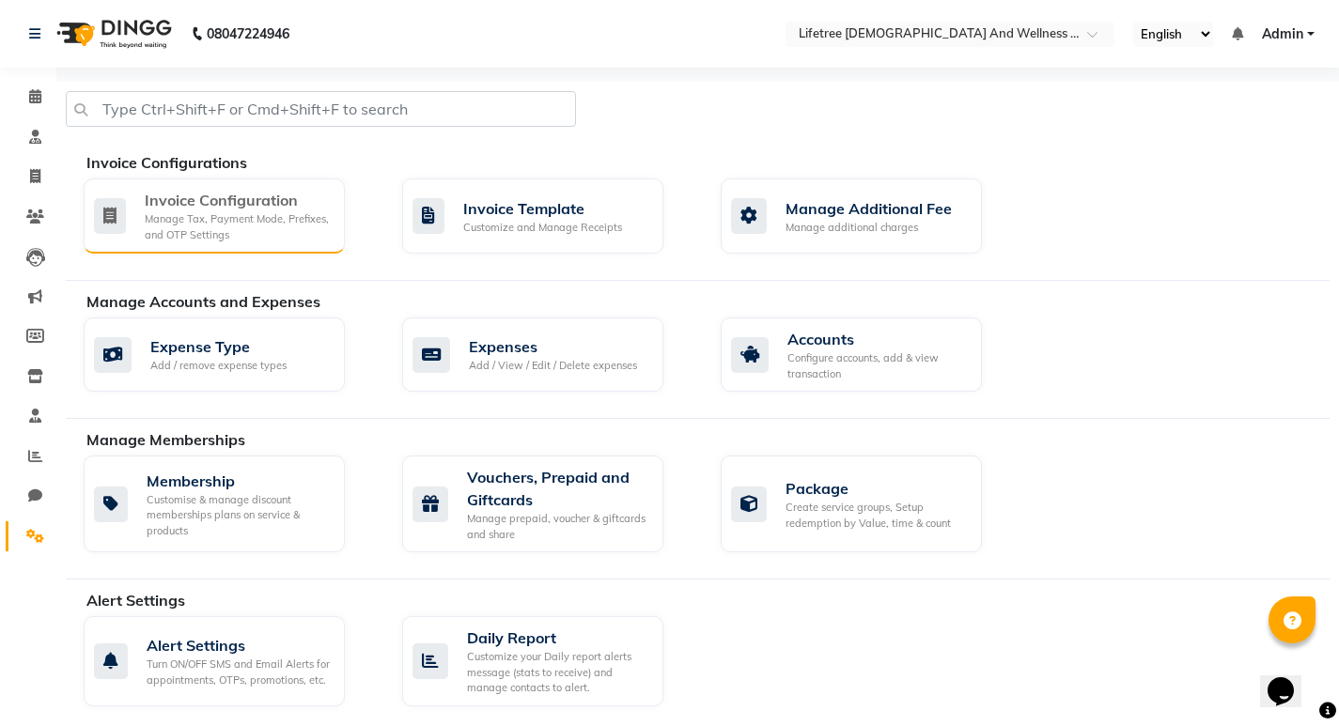
click at [225, 200] on div "Invoice Configuration" at bounding box center [237, 200] width 185 height 23
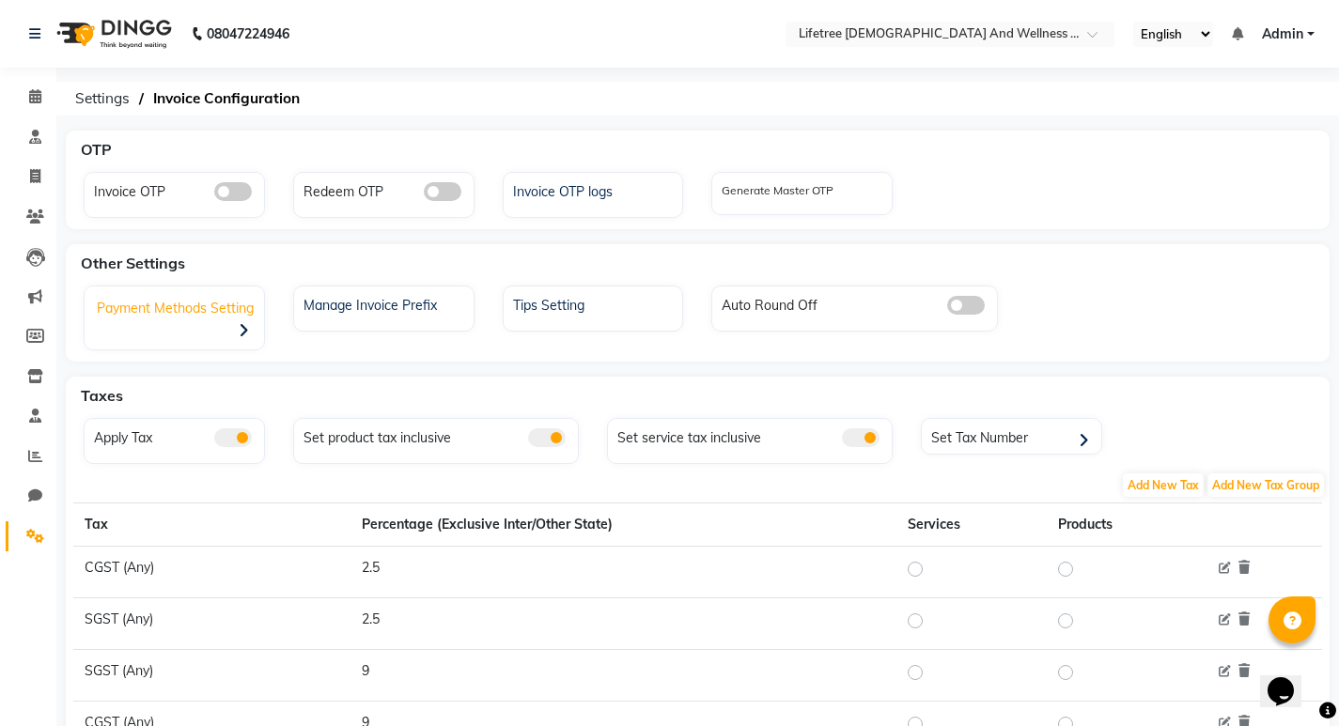
click at [200, 329] on div "Payment Methods Setting" at bounding box center [176, 320] width 175 height 58
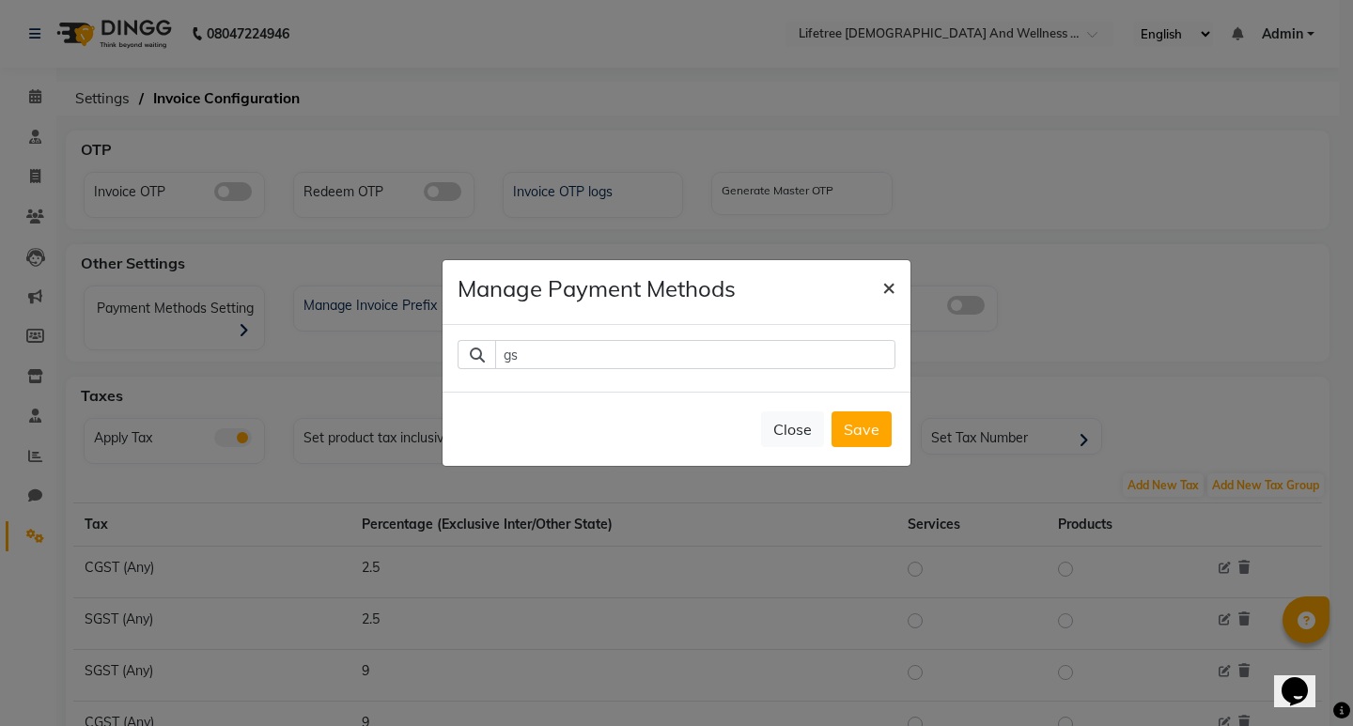
type input "gs"
click at [886, 289] on span "×" at bounding box center [888, 287] width 13 height 28
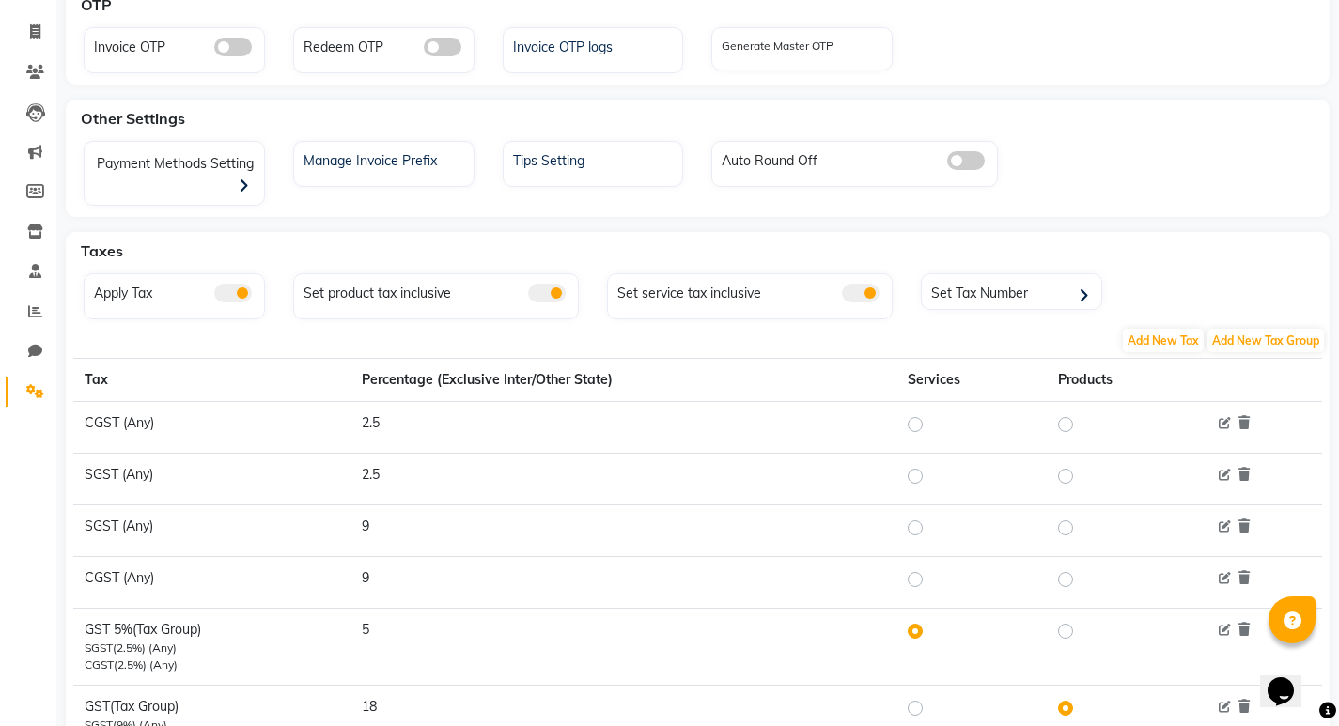
scroll to position [188, 0]
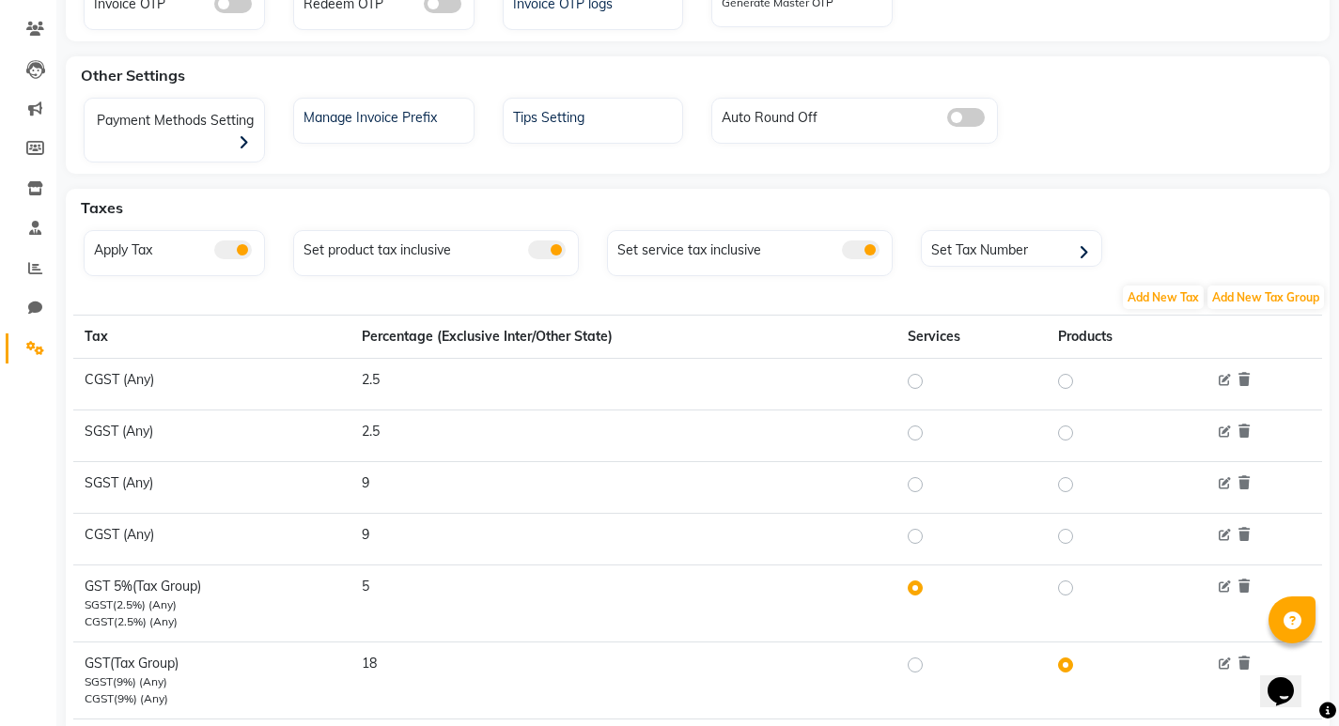
click at [372, 370] on td "2.5" at bounding box center [624, 385] width 546 height 52
click at [385, 373] on td "2.5" at bounding box center [624, 385] width 546 height 52
click at [1226, 383] on icon at bounding box center [1225, 381] width 12 height 12
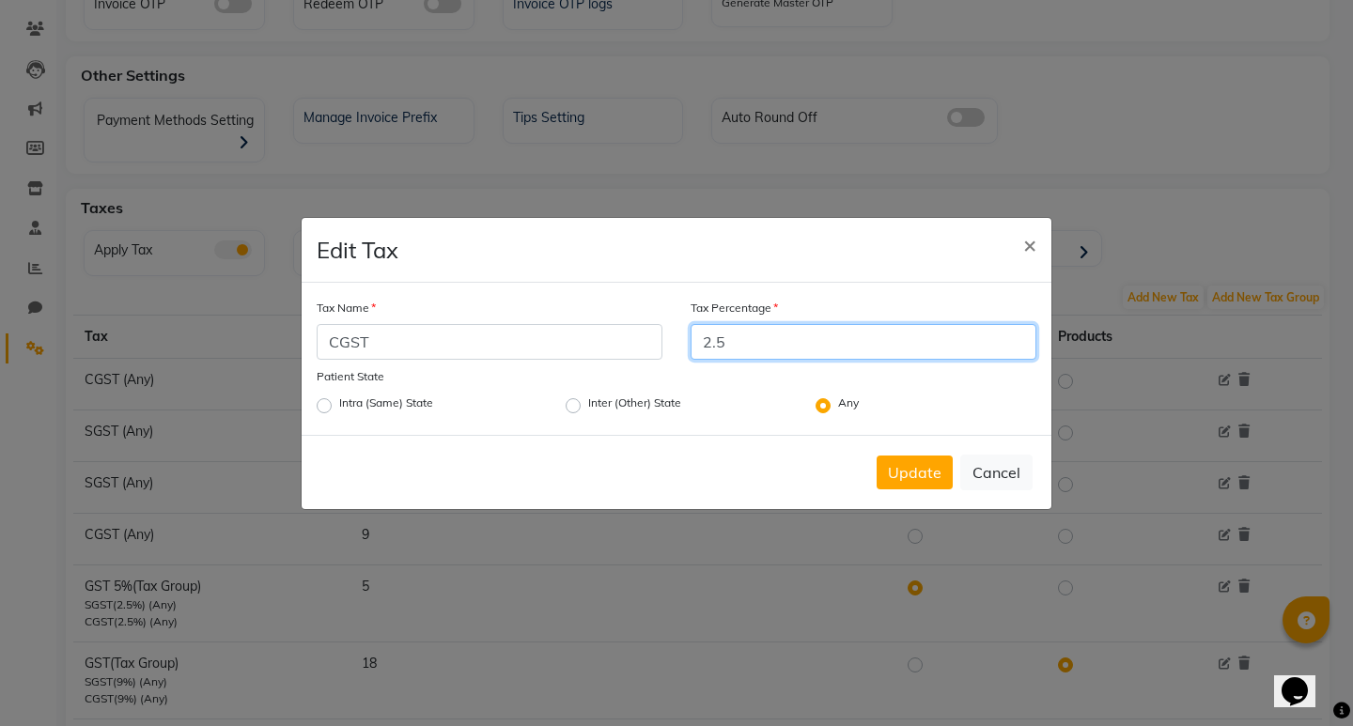
click at [739, 348] on input "2.5" at bounding box center [864, 342] width 346 height 36
type input "2"
type input "0"
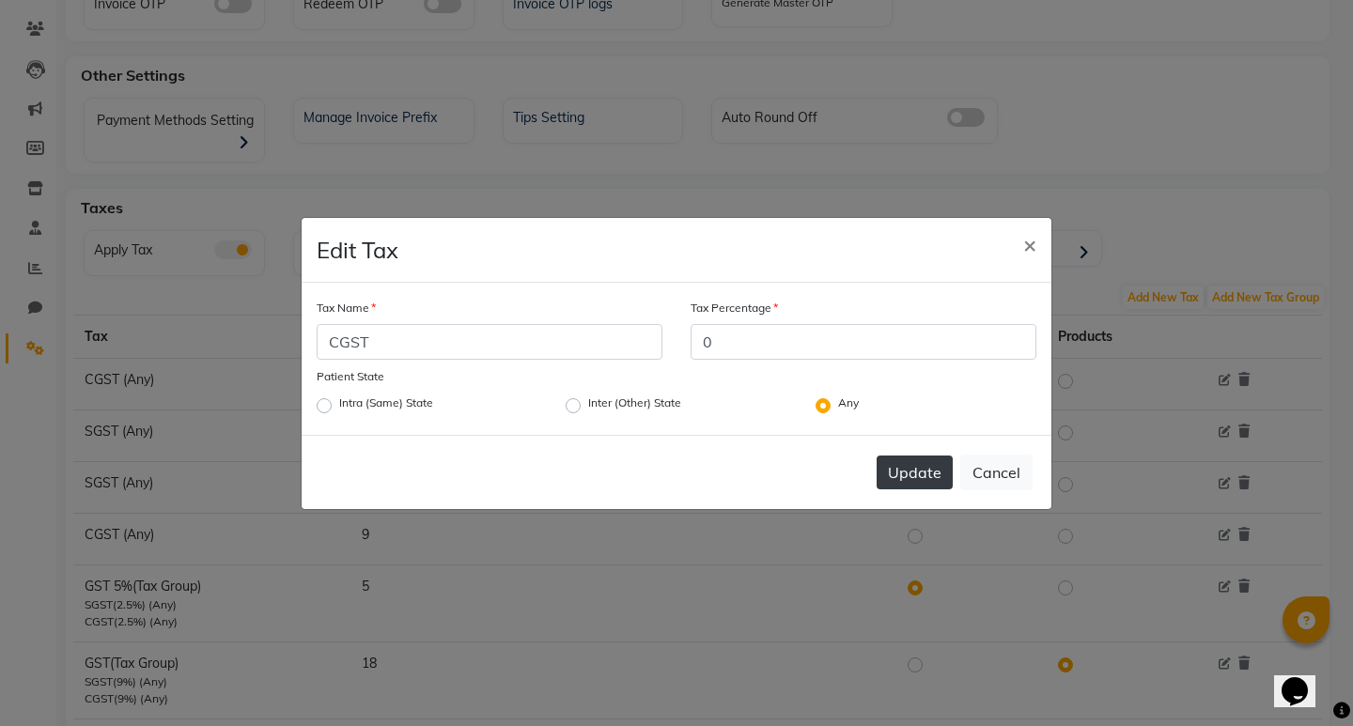
click at [921, 480] on button "Update" at bounding box center [915, 473] width 76 height 34
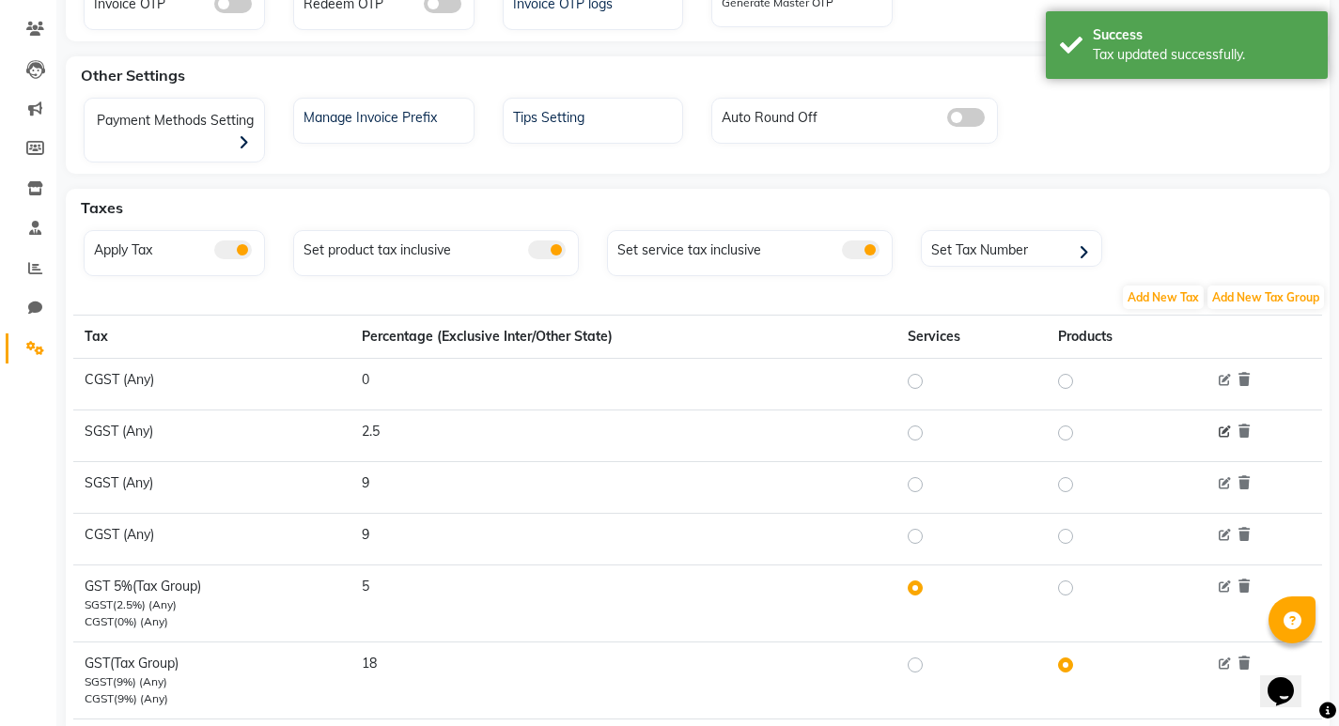
click at [1226, 430] on icon at bounding box center [1225, 433] width 12 height 12
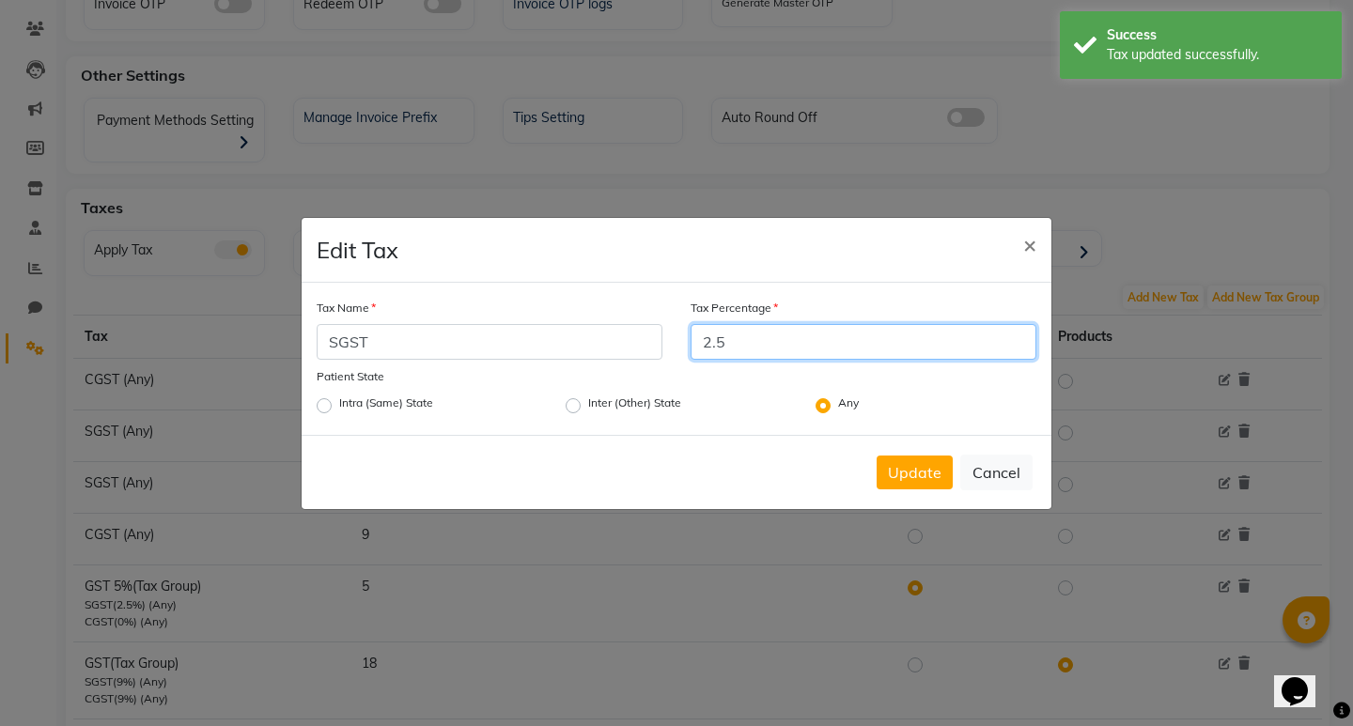
click at [790, 337] on input "2.5" at bounding box center [864, 342] width 346 height 36
type input "2"
type input "0"
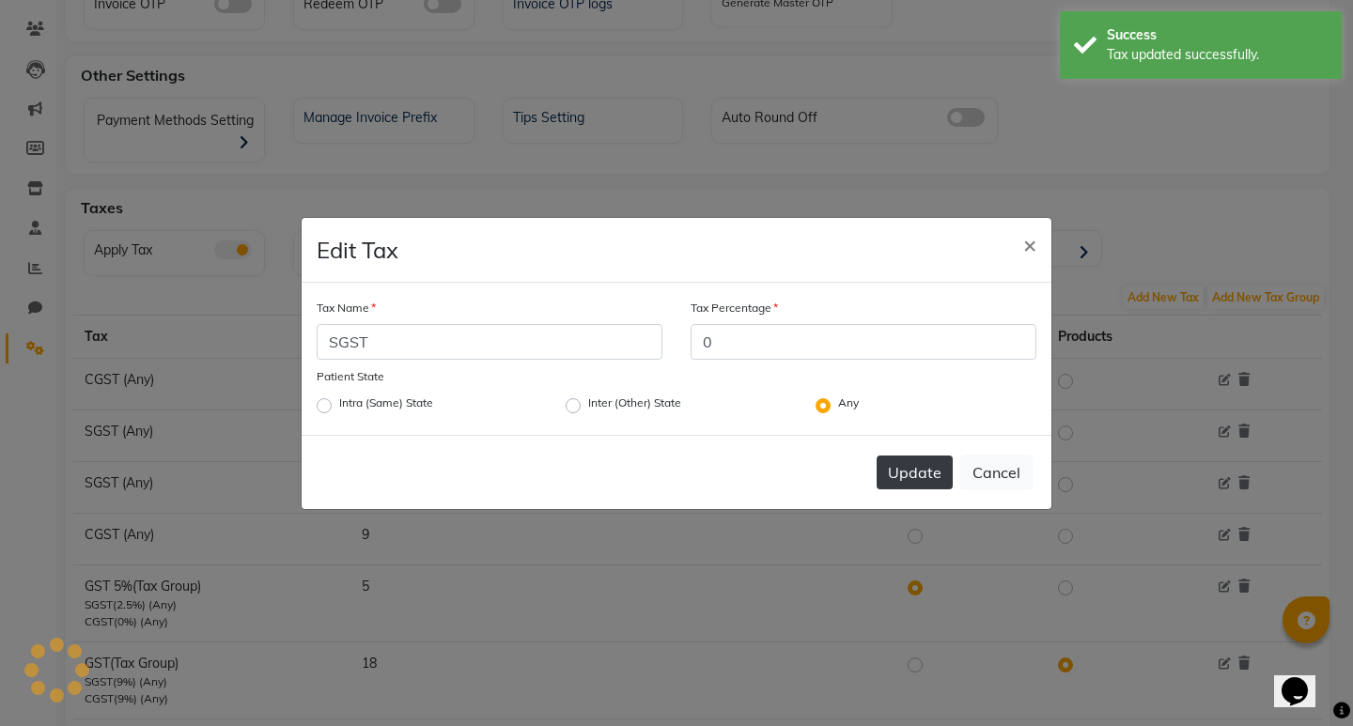
click at [916, 468] on button "Update" at bounding box center [915, 473] width 76 height 34
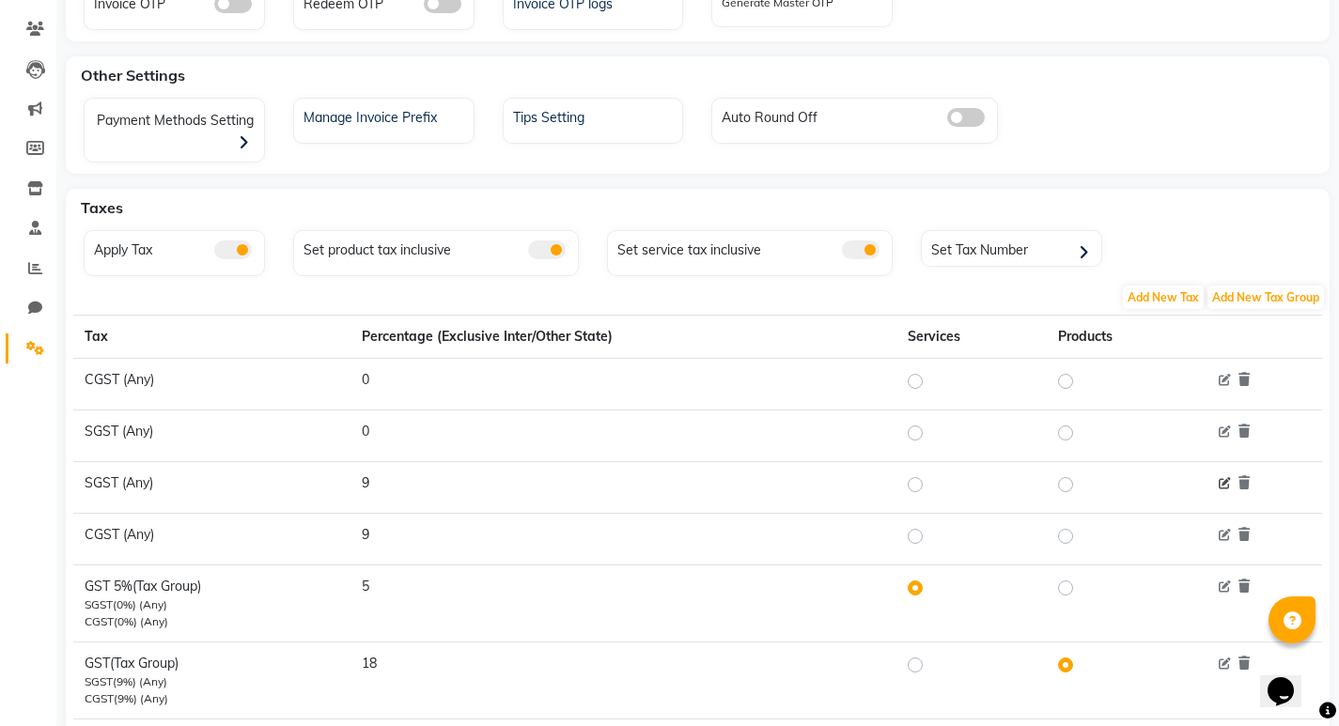
click at [1224, 480] on icon at bounding box center [1225, 484] width 12 height 12
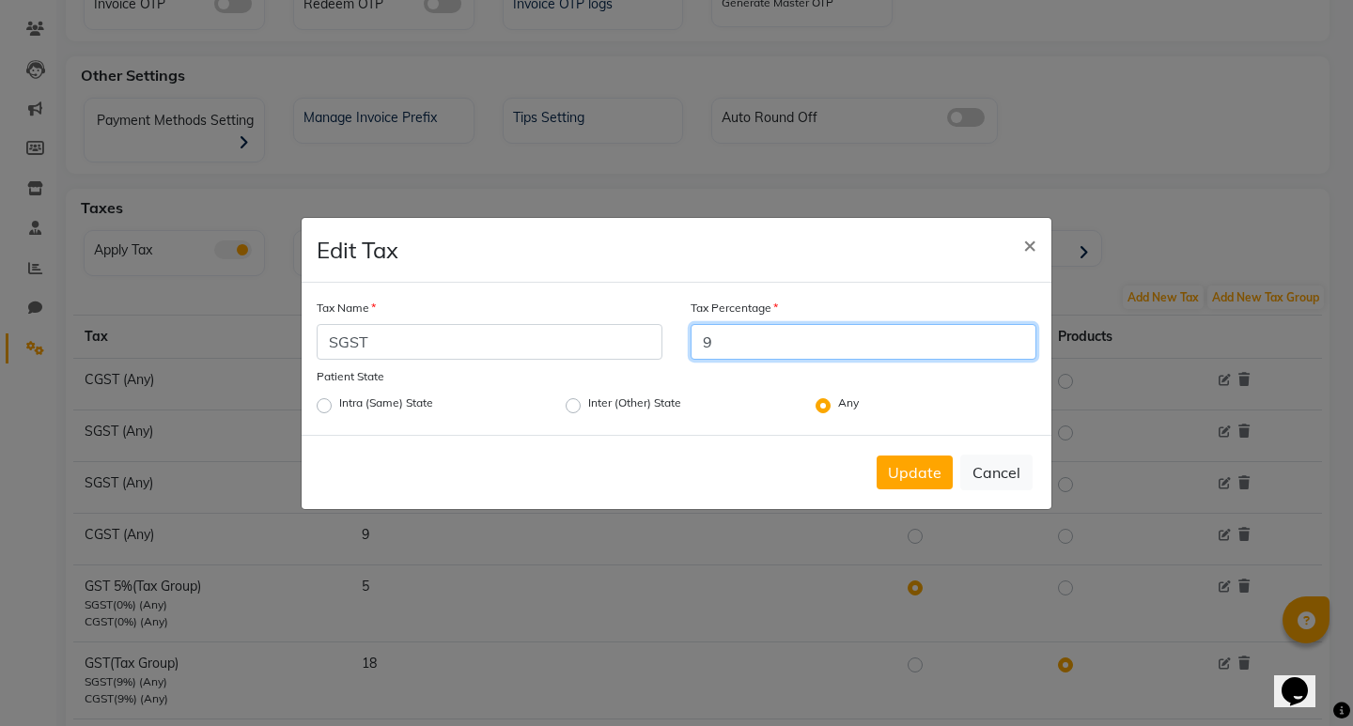
click at [742, 351] on input "9" at bounding box center [864, 342] width 346 height 36
type input "0"
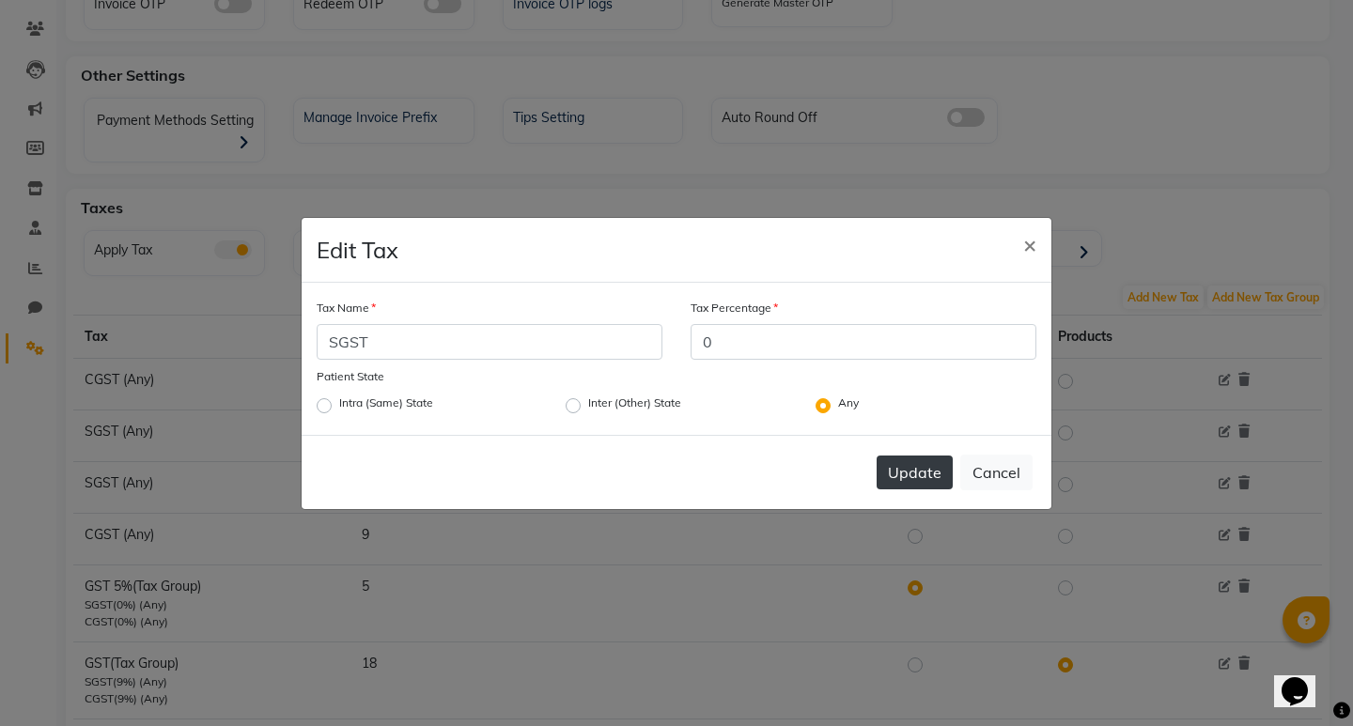
click at [907, 464] on button "Update" at bounding box center [915, 473] width 76 height 34
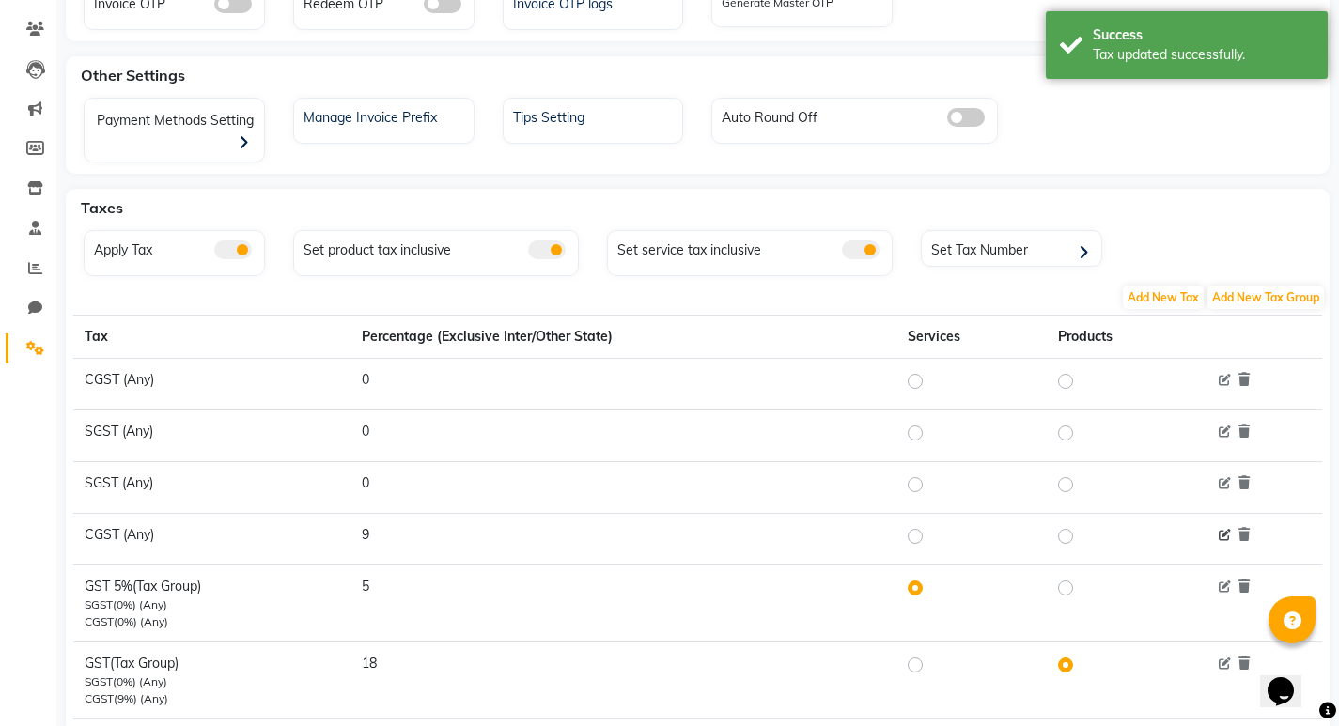
click at [1226, 533] on icon at bounding box center [1225, 536] width 12 height 12
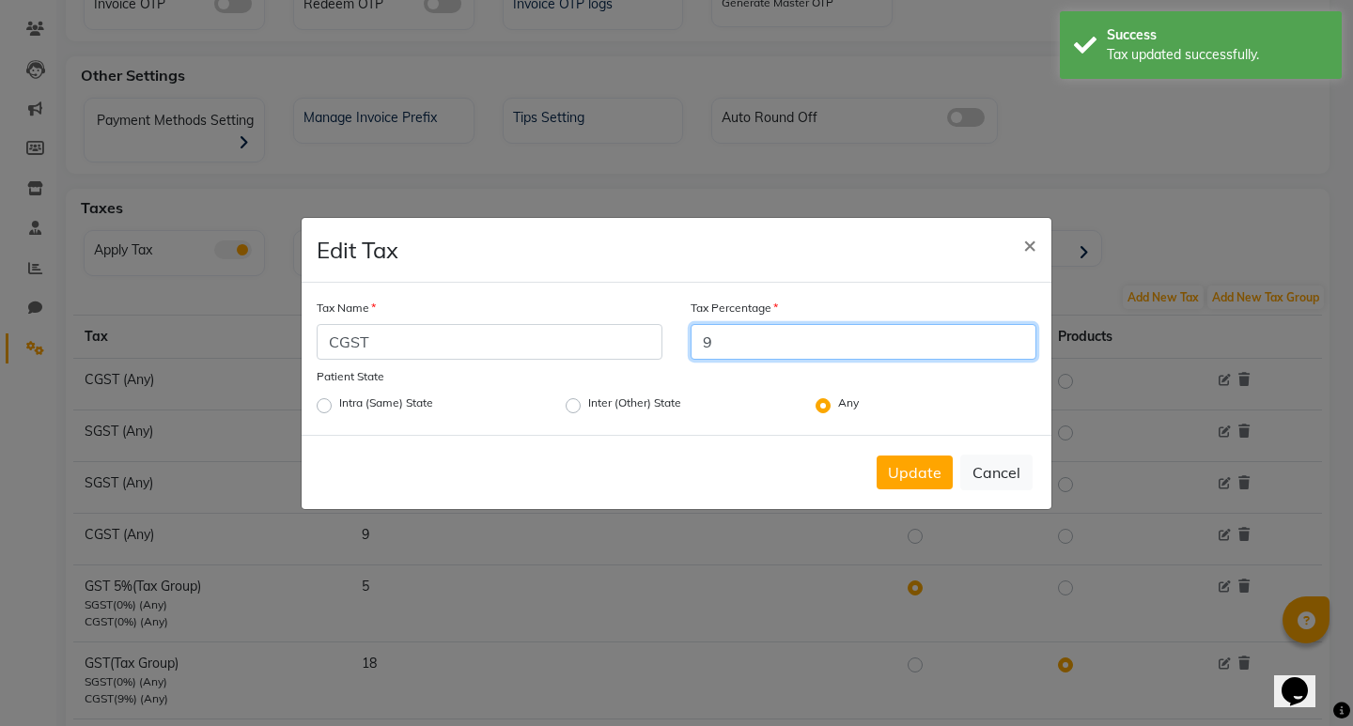
click at [748, 344] on input "9" at bounding box center [864, 342] width 346 height 36
type input "0"
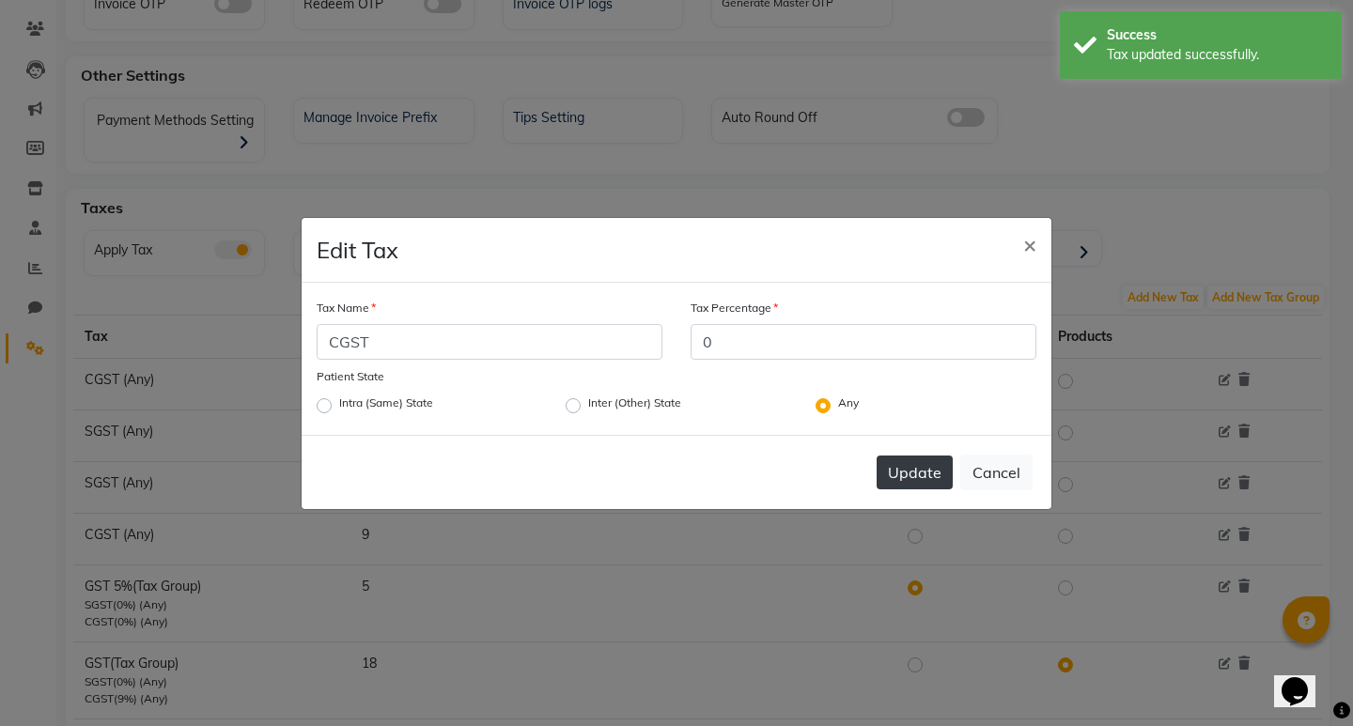
click at [895, 474] on button "Update" at bounding box center [915, 473] width 76 height 34
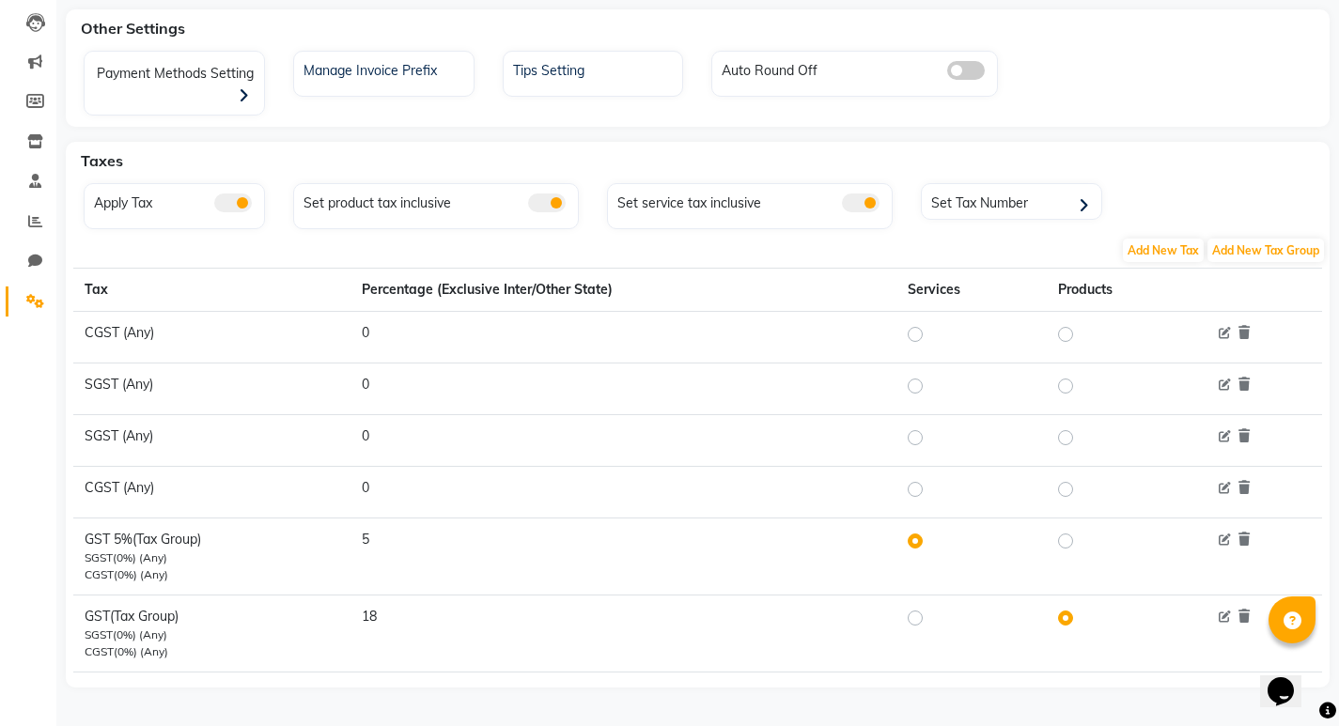
scroll to position [240, 0]
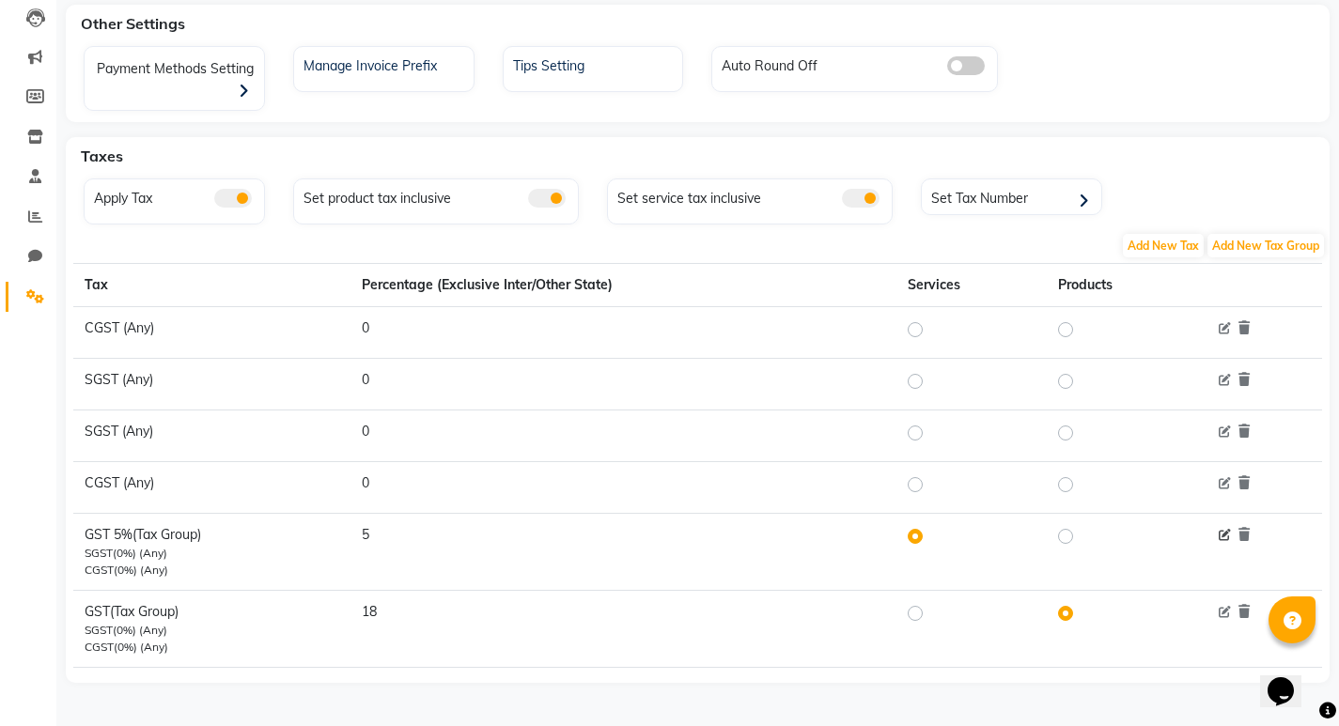
click at [1223, 532] on icon at bounding box center [1225, 536] width 12 height 12
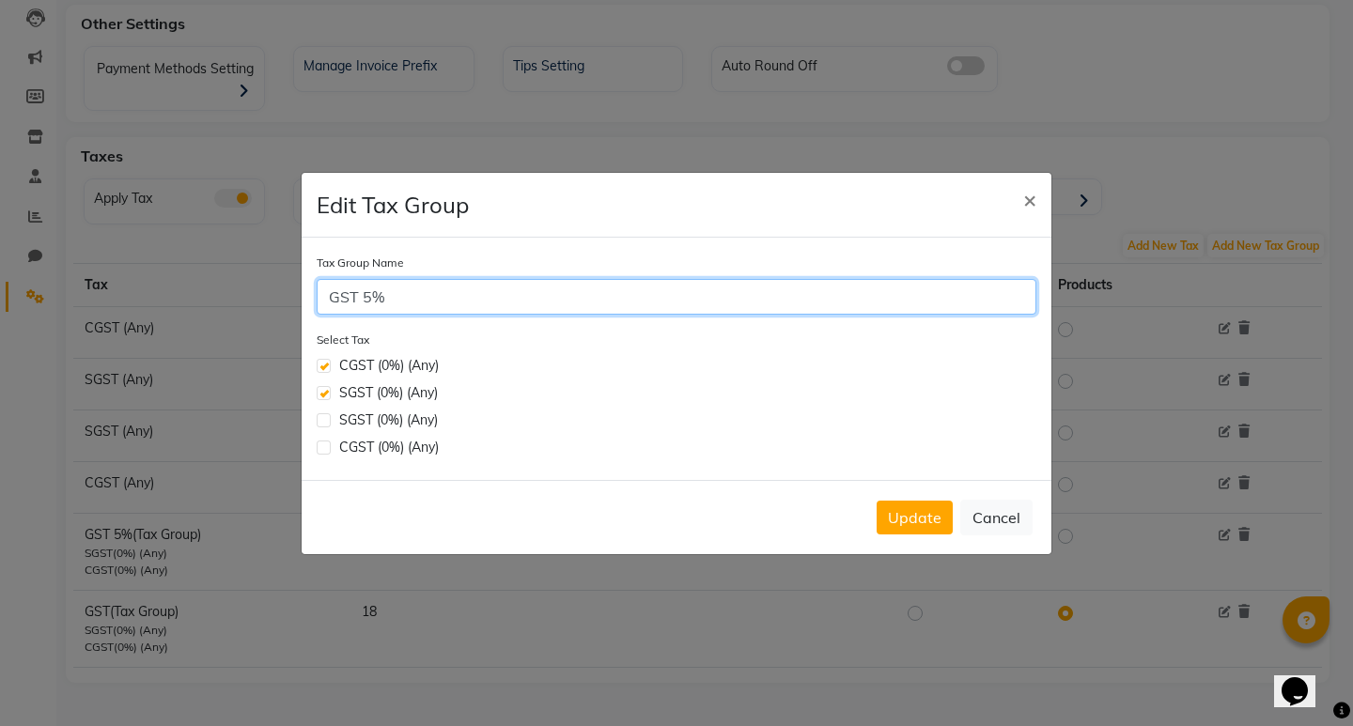
click at [401, 291] on input "GST 5%" at bounding box center [677, 297] width 720 height 36
click at [373, 297] on input "GST 5%" at bounding box center [677, 297] width 720 height 36
type input "GST 50%"
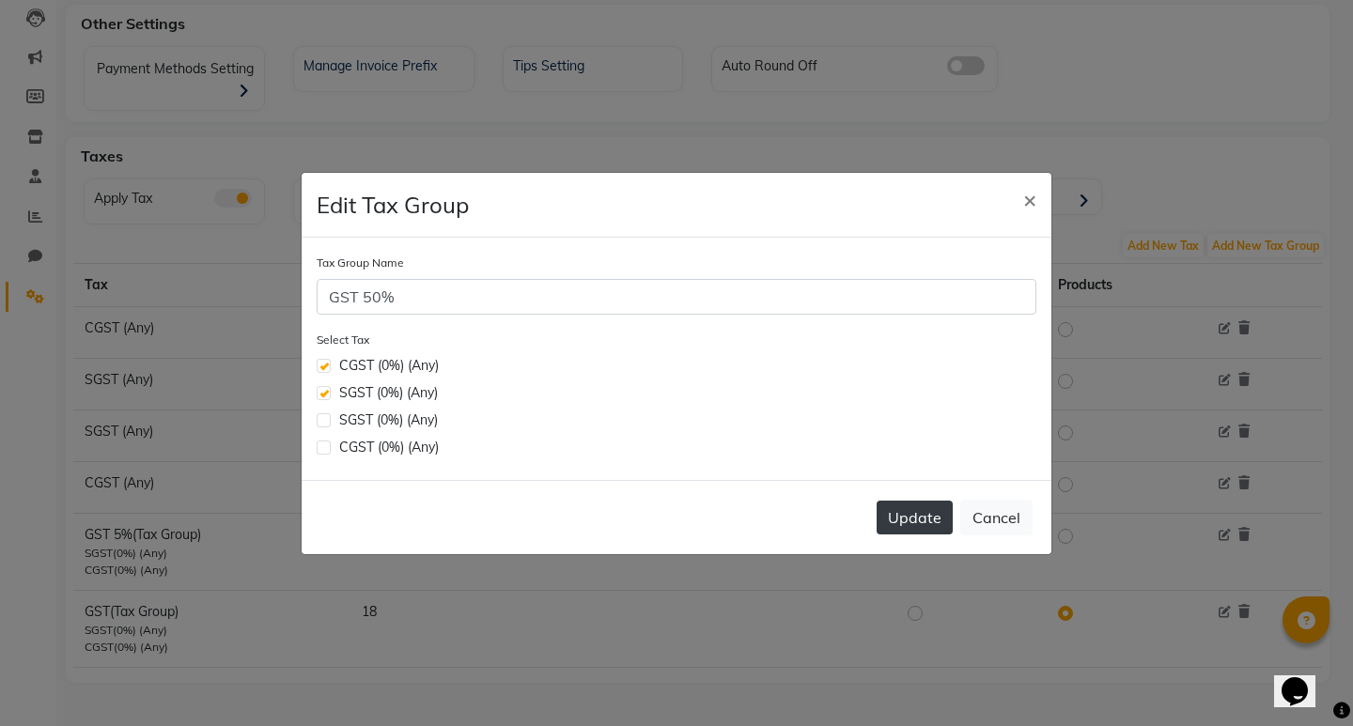
click at [910, 508] on button "Update" at bounding box center [915, 518] width 76 height 34
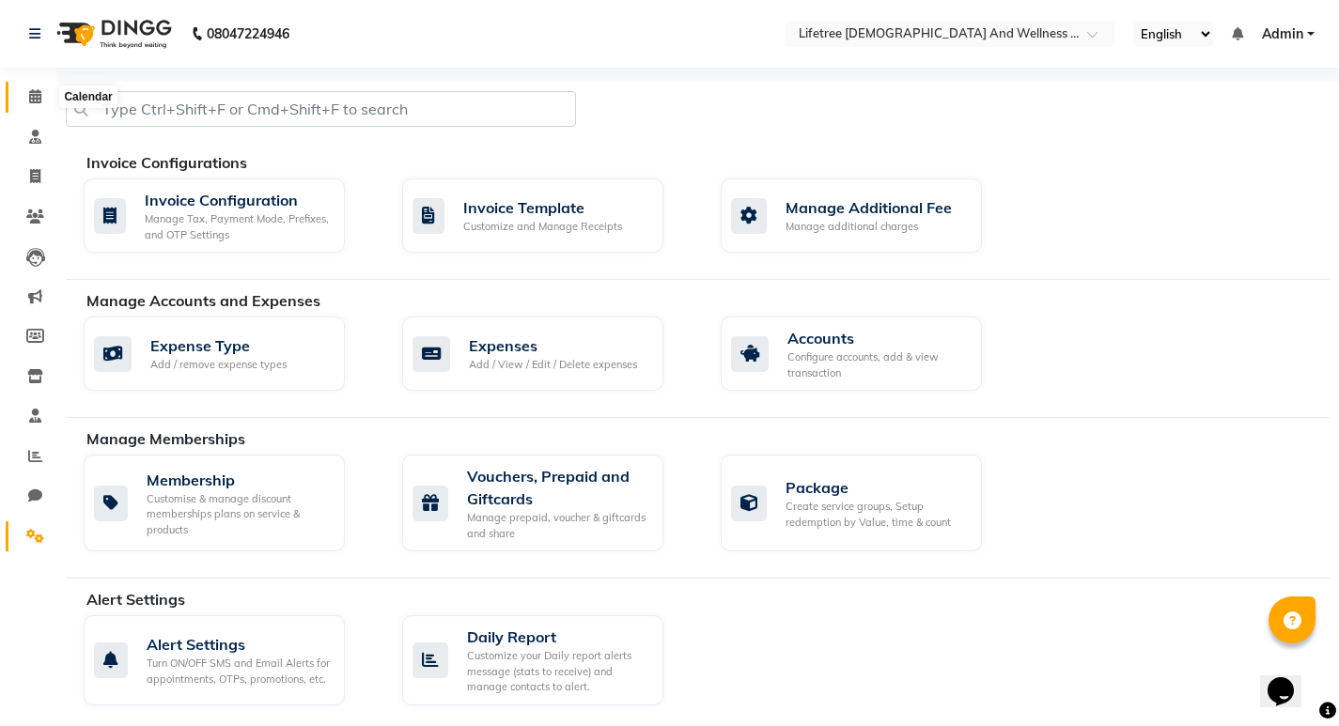
click at [43, 94] on span at bounding box center [35, 97] width 33 height 22
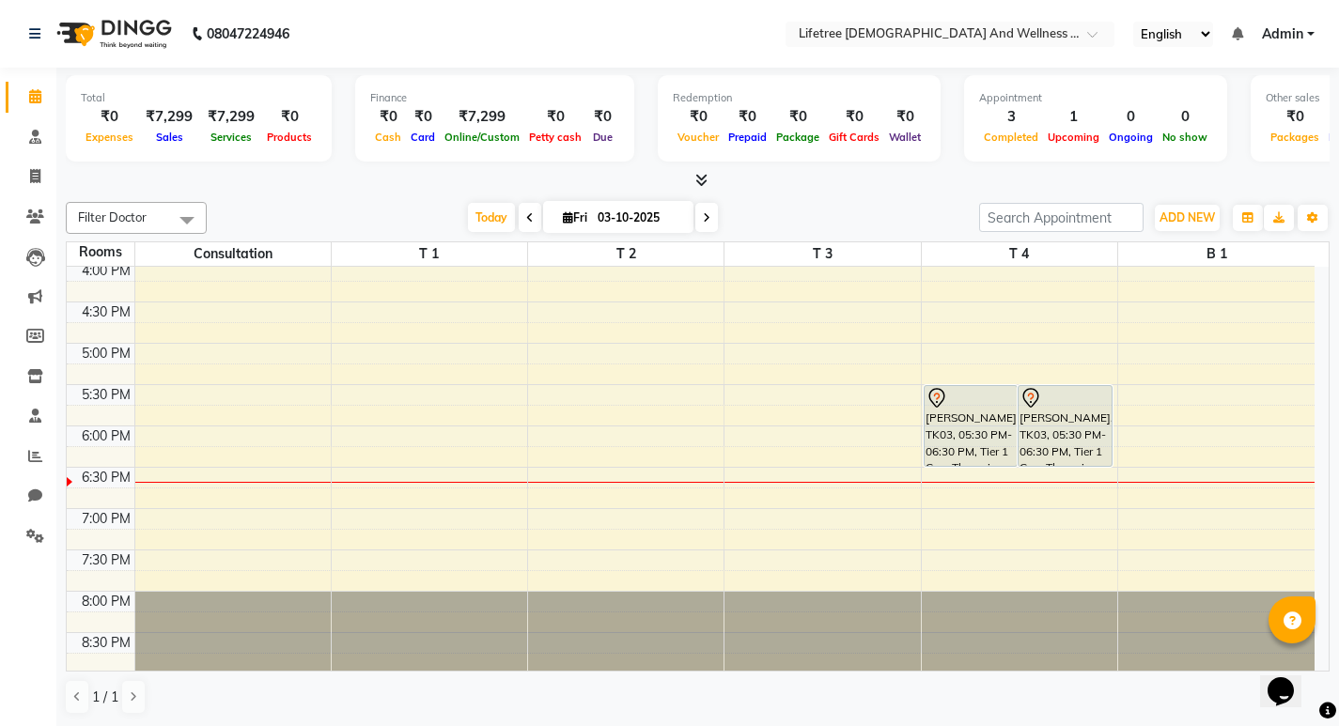
scroll to position [670, 0]
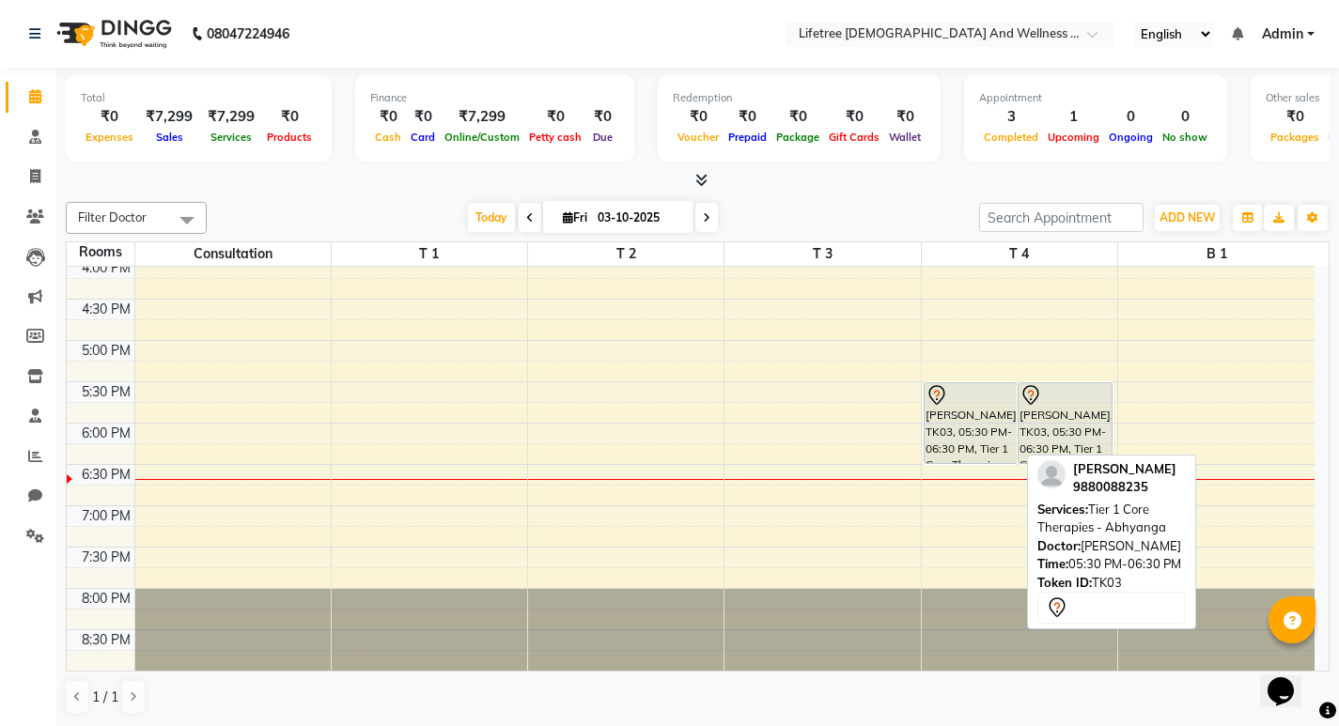
click at [979, 447] on div "[PERSON_NAME], TK03, 05:30 PM-06:30 PM, Tier 1 Core Therapies - Abhyanga" at bounding box center [971, 423] width 93 height 80
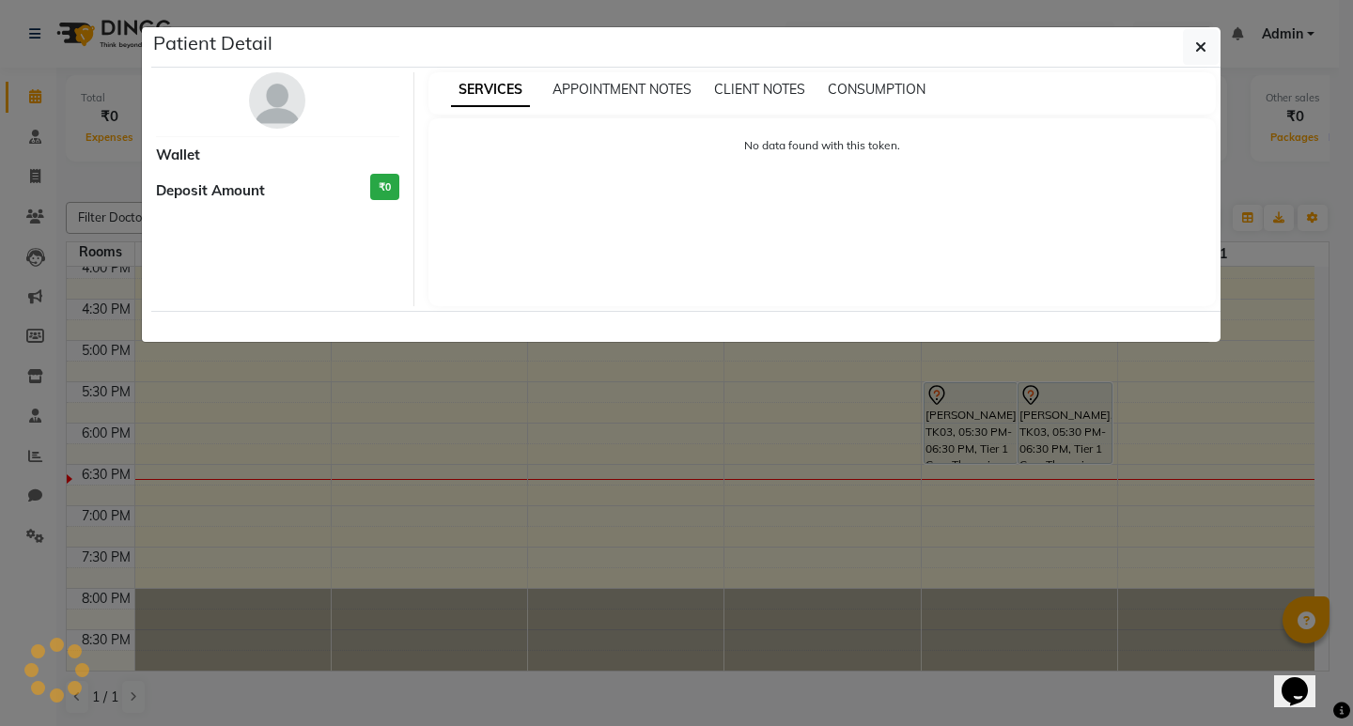
select select "7"
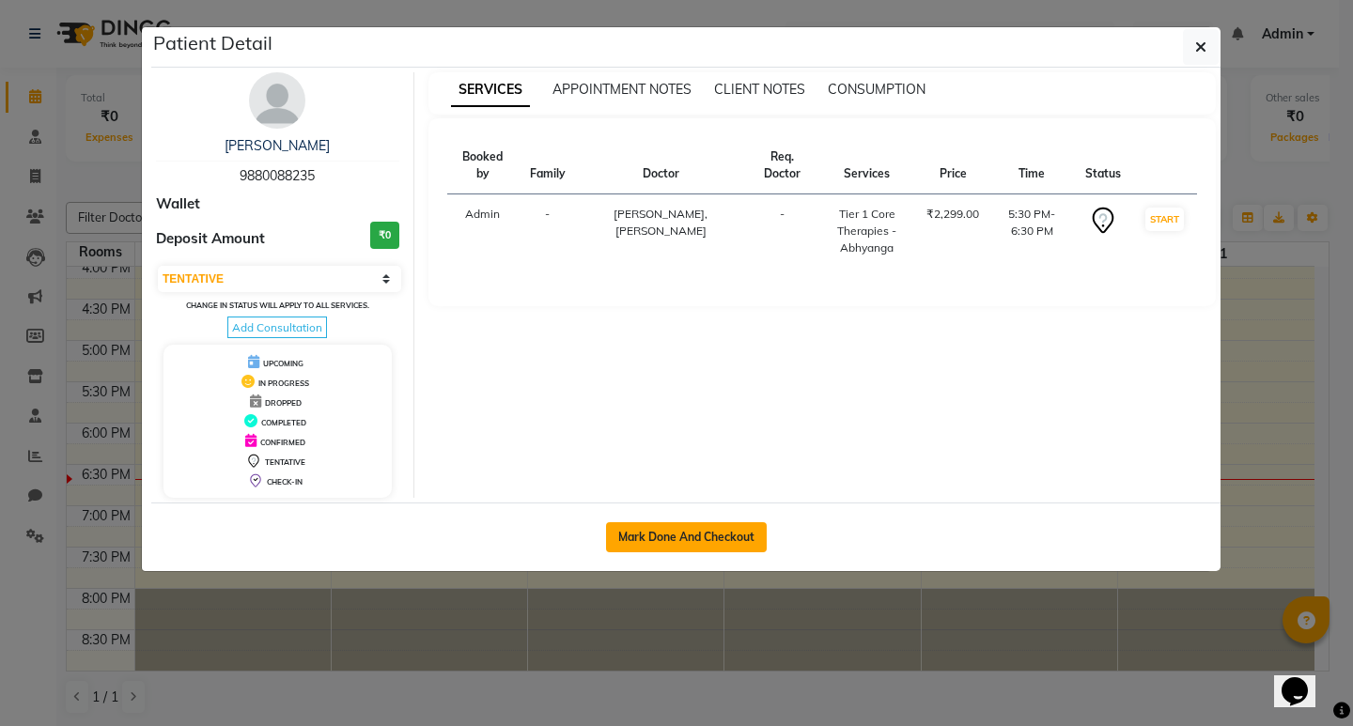
click at [688, 535] on button "Mark Done And Checkout" at bounding box center [686, 538] width 161 height 30
select select "9053"
select select "service"
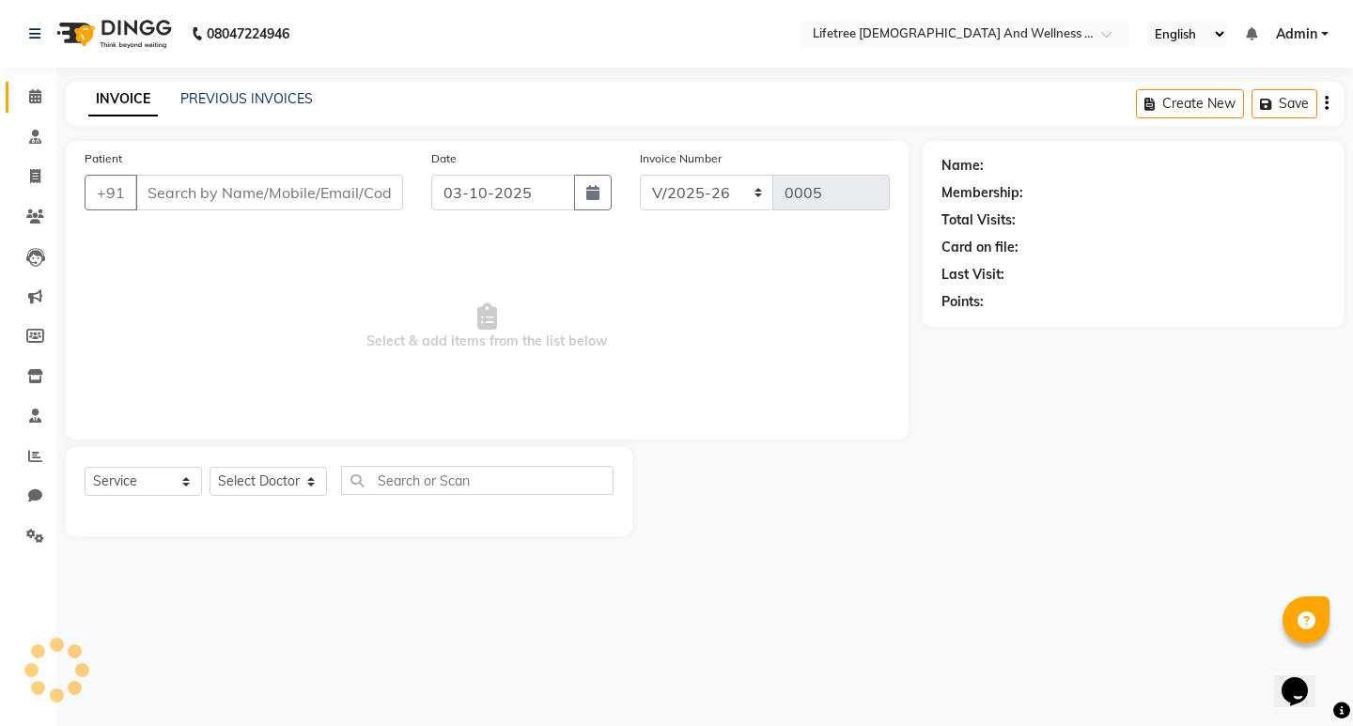
type input "9880088235"
select select "92677"
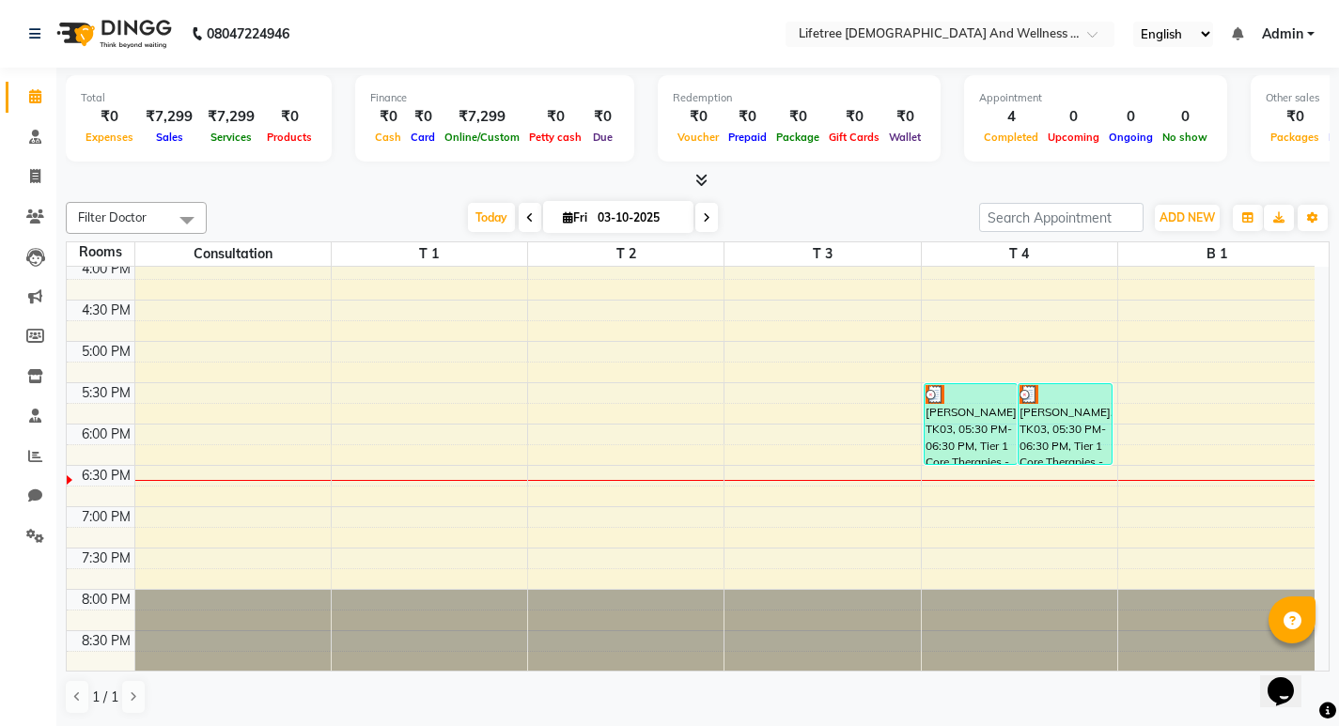
scroll to position [670, 0]
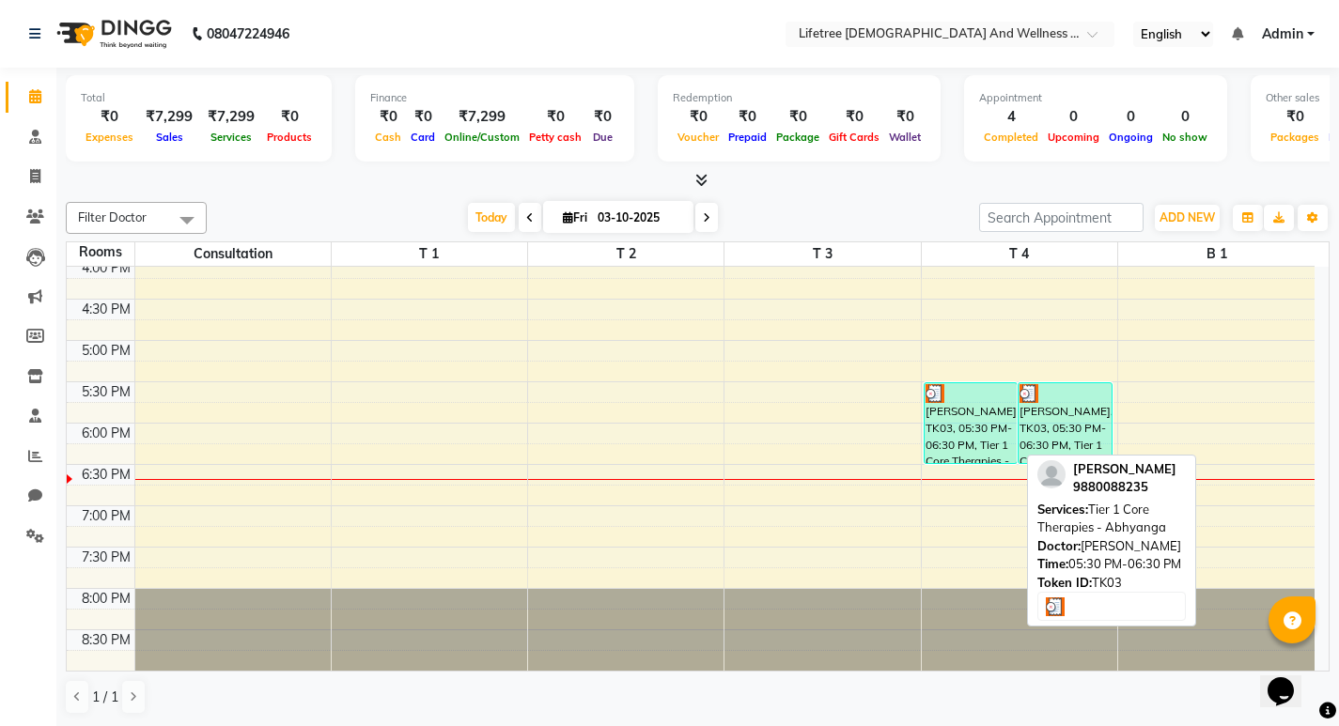
click at [959, 431] on div "[PERSON_NAME], TK03, 05:30 PM-06:30 PM, Tier 1 Core Therapies - Abhyanga" at bounding box center [971, 423] width 93 height 80
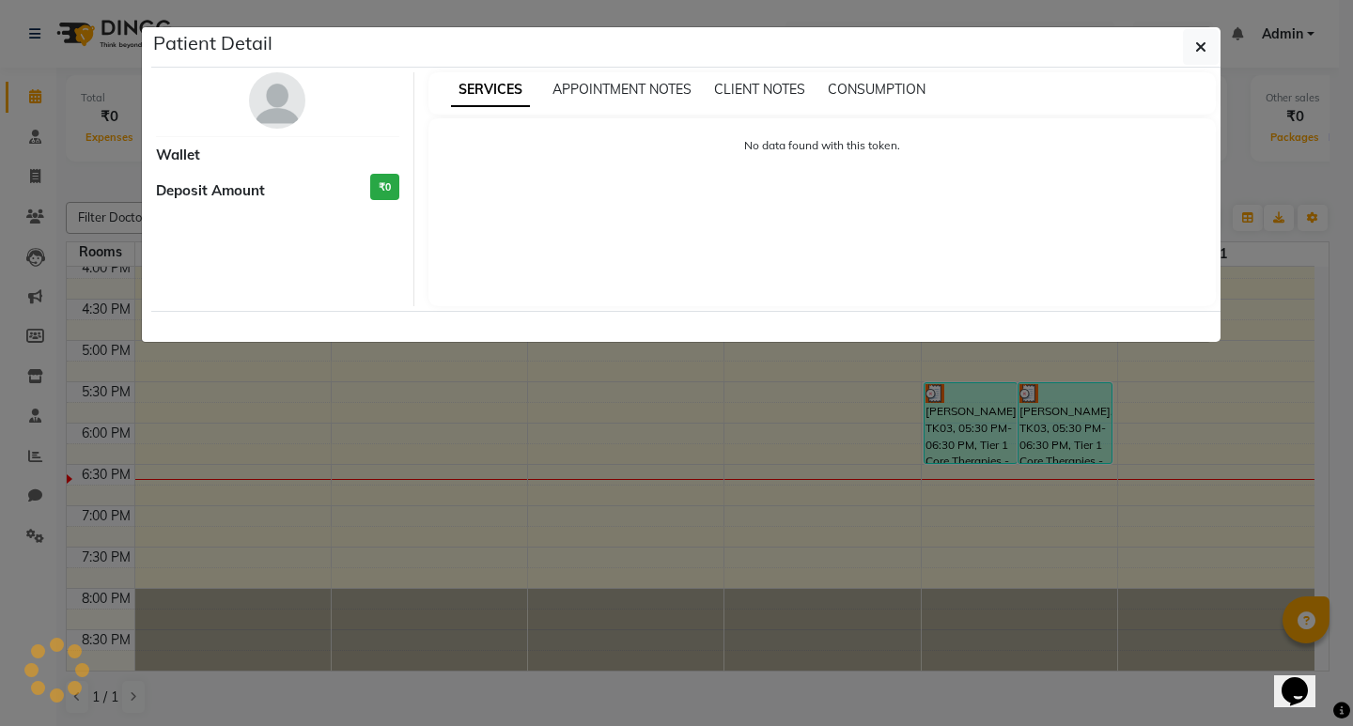
select select "3"
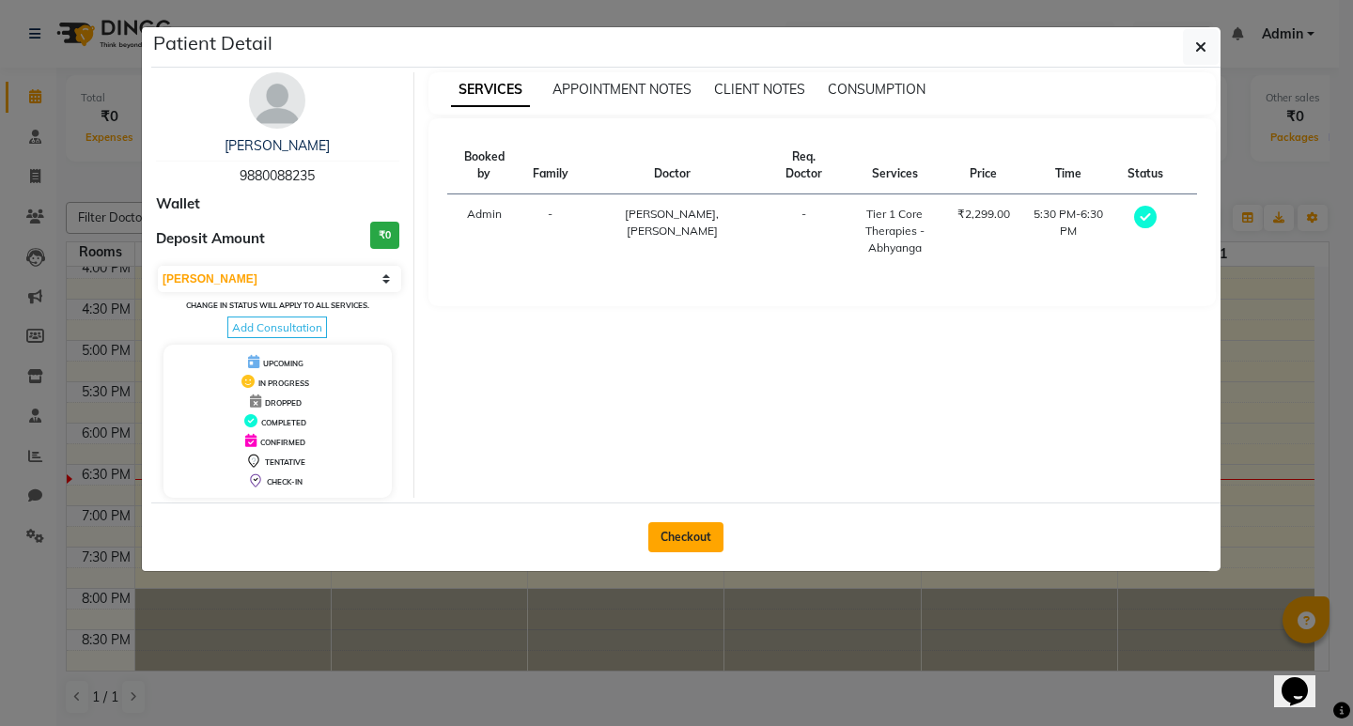
click at [709, 538] on button "Checkout" at bounding box center [685, 538] width 75 height 30
select select "9053"
select select "service"
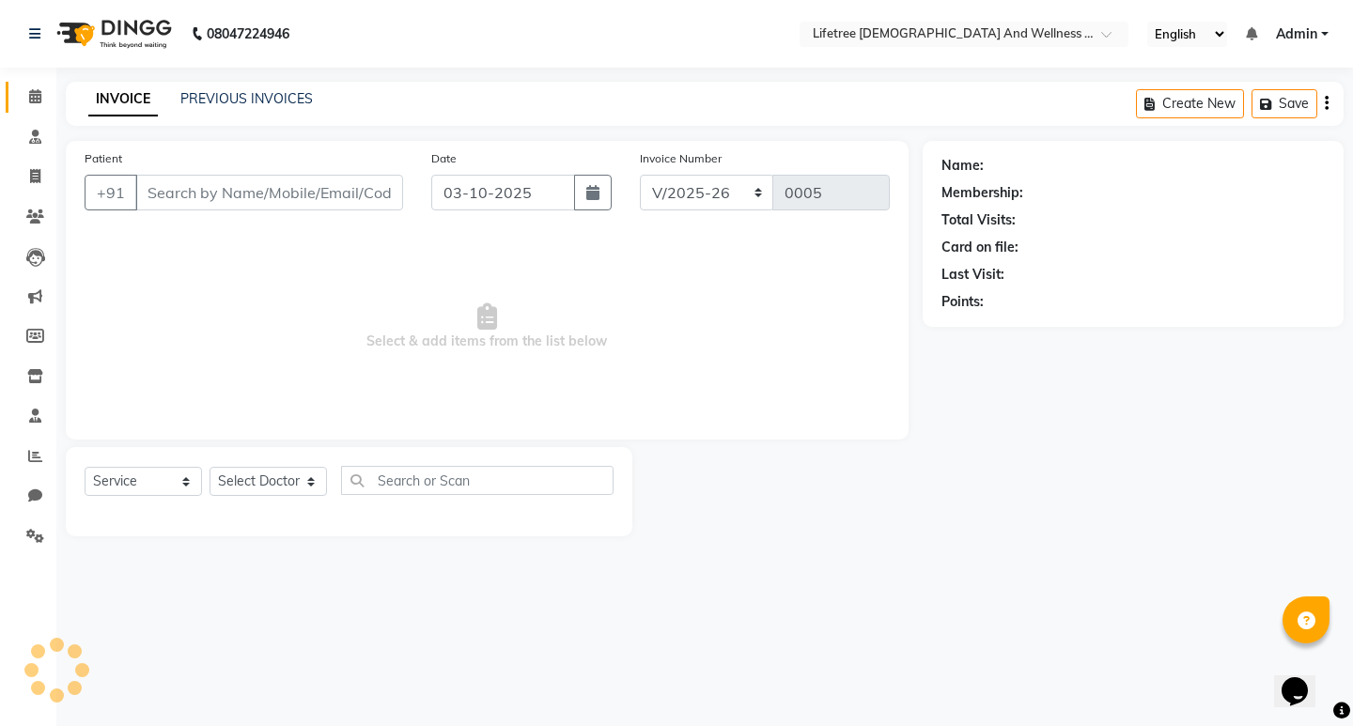
type input "9880088235"
select select "92677"
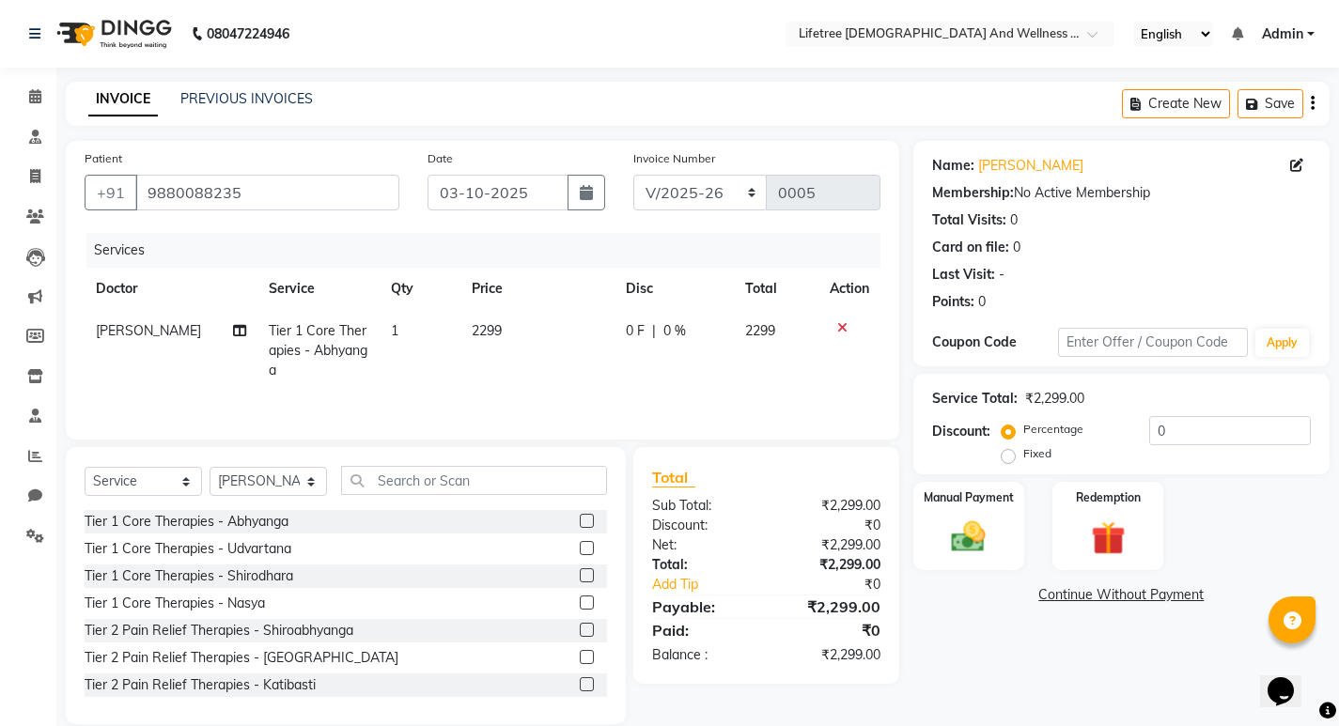
click at [1023, 460] on label "Fixed" at bounding box center [1037, 453] width 28 height 17
click at [1006, 460] on input "Fixed" at bounding box center [1012, 453] width 13 height 13
radio input "true"
click at [1185, 430] on input "0" at bounding box center [1230, 430] width 162 height 29
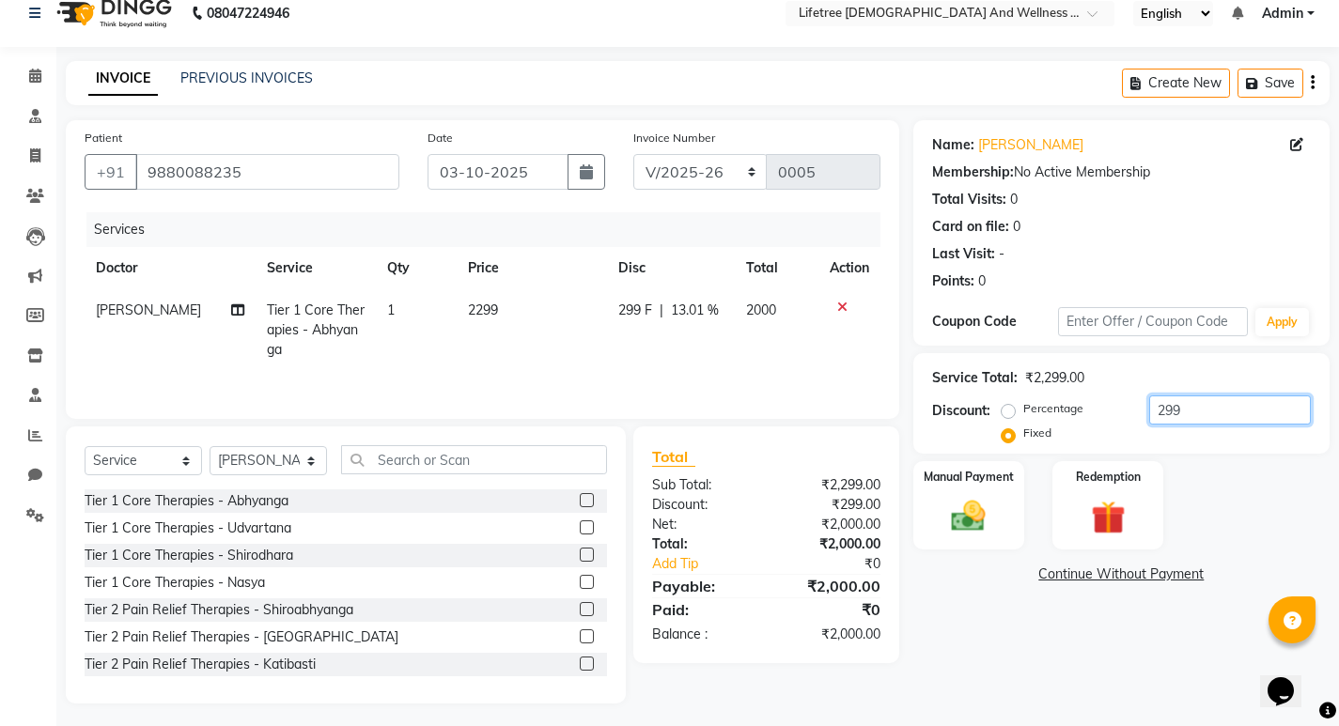
scroll to position [26, 0]
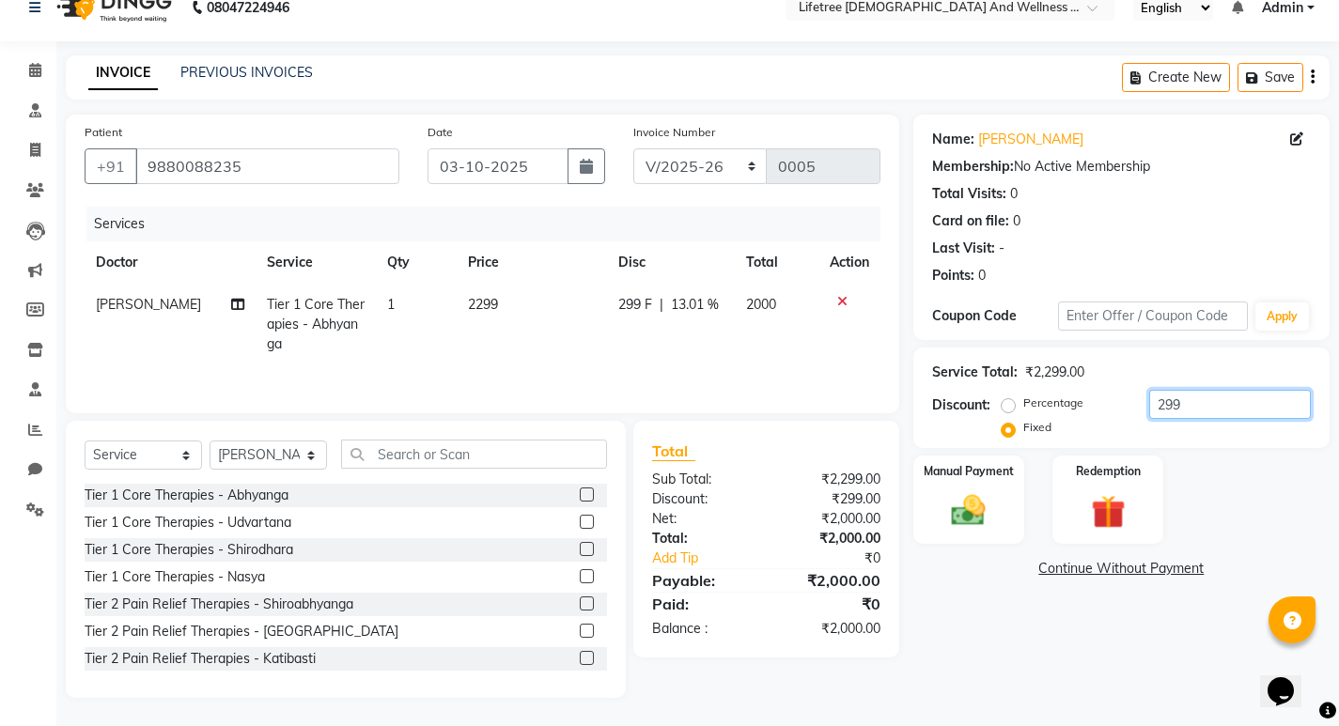
type input "299"
click at [988, 492] on img at bounding box center [968, 511] width 57 height 40
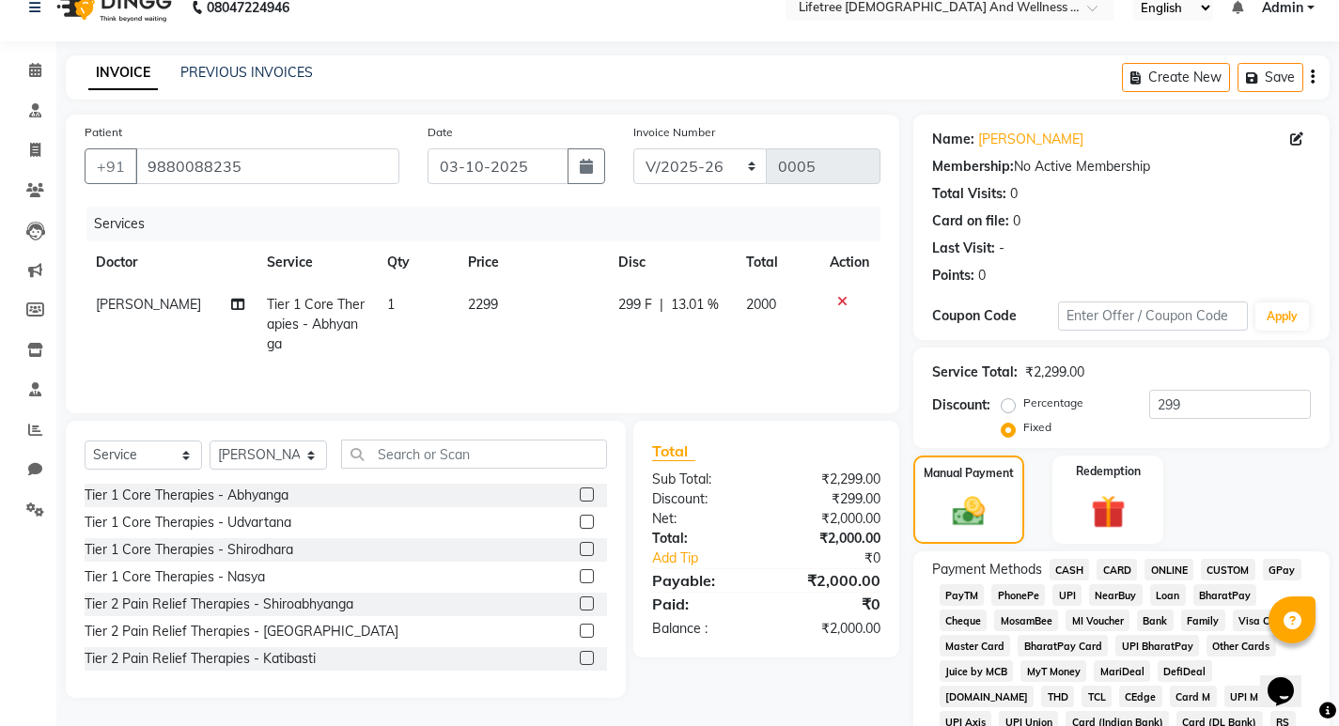
click at [1064, 566] on span "CASH" at bounding box center [1070, 570] width 40 height 22
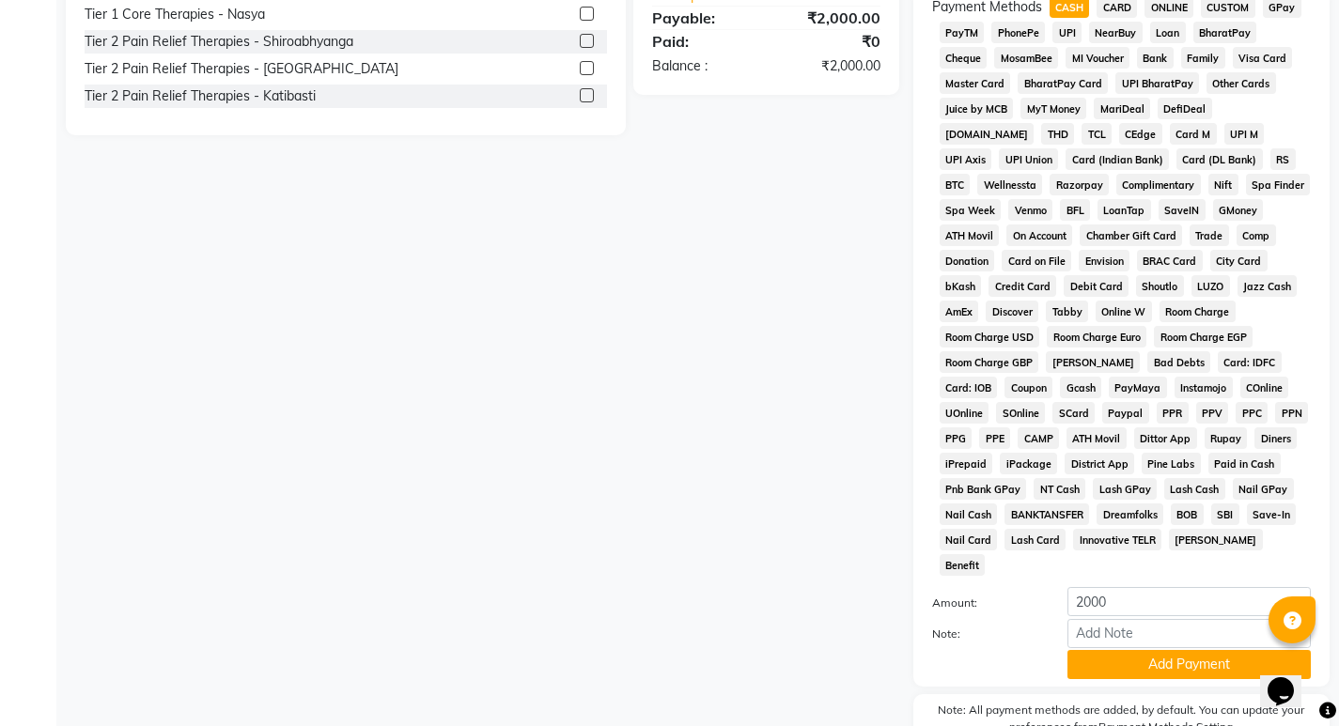
scroll to position [663, 0]
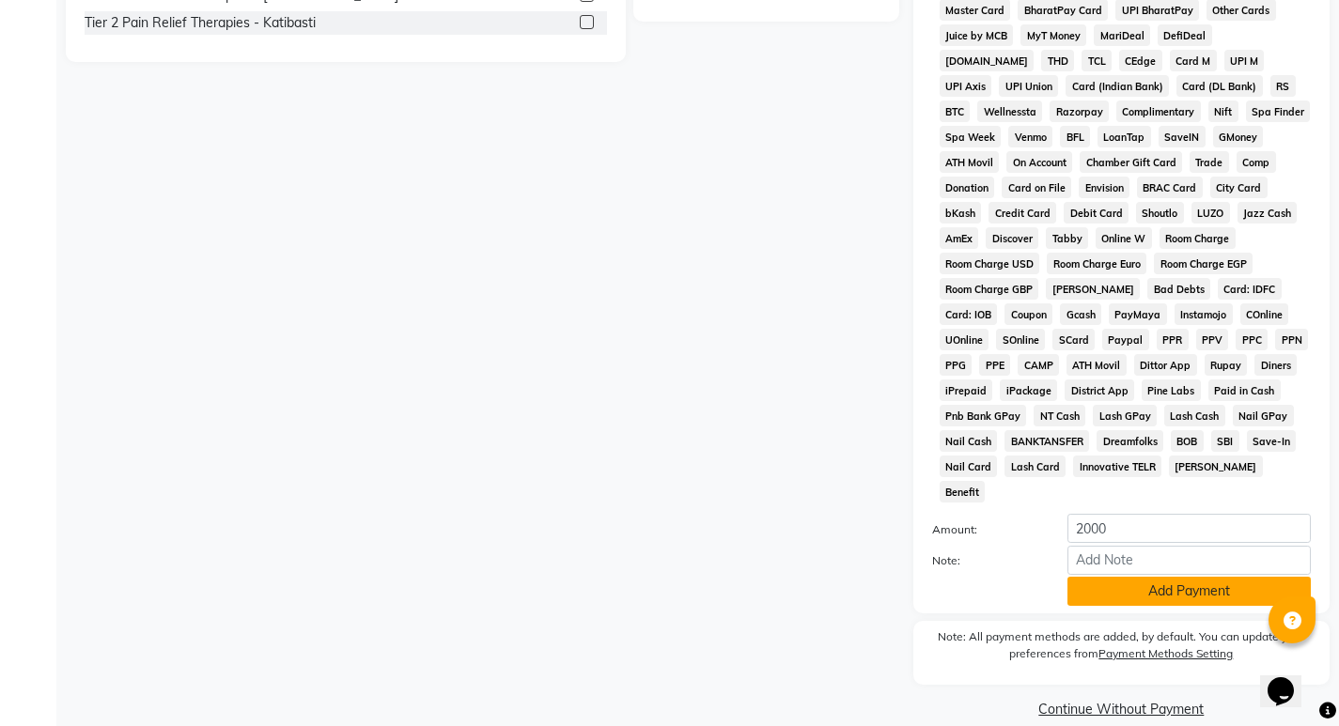
click at [1154, 577] on button "Add Payment" at bounding box center [1189, 591] width 243 height 29
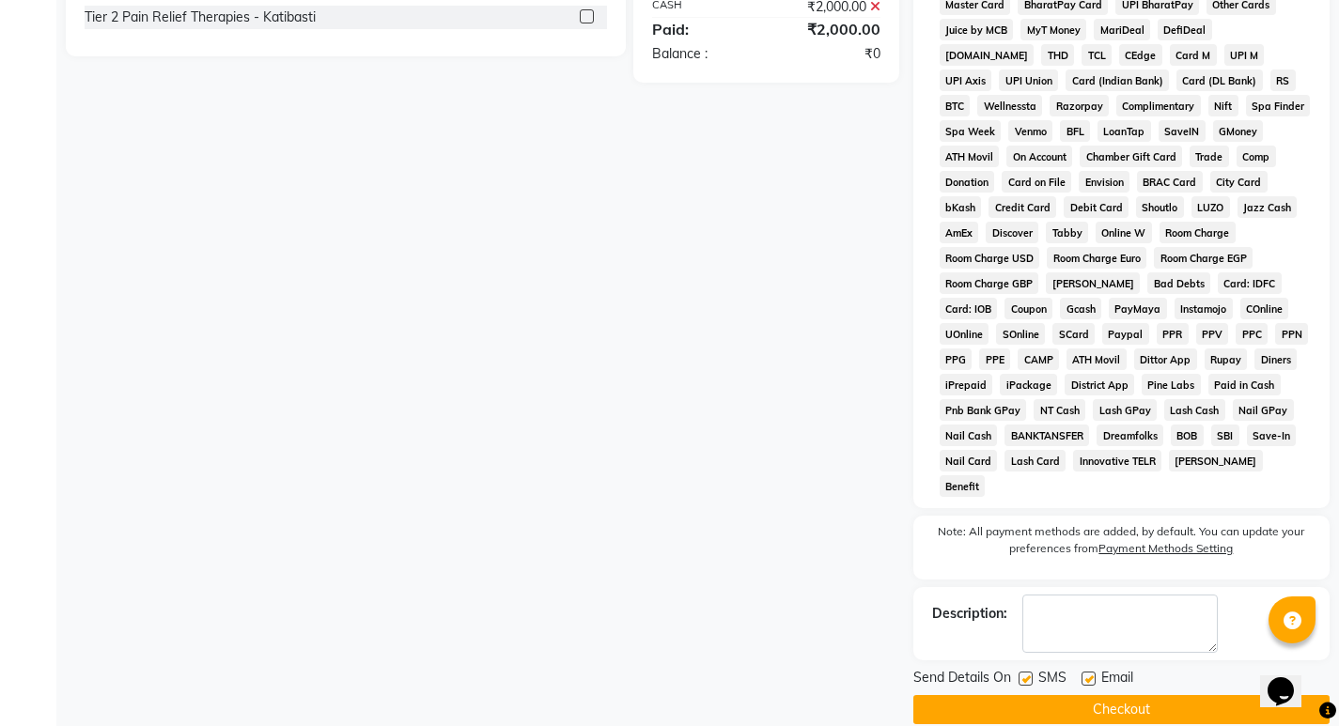
scroll to position [669, 0]
click at [1085, 671] on label at bounding box center [1089, 678] width 14 height 14
click at [1085, 673] on input "checkbox" at bounding box center [1088, 679] width 12 height 12
checkbox input "false"
click at [1083, 695] on button "Checkout" at bounding box center [1122, 709] width 416 height 29
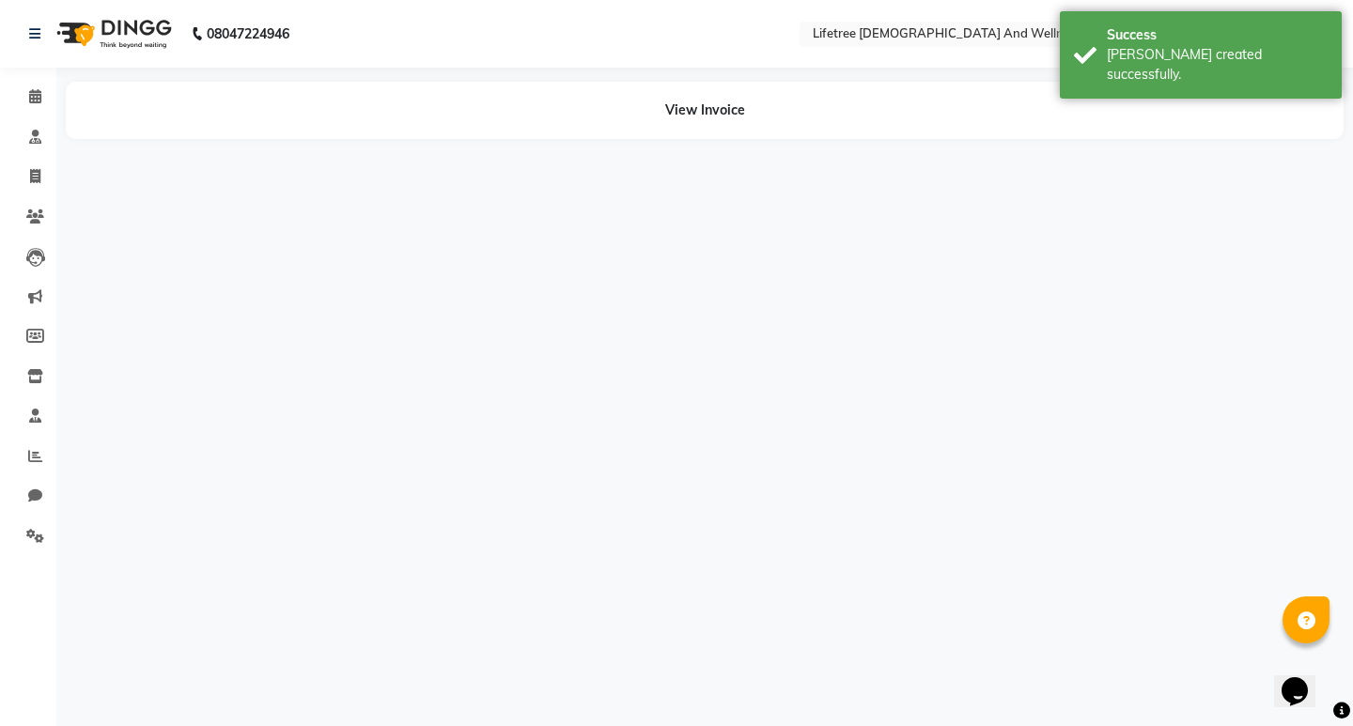
select select "92677"
select select "92678"
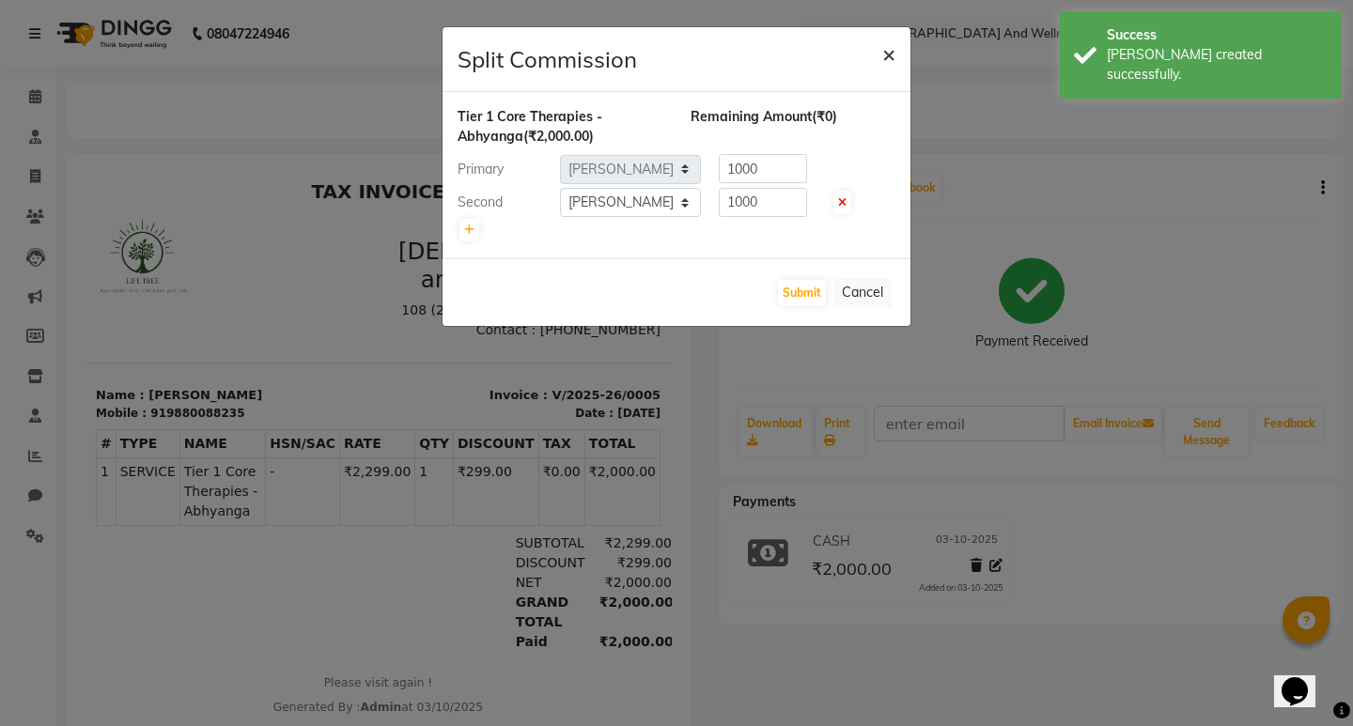
click at [889, 58] on span "×" at bounding box center [888, 53] width 13 height 28
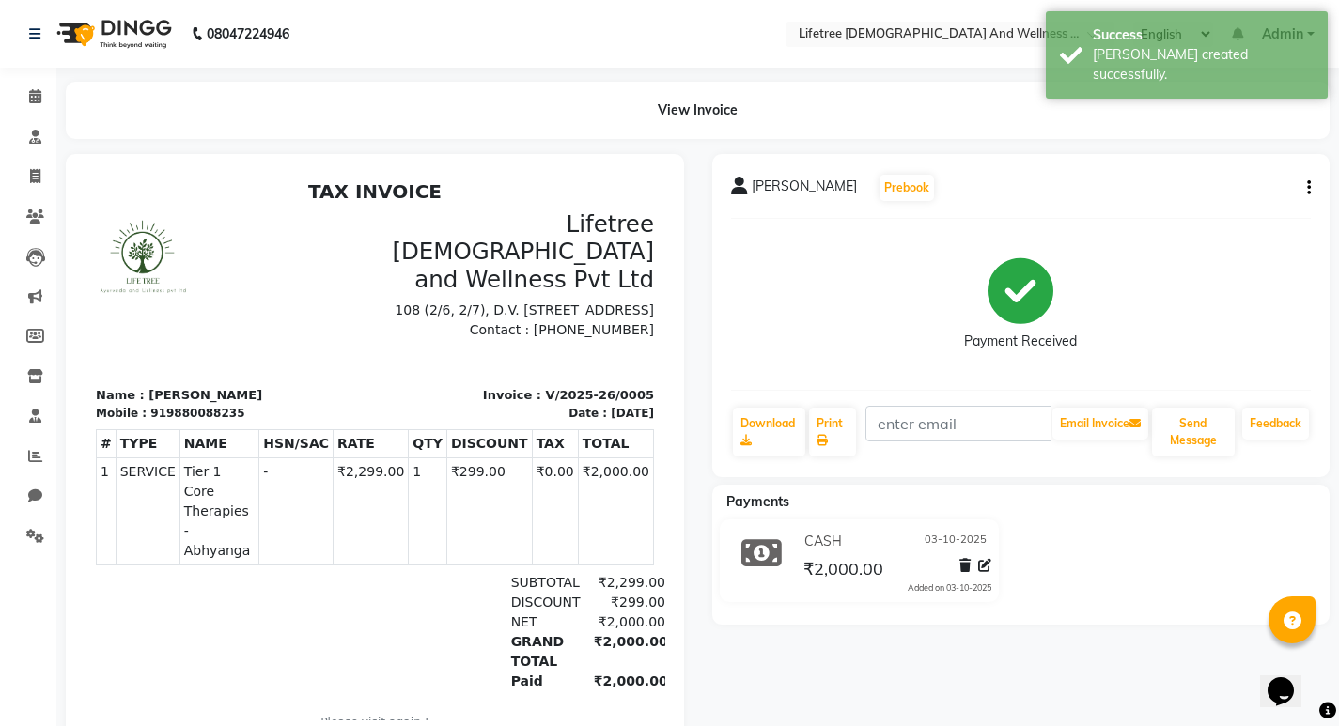
scroll to position [61, 0]
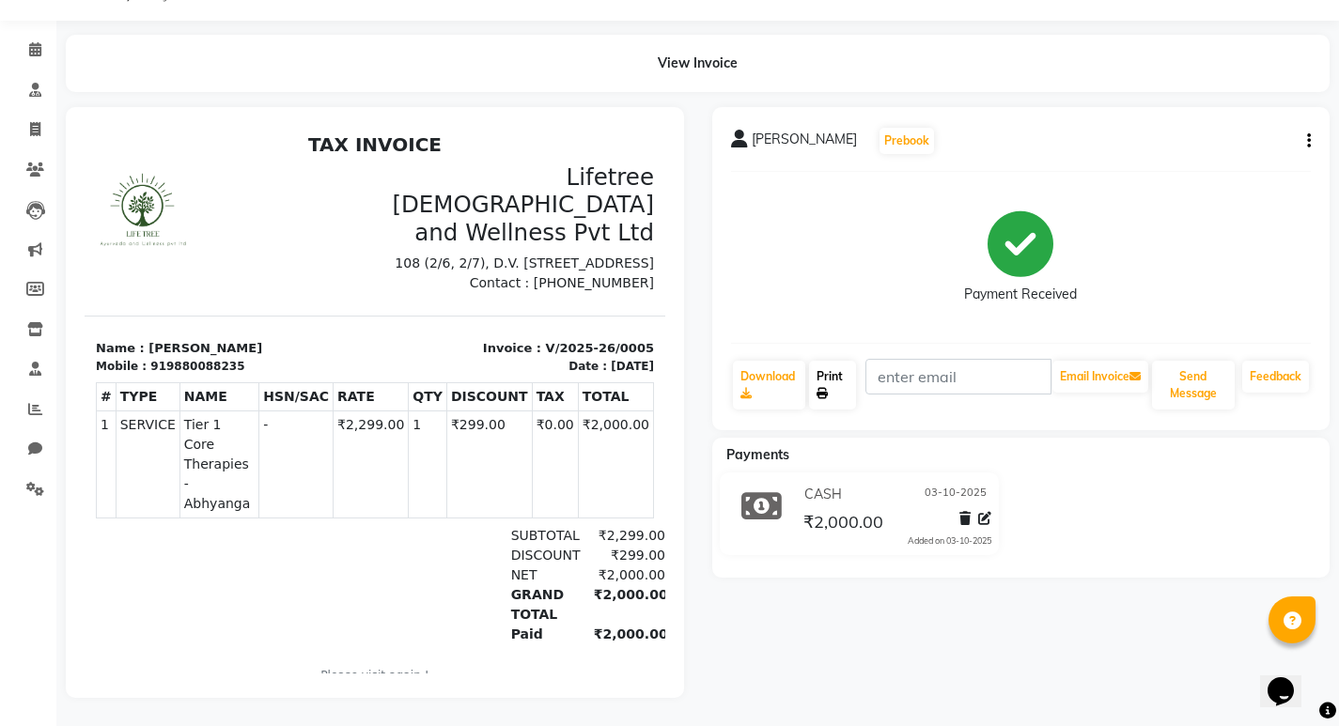
click at [835, 364] on link "Print" at bounding box center [832, 385] width 47 height 49
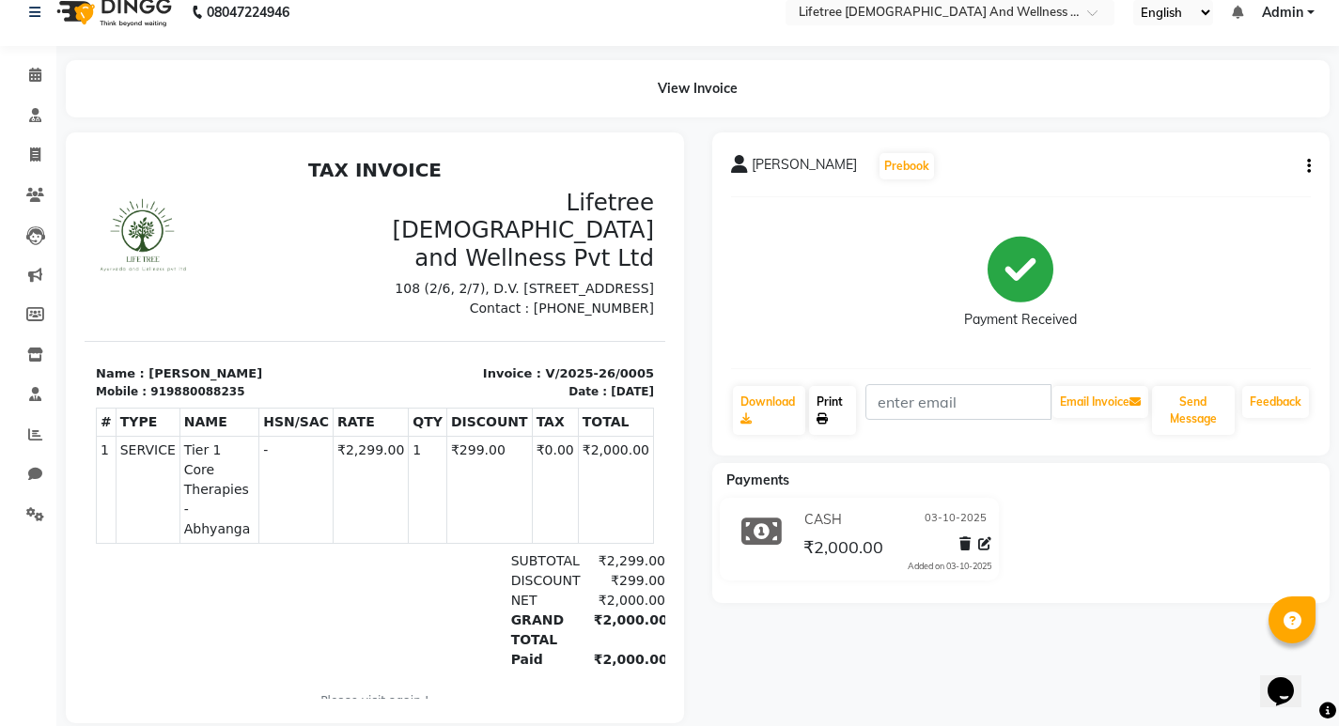
scroll to position [0, 0]
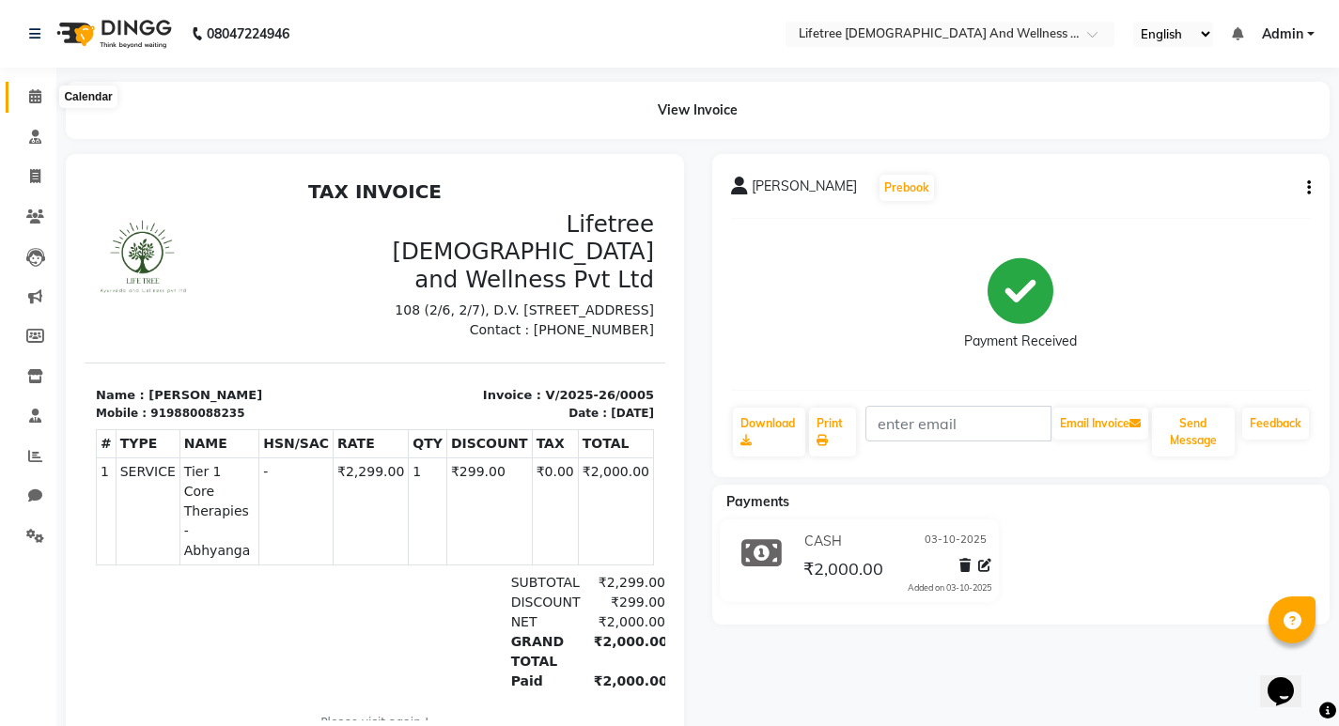
click at [30, 86] on span at bounding box center [35, 97] width 33 height 22
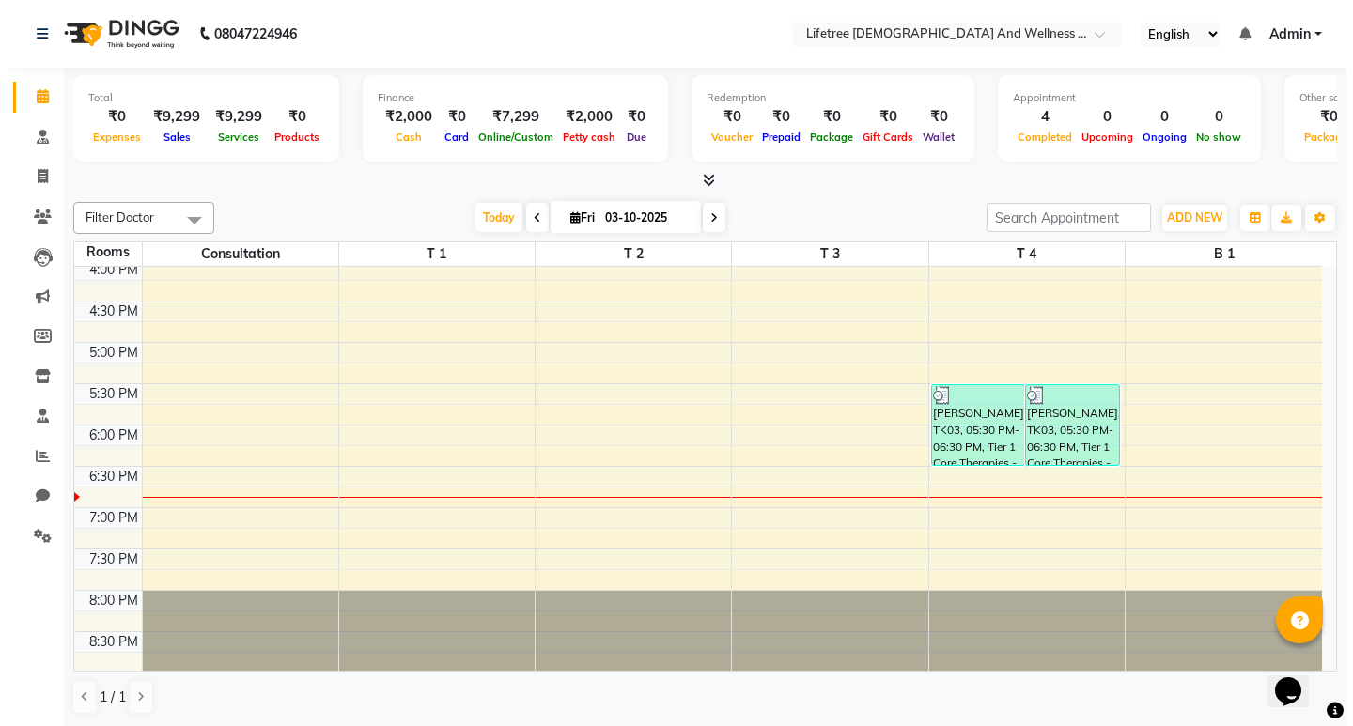
scroll to position [670, 0]
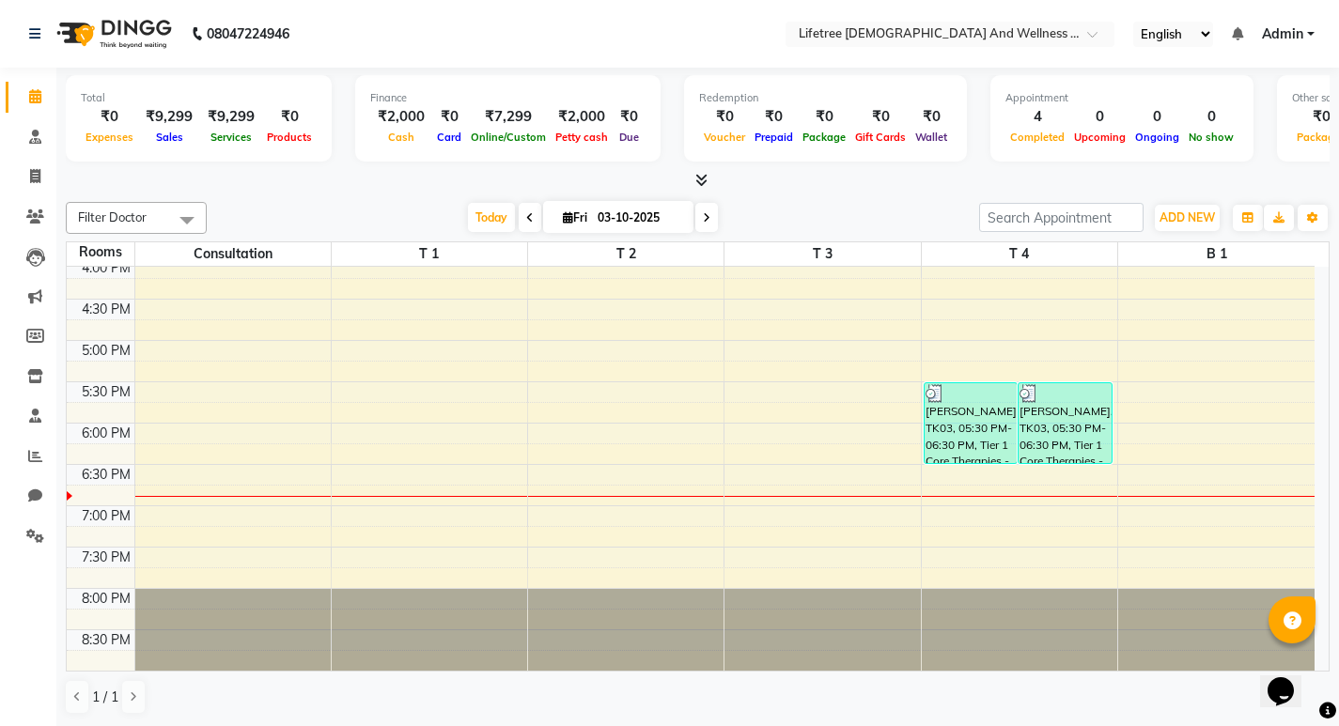
click at [1273, 39] on span "Admin" at bounding box center [1282, 34] width 41 height 20
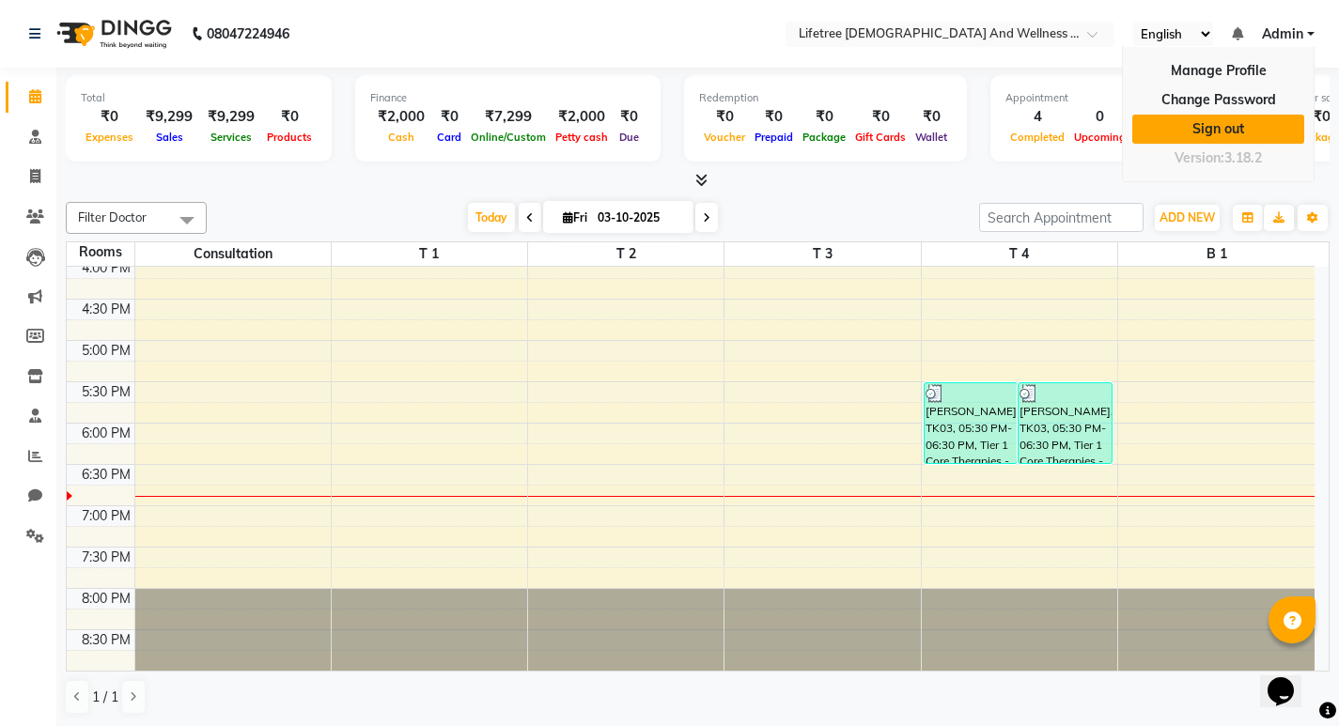
click at [1231, 133] on link "Sign out" at bounding box center [1218, 129] width 172 height 29
